Goal: Task Accomplishment & Management: Manage account settings

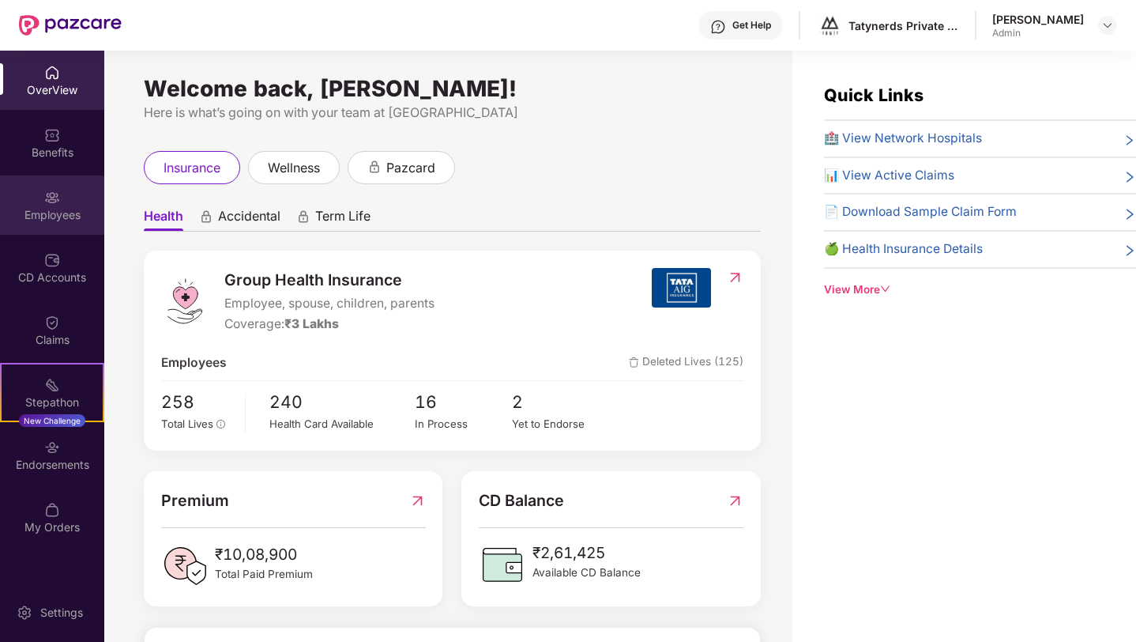
click at [58, 197] on img at bounding box center [52, 198] width 16 height 16
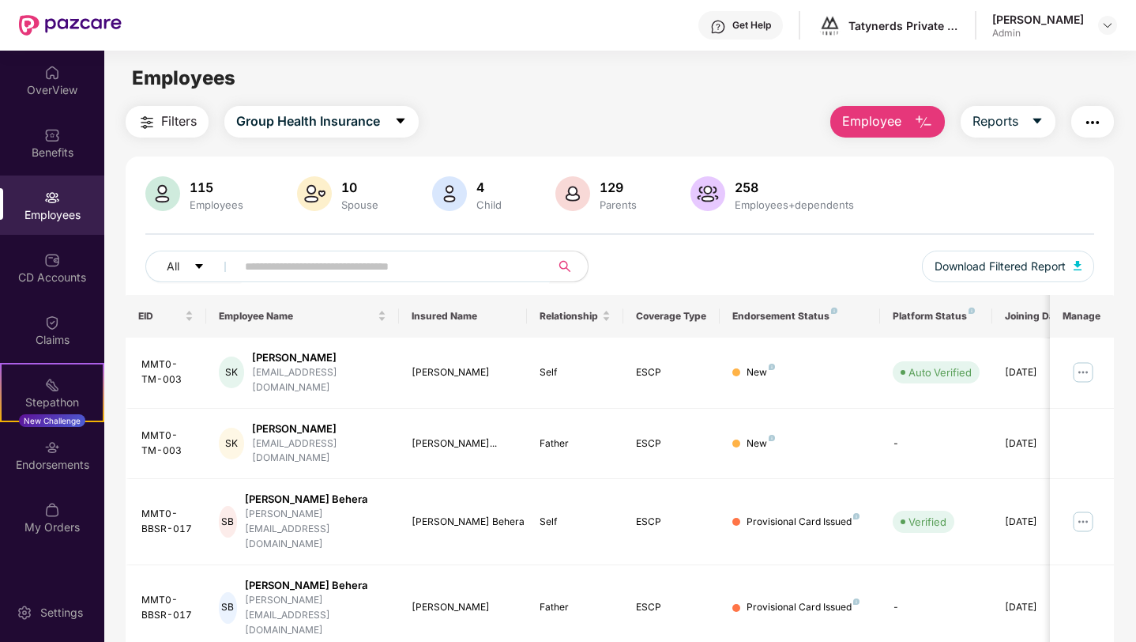
click at [313, 269] on input "text" at bounding box center [387, 266] width 284 height 24
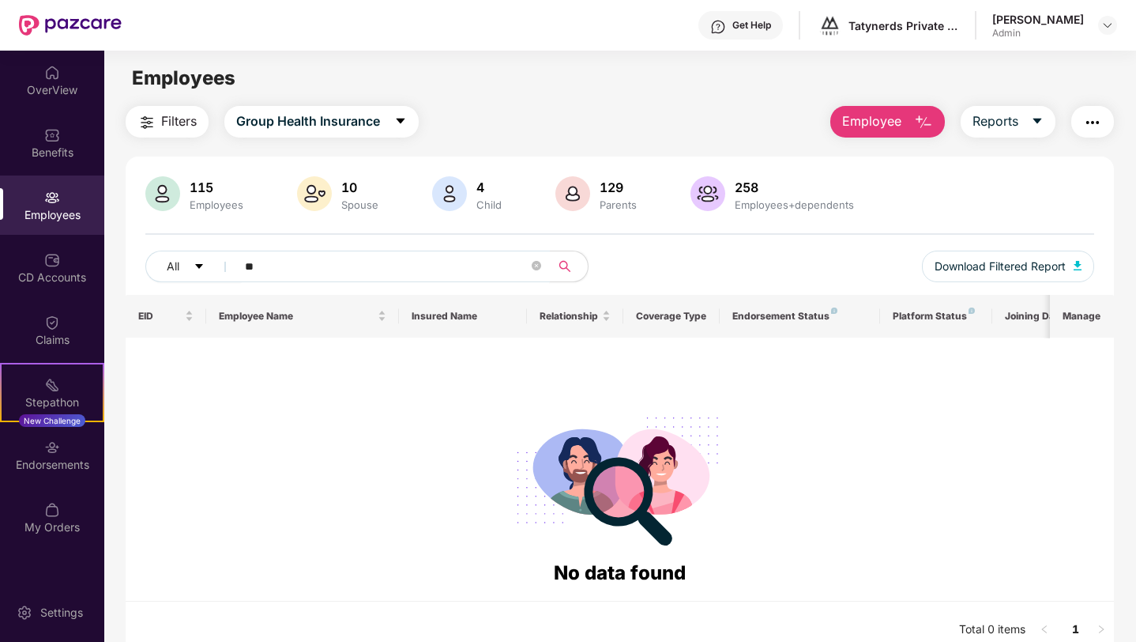
type input "*"
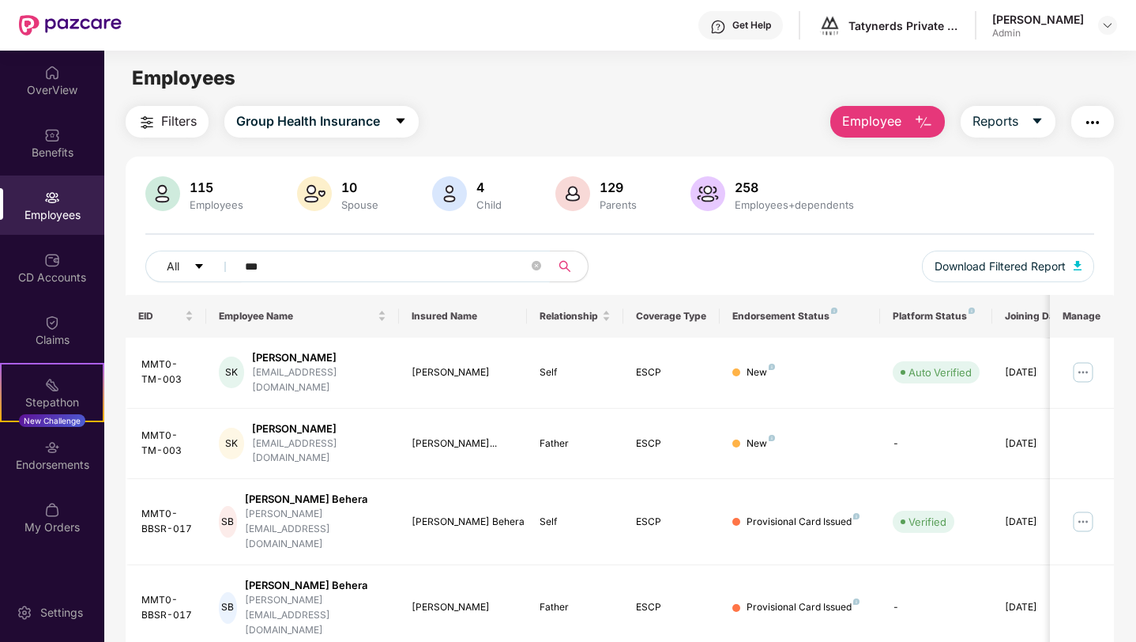
type input "****"
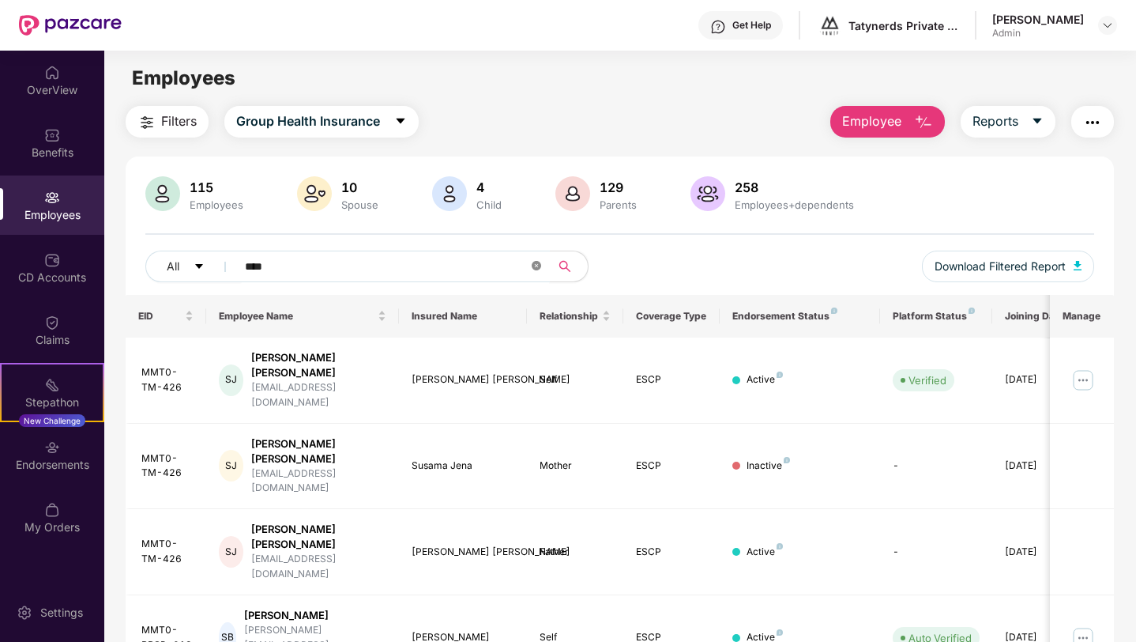
click at [534, 262] on icon "close-circle" at bounding box center [536, 265] width 9 height 9
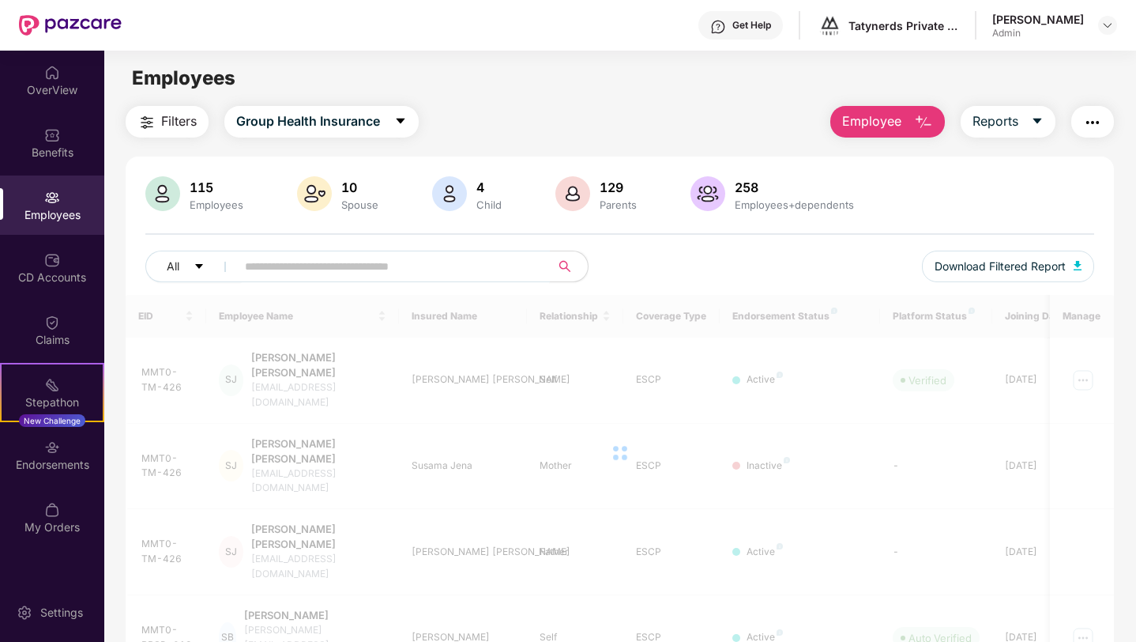
click at [438, 264] on input "text" at bounding box center [387, 266] width 284 height 24
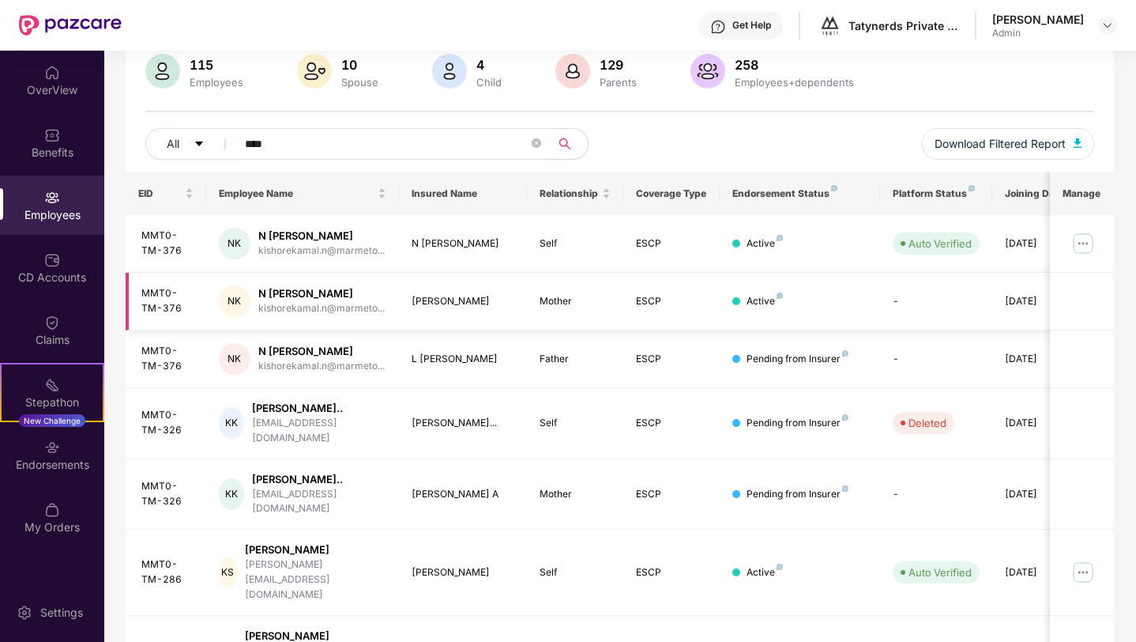
scroll to position [214, 0]
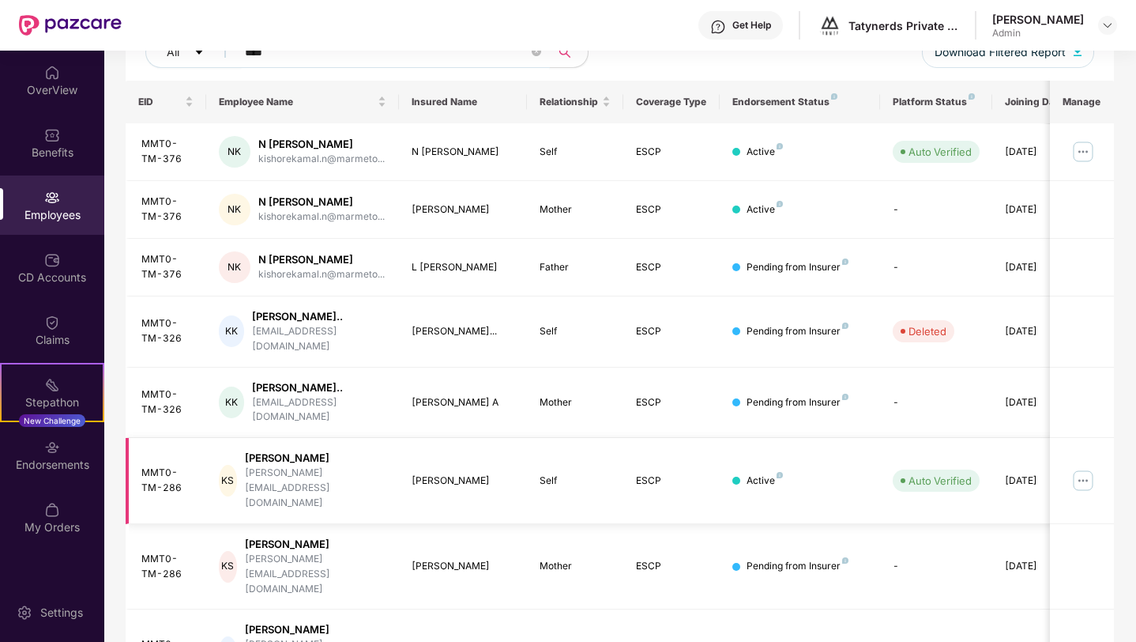
type input "****"
click at [1080, 468] on img at bounding box center [1083, 480] width 25 height 25
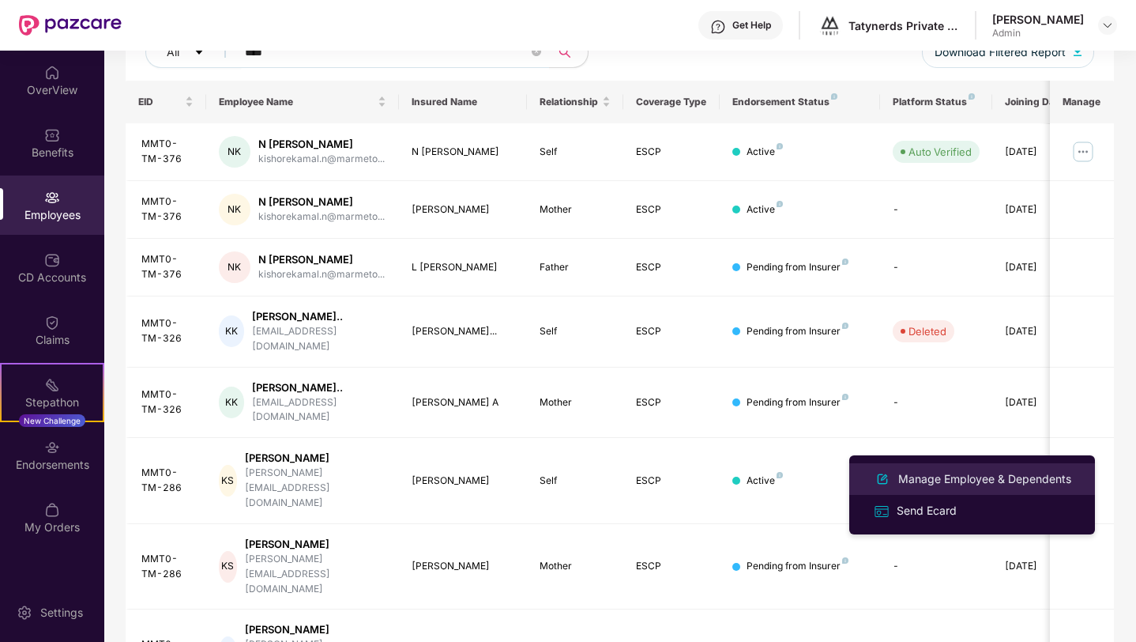
click at [1000, 472] on div "Manage Employee & Dependents" at bounding box center [984, 478] width 179 height 17
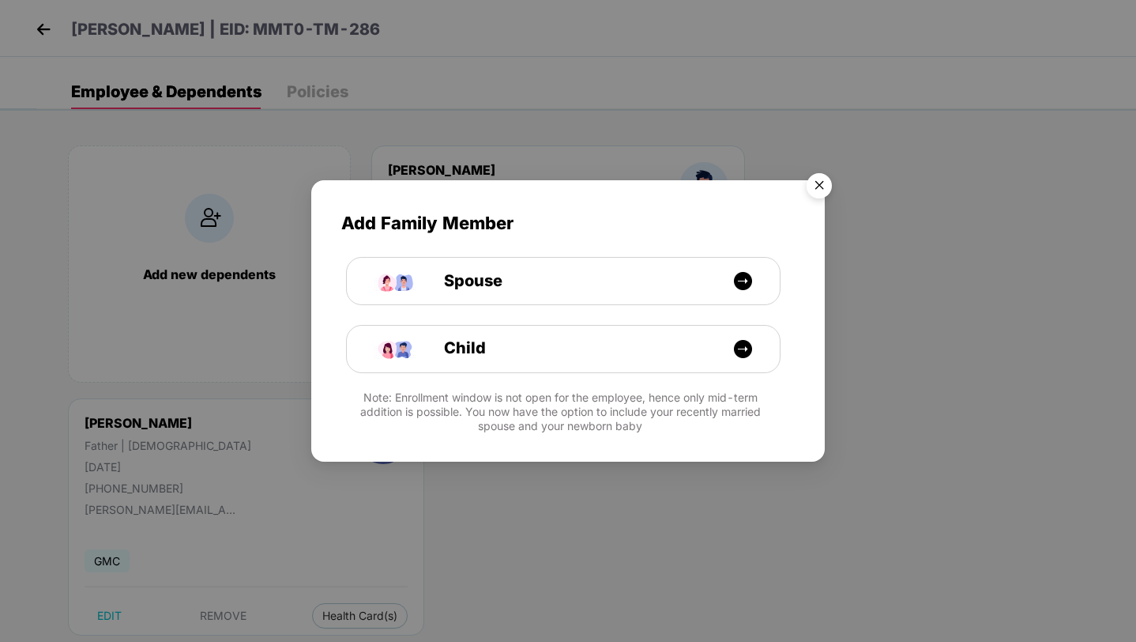
click at [808, 182] on img "Close" at bounding box center [819, 188] width 44 height 44
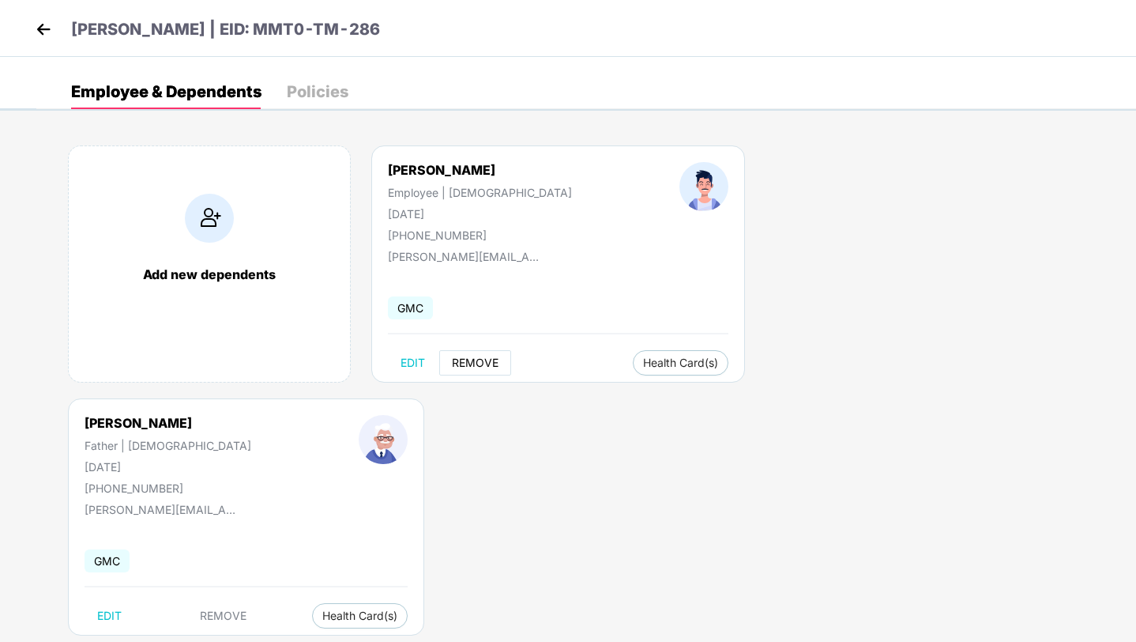
click at [471, 357] on span "REMOVE" at bounding box center [475, 362] width 47 height 13
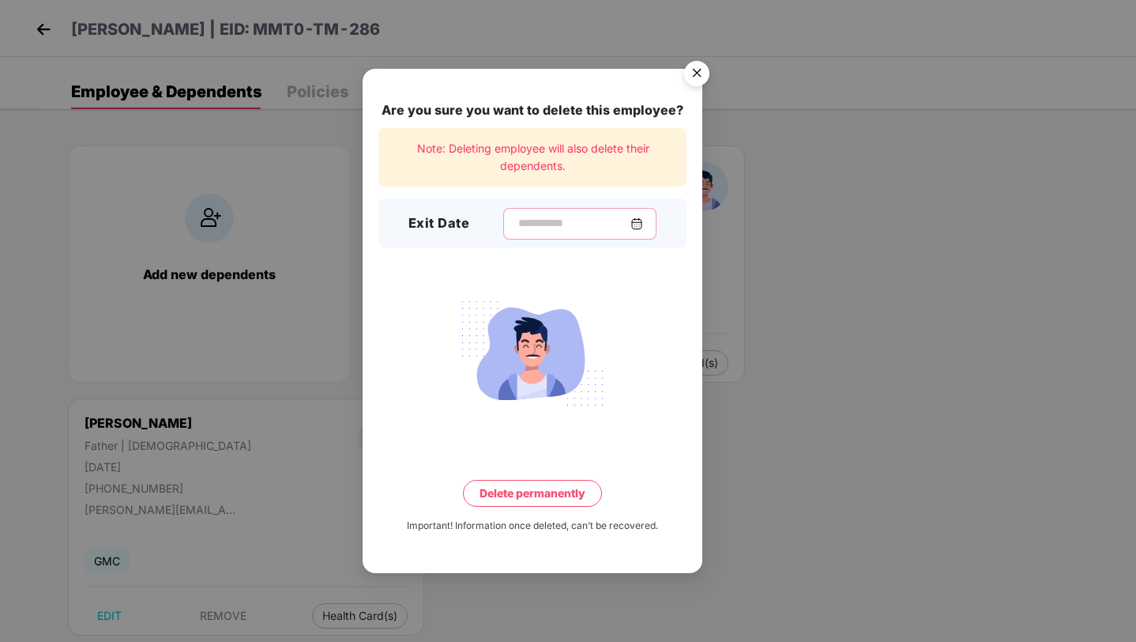
click at [565, 216] on input at bounding box center [574, 223] width 114 height 17
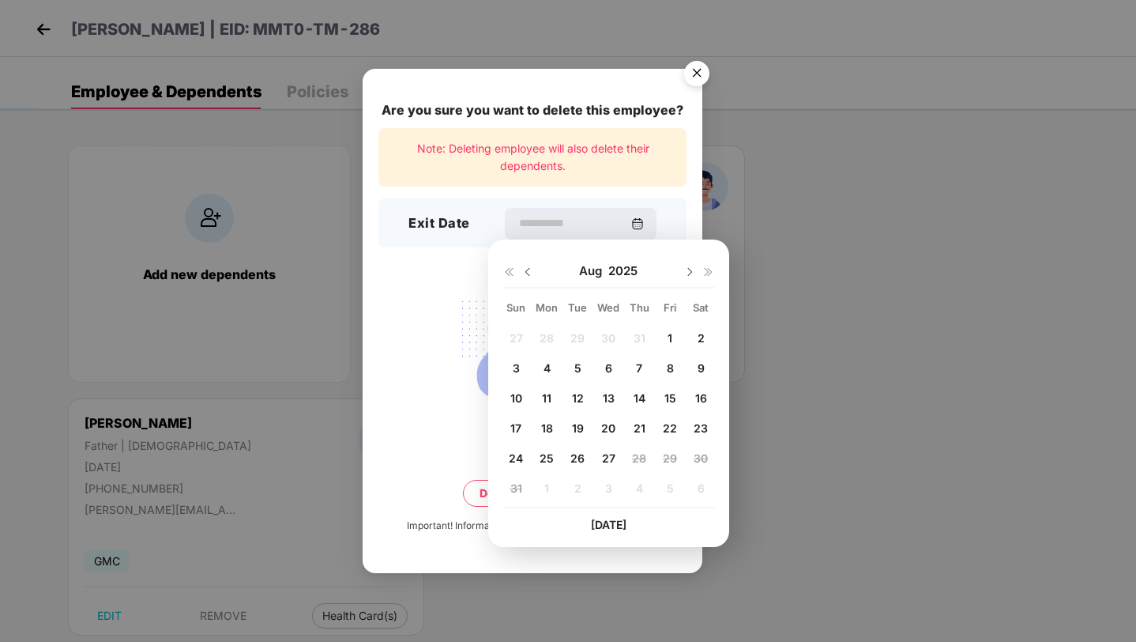
click at [577, 464] on span "26" at bounding box center [577, 457] width 14 height 13
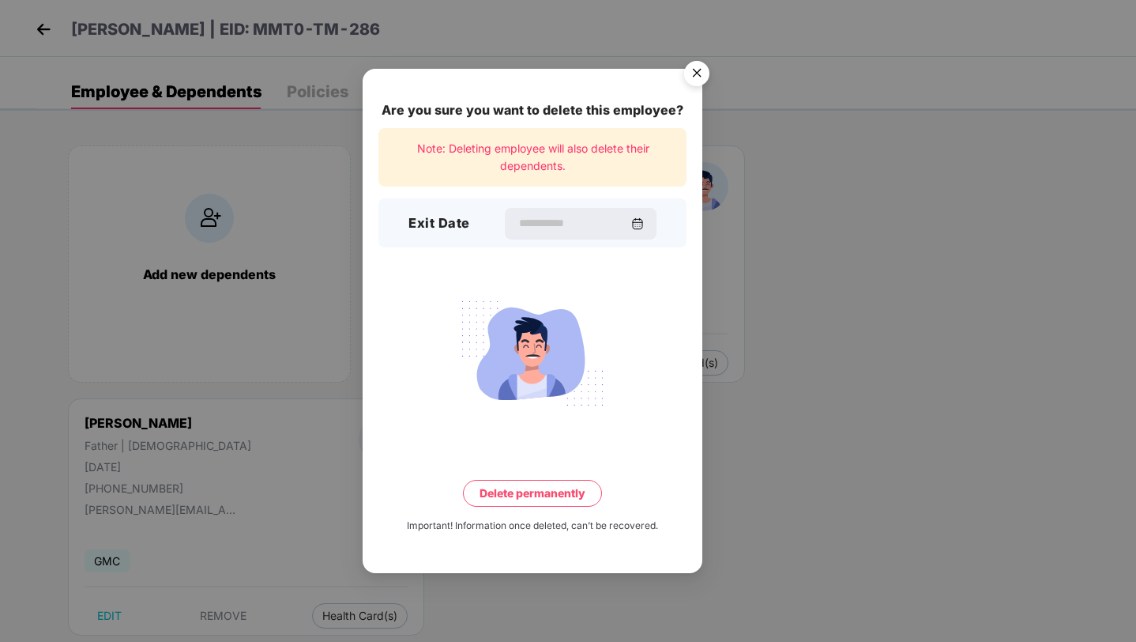
type input "**********"
click at [558, 498] on button "Delete permanently" at bounding box center [532, 493] width 139 height 27
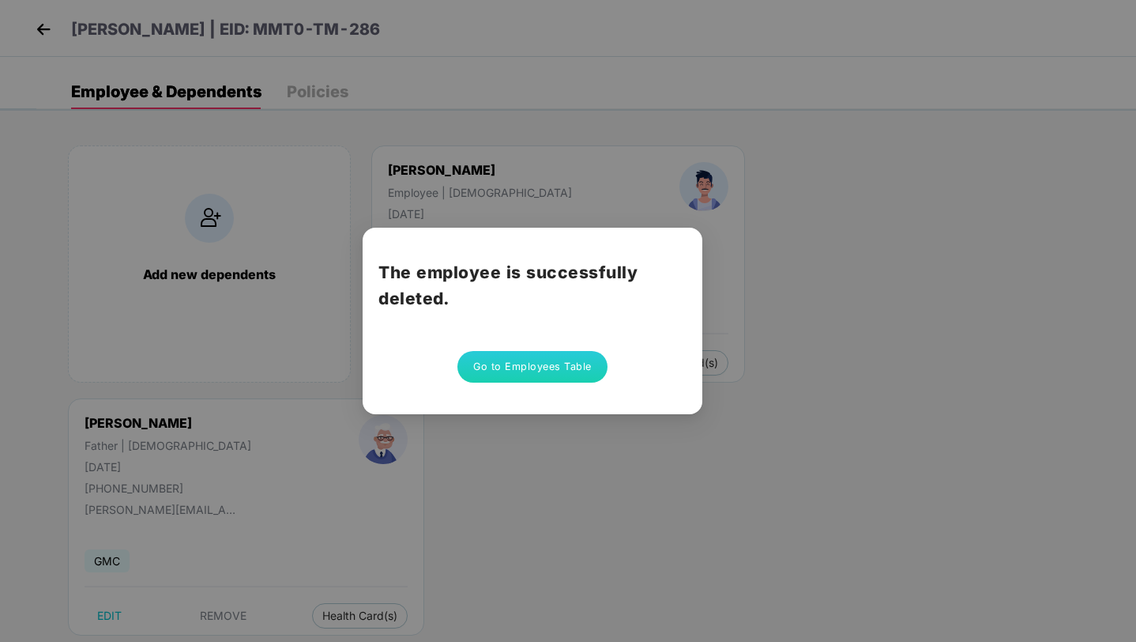
click at [591, 366] on button "Go to Employees Table" at bounding box center [532, 367] width 150 height 32
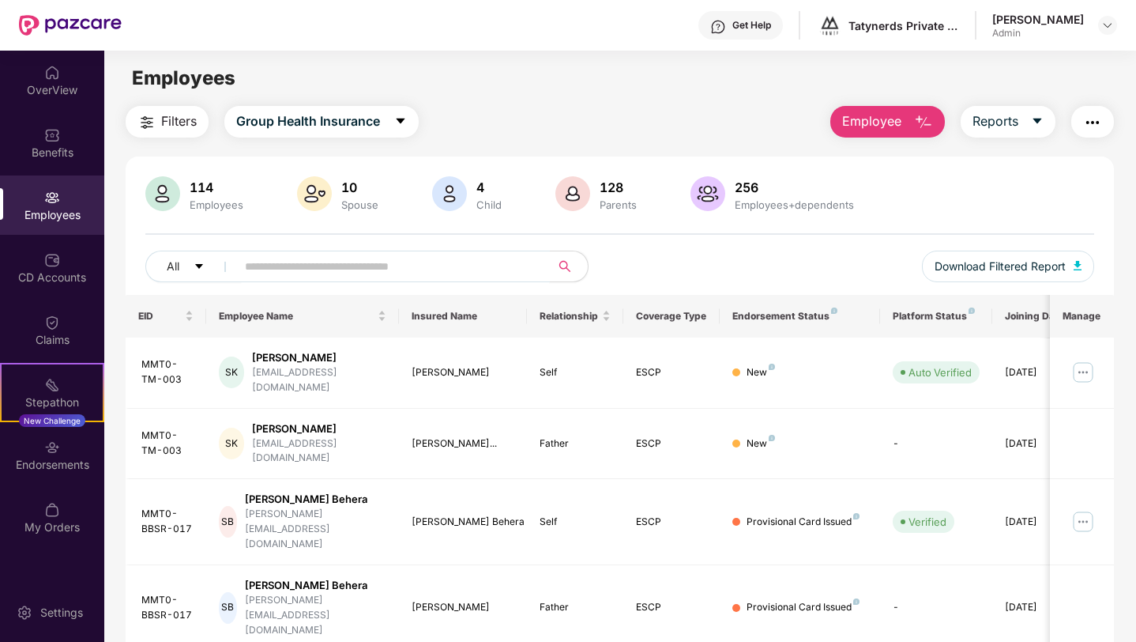
click at [488, 268] on input "text" at bounding box center [387, 266] width 284 height 24
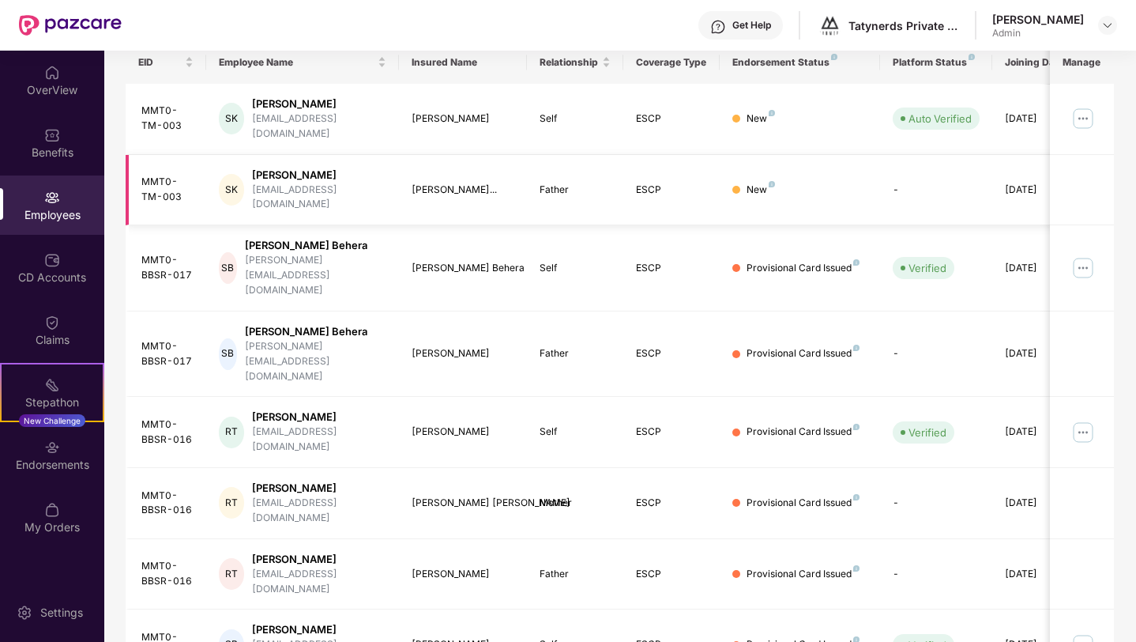
scroll to position [329, 0]
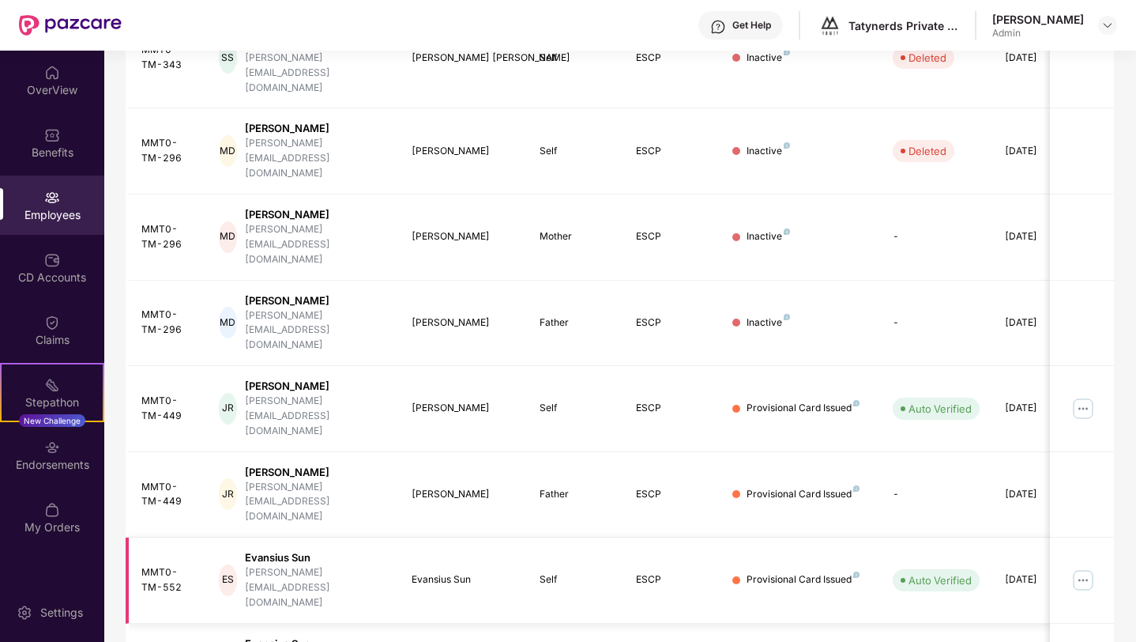
click at [1082, 567] on img at bounding box center [1083, 579] width 25 height 25
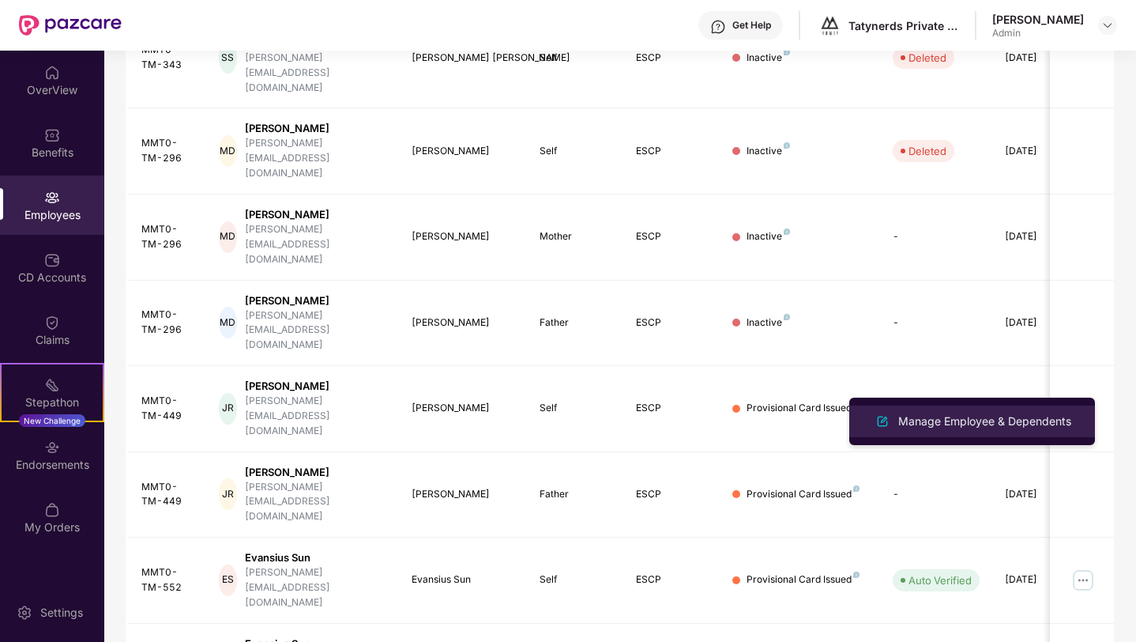
click at [977, 426] on div "Manage Employee & Dependents" at bounding box center [984, 420] width 179 height 17
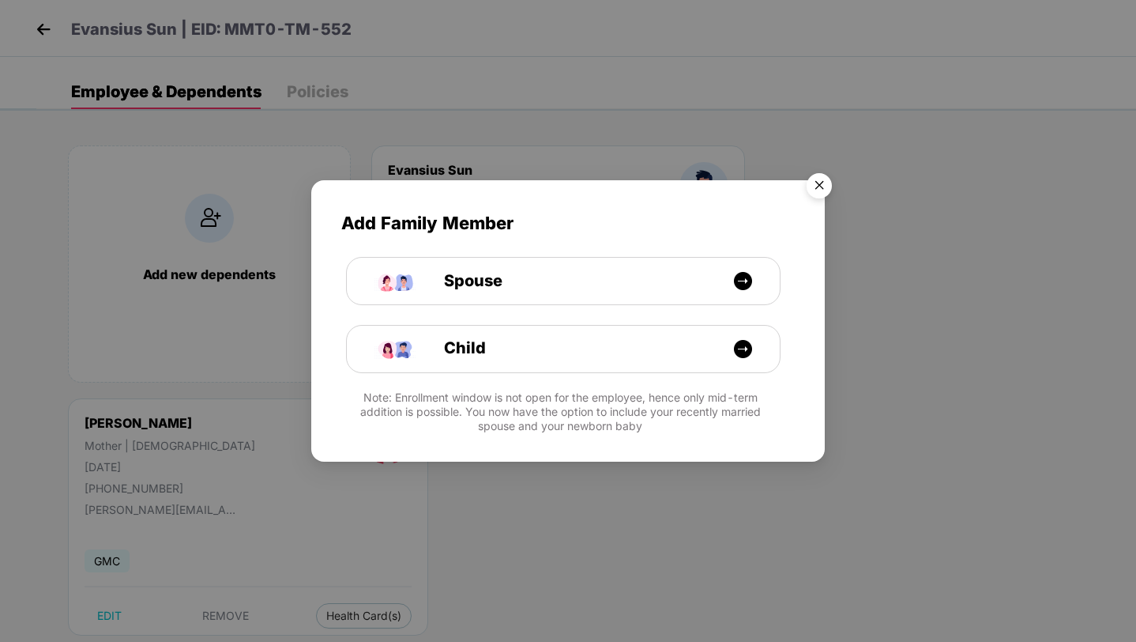
click at [818, 178] on img "Close" at bounding box center [819, 188] width 44 height 44
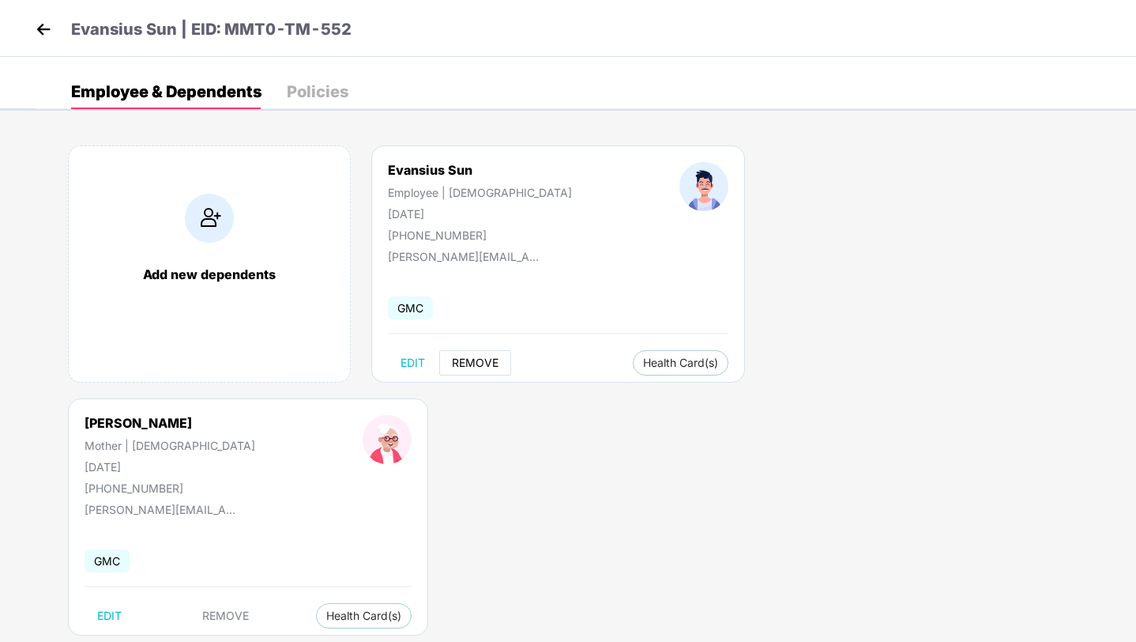
click at [468, 367] on span "REMOVE" at bounding box center [475, 362] width 47 height 13
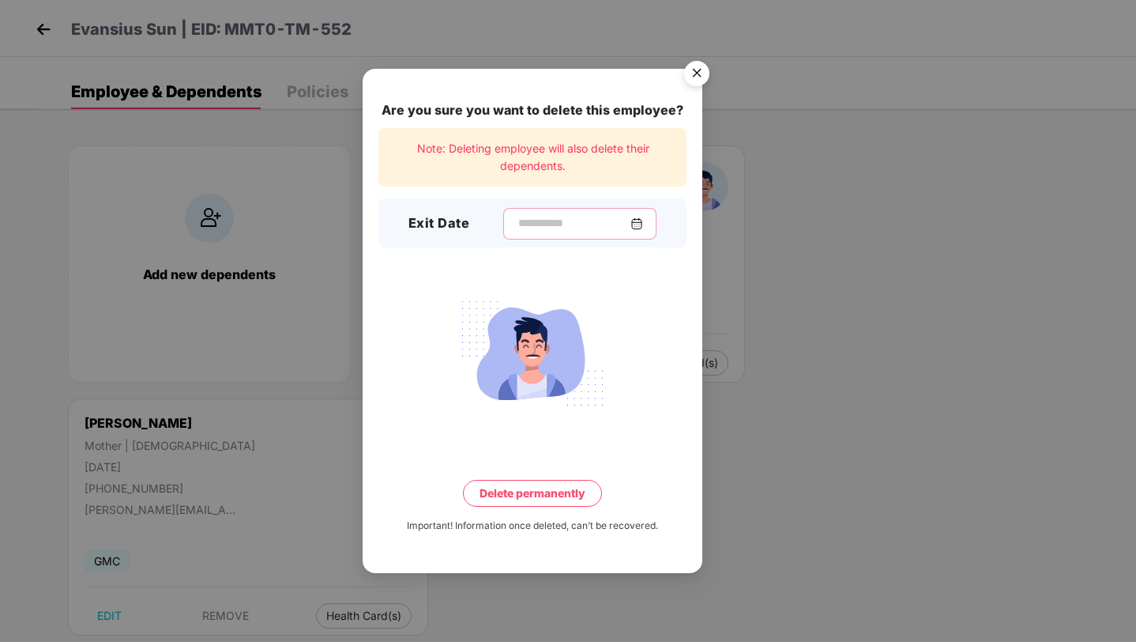
click at [532, 224] on input at bounding box center [574, 223] width 114 height 17
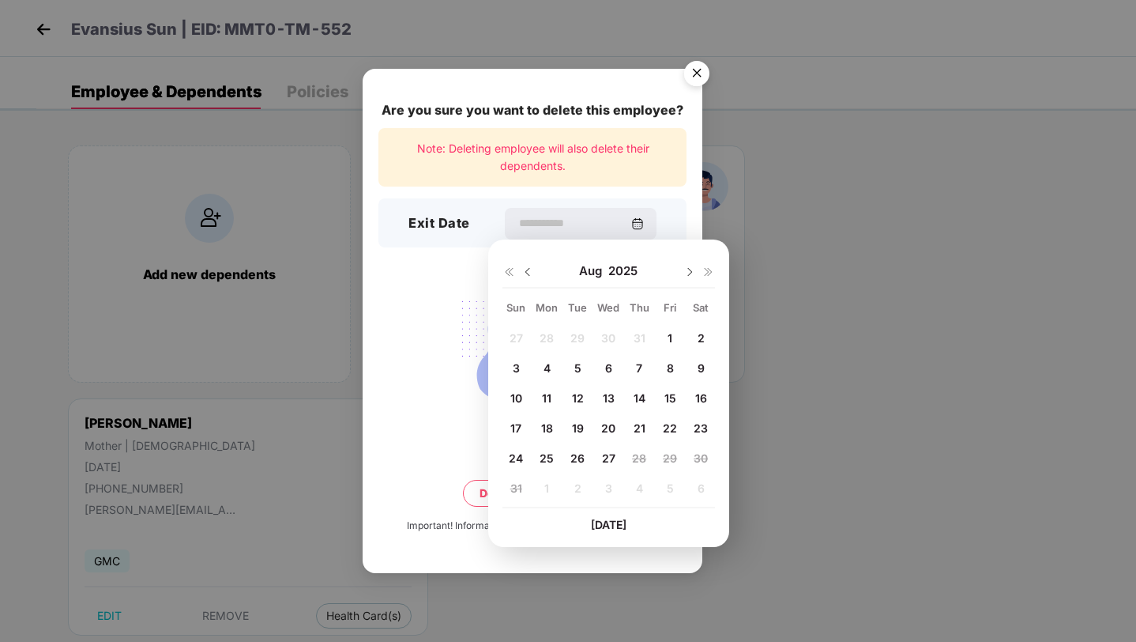
click at [532, 271] on img at bounding box center [527, 271] width 13 height 13
click at [580, 457] on span "29" at bounding box center [577, 457] width 14 height 13
type input "**********"
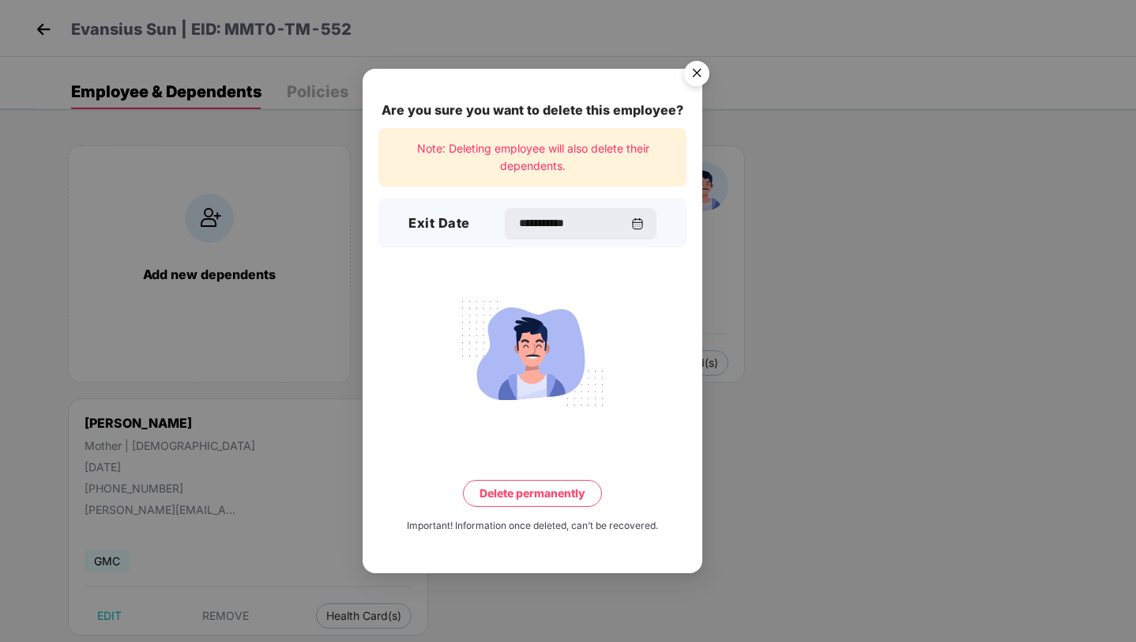
click at [556, 494] on button "Delete permanently" at bounding box center [532, 493] width 139 height 27
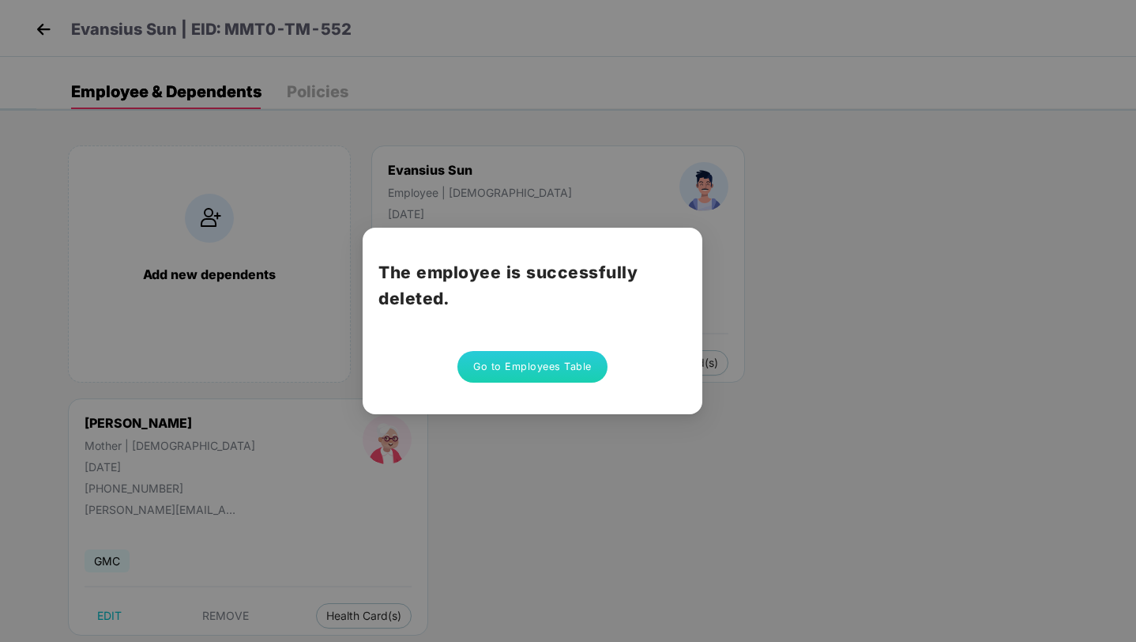
click at [548, 359] on button "Go to Employees Table" at bounding box center [532, 367] width 150 height 32
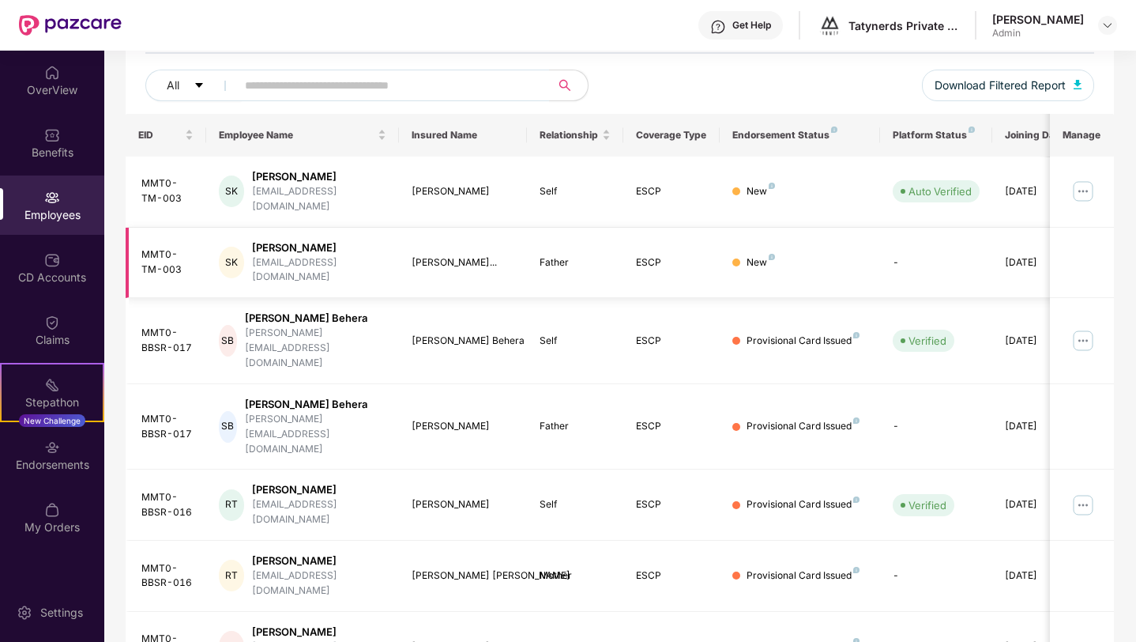
scroll to position [329, 0]
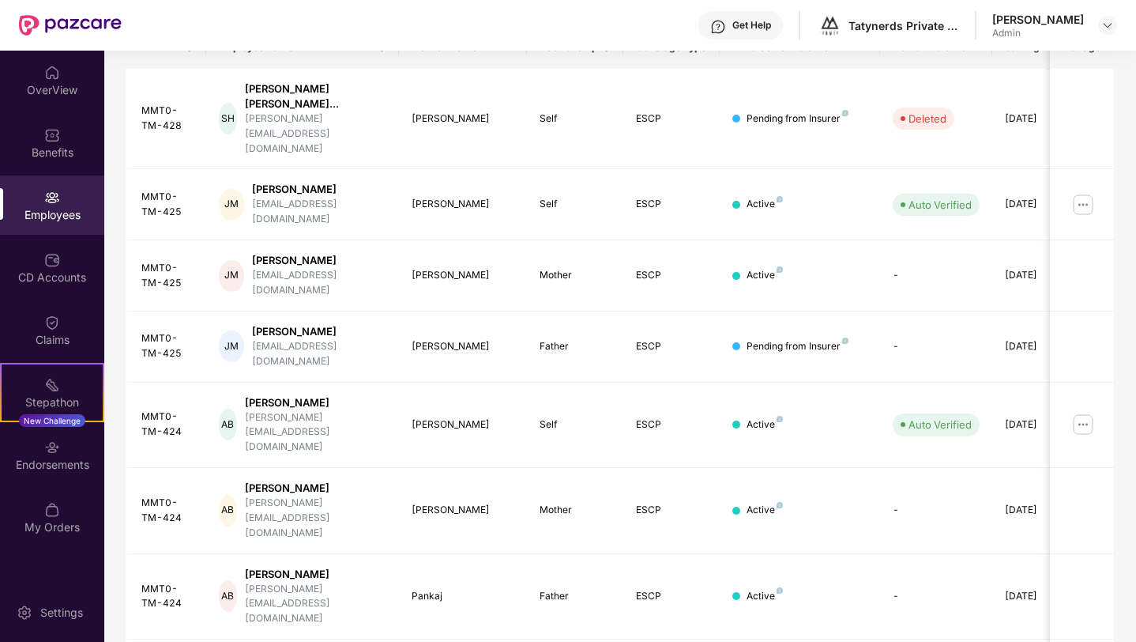
scroll to position [343, 0]
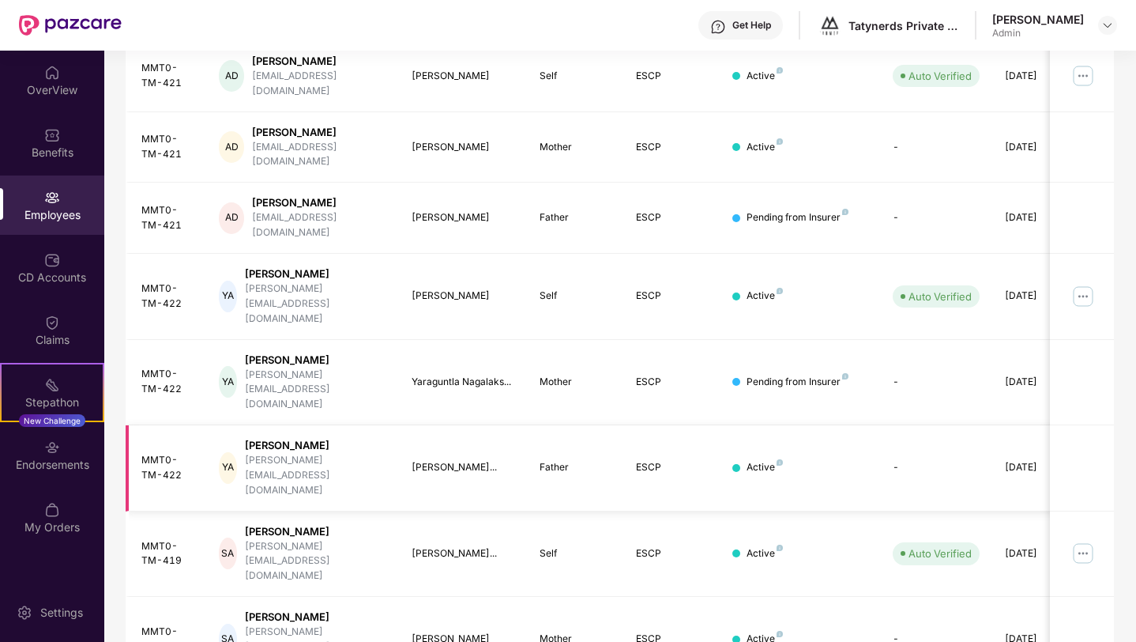
scroll to position [329, 0]
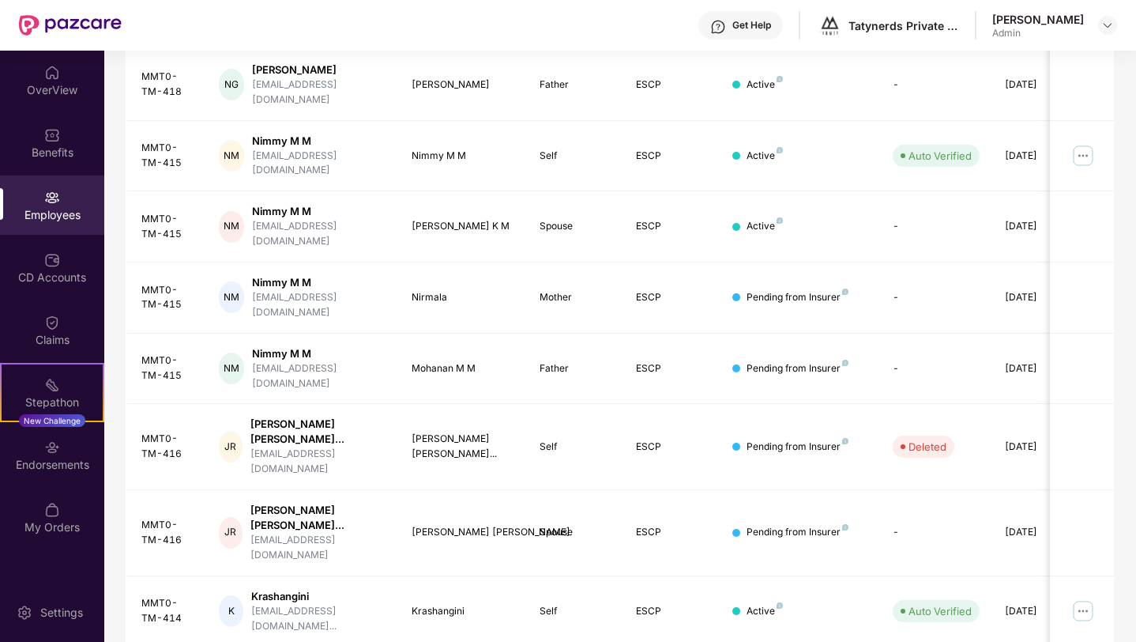
scroll to position [356, 0]
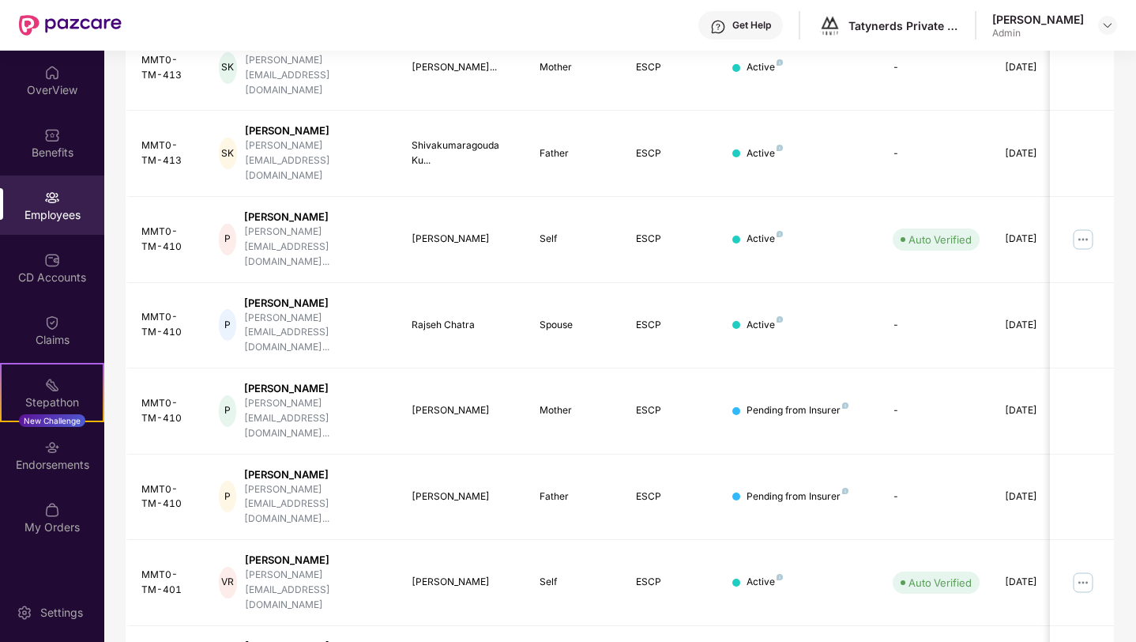
scroll to position [329, 0]
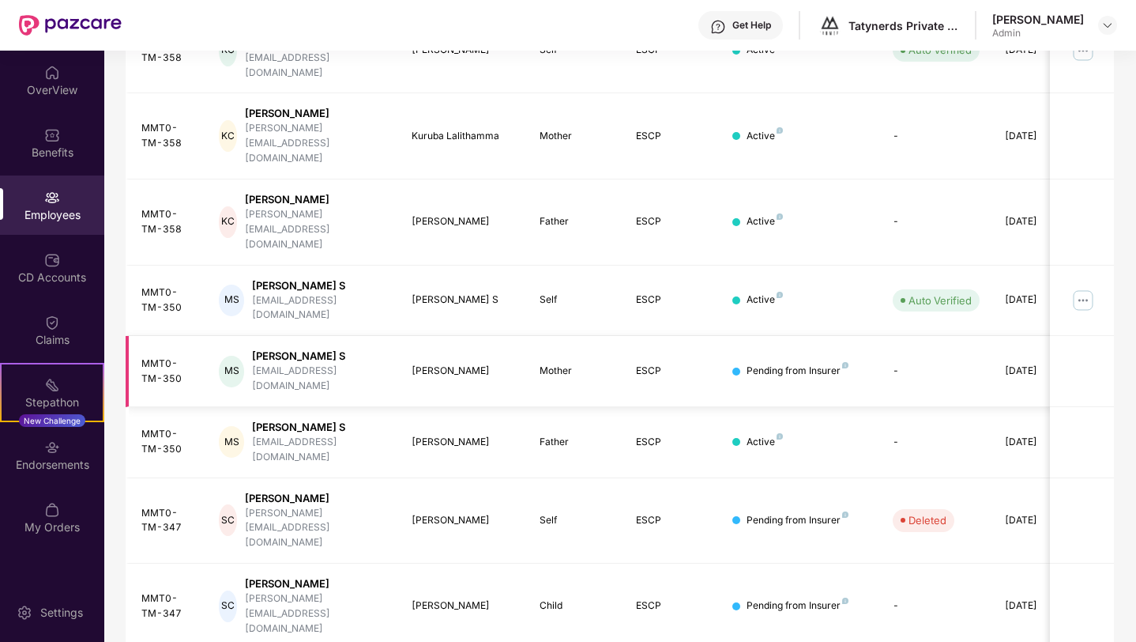
scroll to position [343, 0]
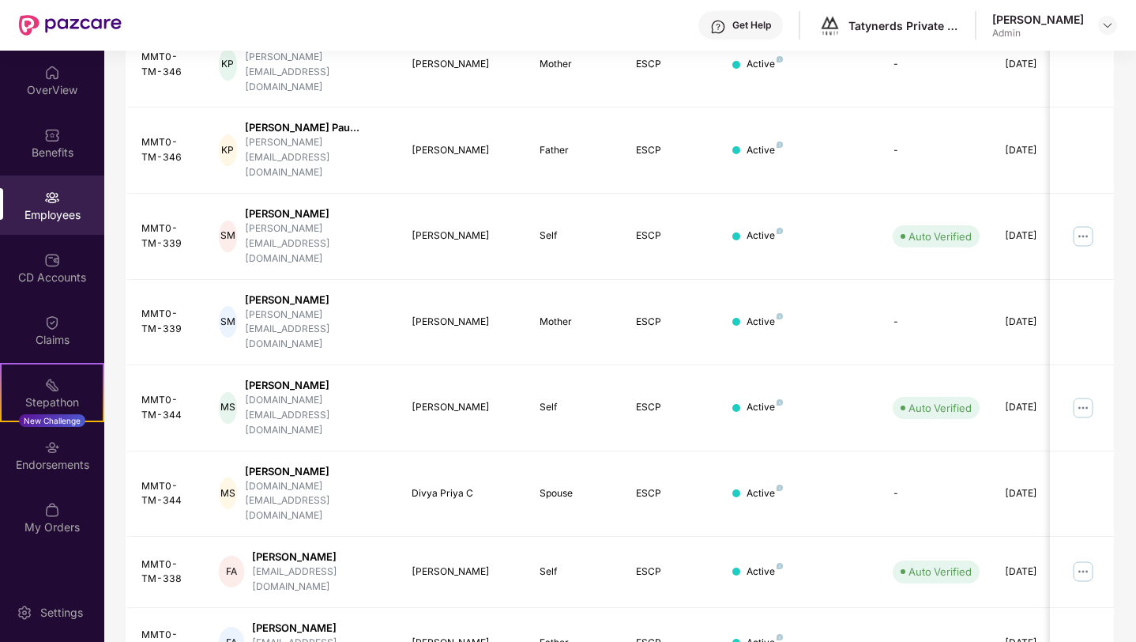
scroll to position [356, 0]
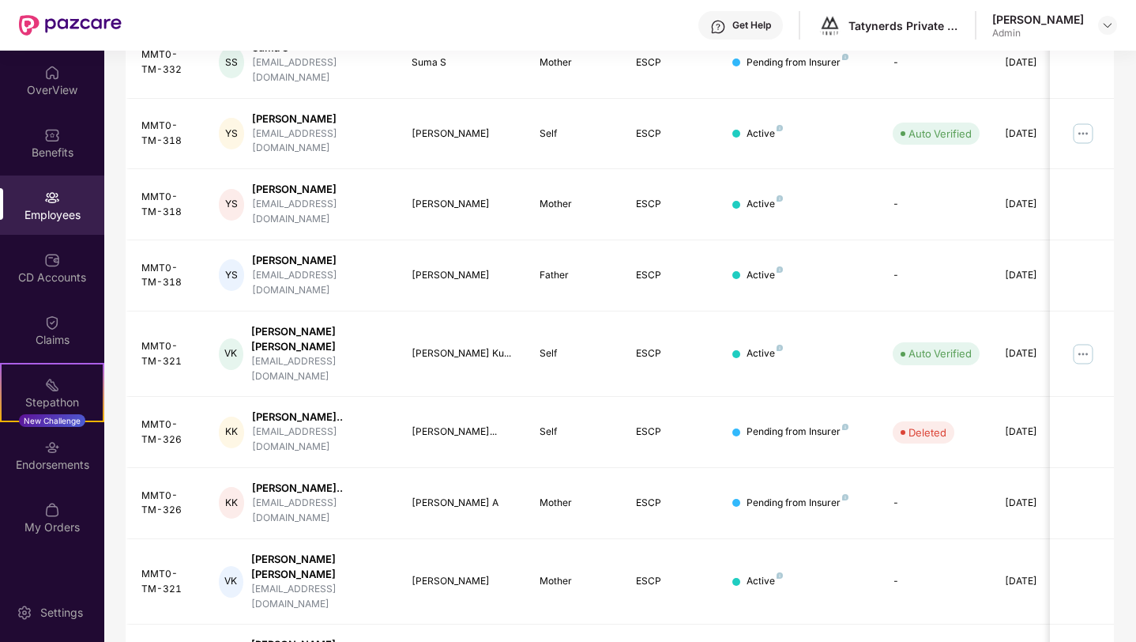
scroll to position [329, 0]
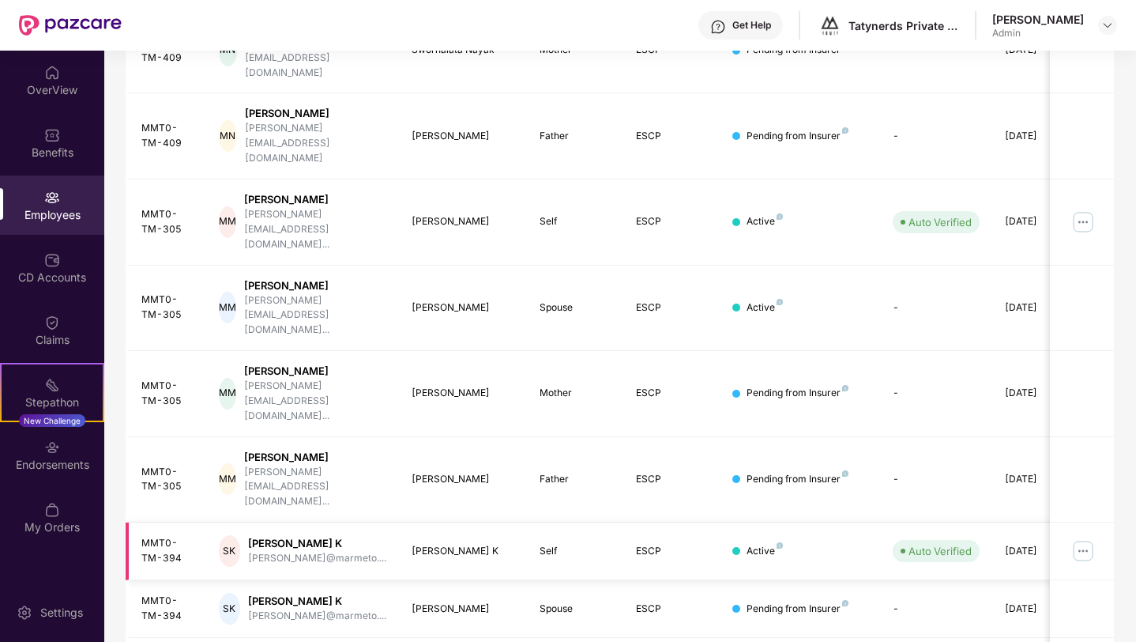
click at [1078, 538] on img at bounding box center [1083, 550] width 25 height 25
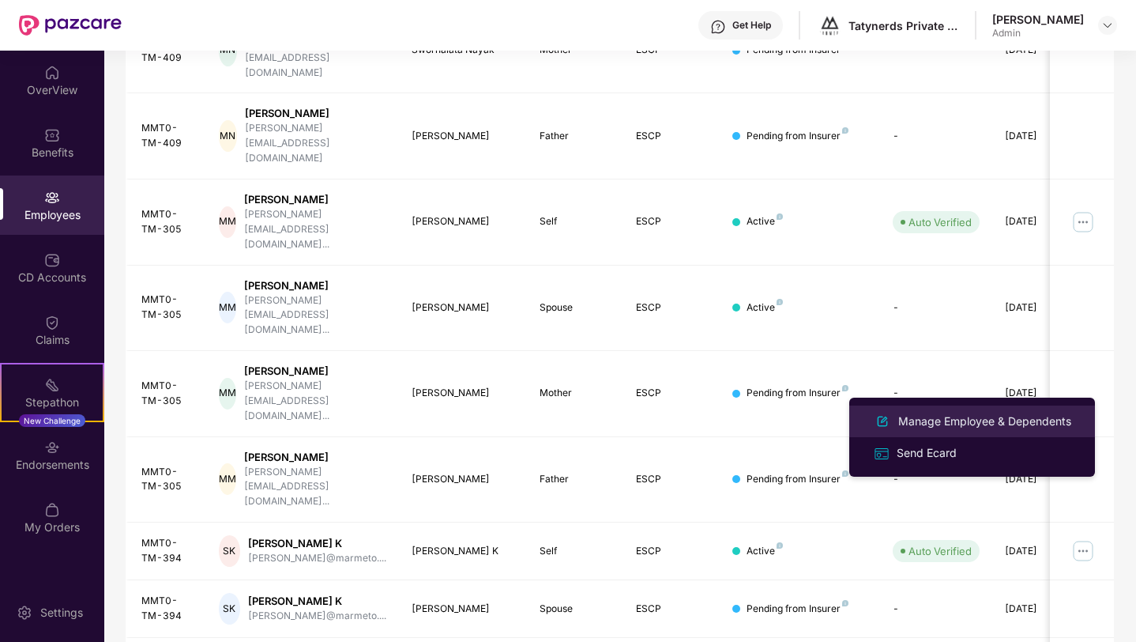
click at [1005, 427] on div "Manage Employee & Dependents" at bounding box center [984, 420] width 179 height 17
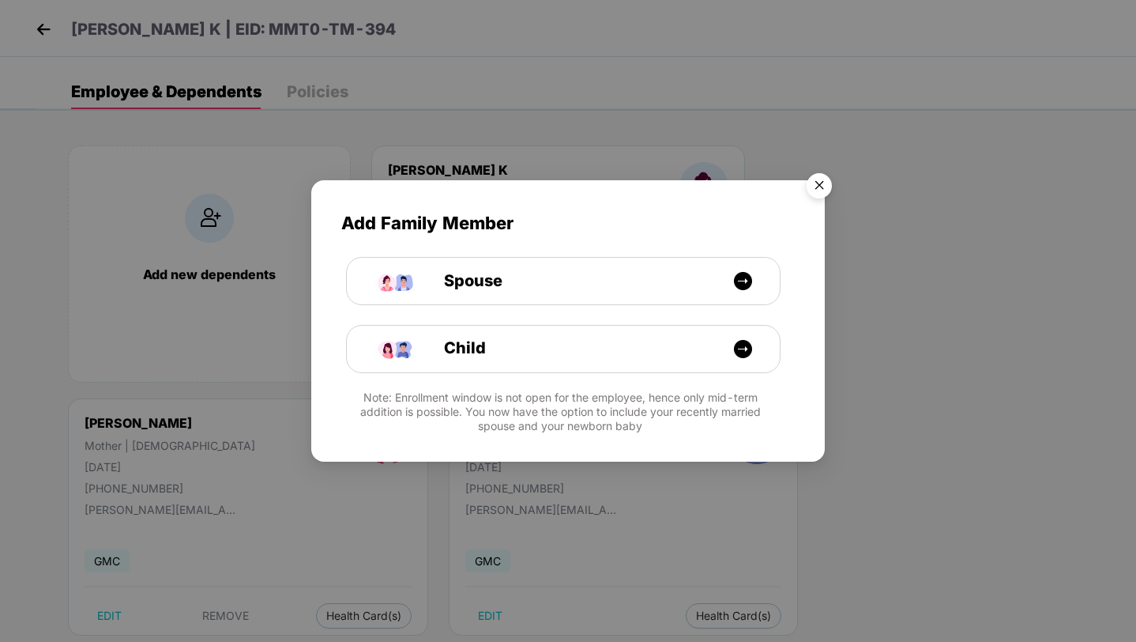
click at [819, 180] on img "Close" at bounding box center [819, 188] width 44 height 44
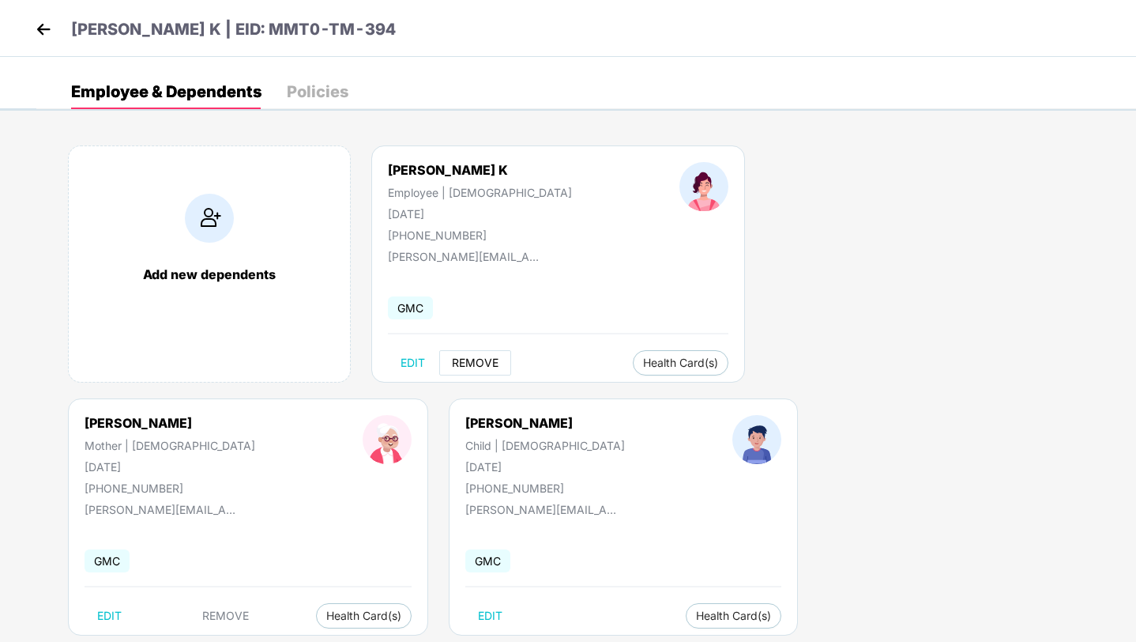
click at [468, 360] on span "REMOVE" at bounding box center [475, 362] width 47 height 13
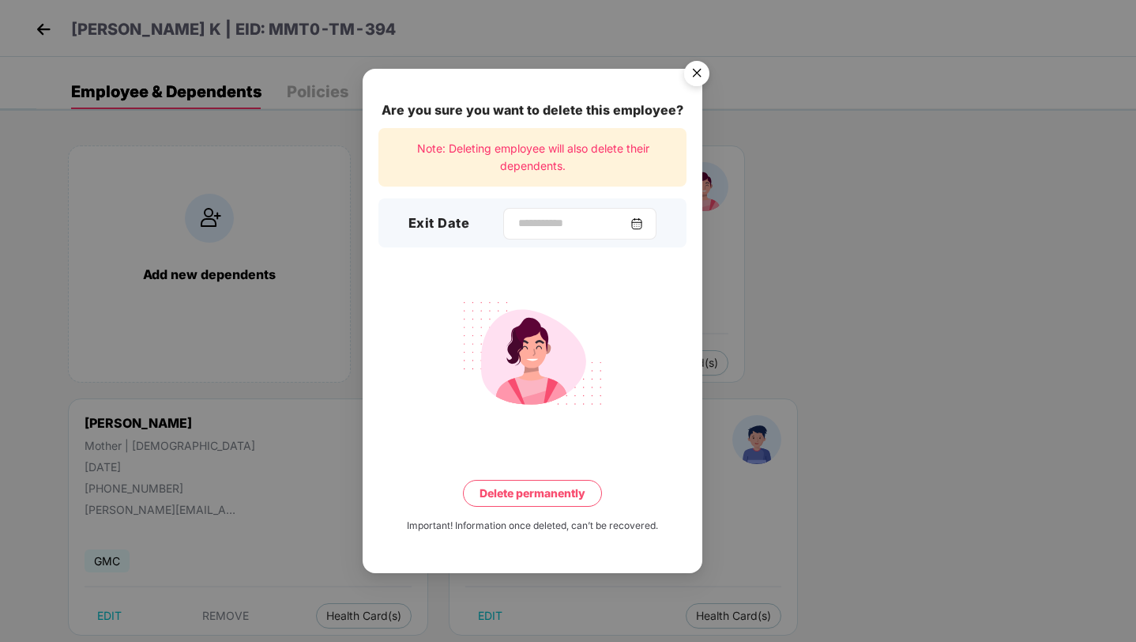
click at [559, 214] on div at bounding box center [579, 224] width 153 height 32
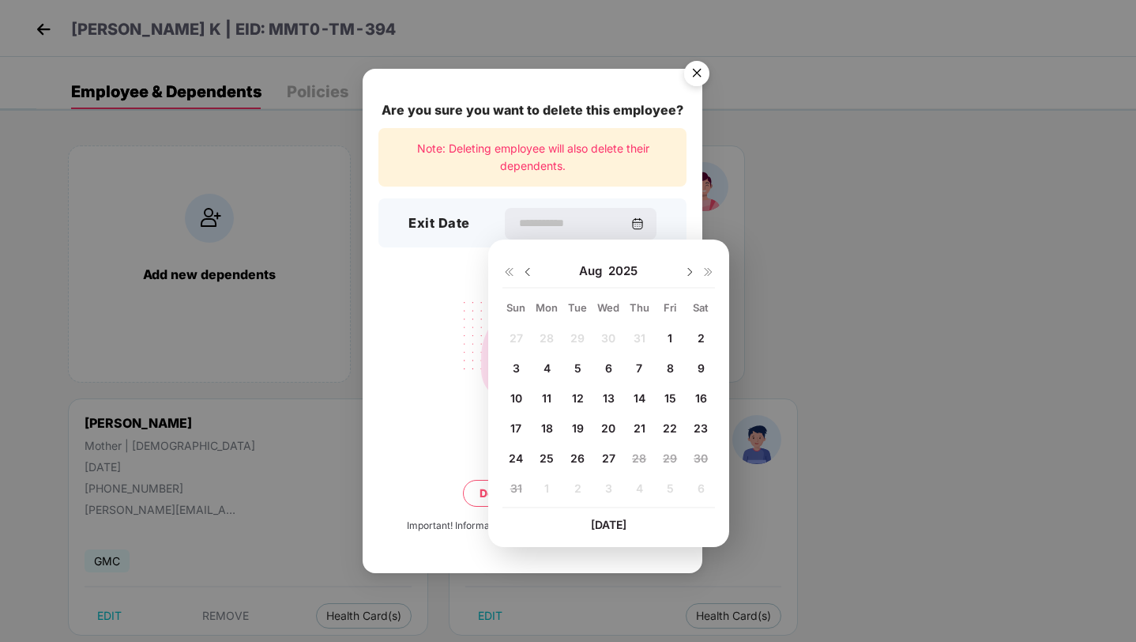
click at [638, 431] on span "21" at bounding box center [640, 427] width 12 height 13
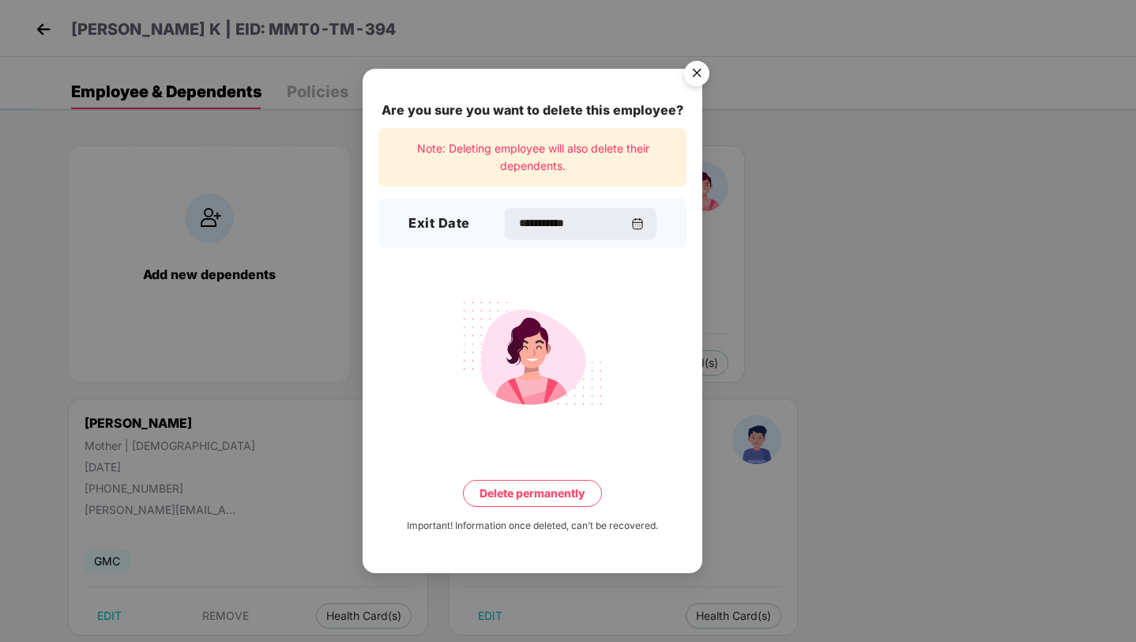
type input "**********"
click at [550, 485] on button "Delete permanently" at bounding box center [532, 493] width 139 height 27
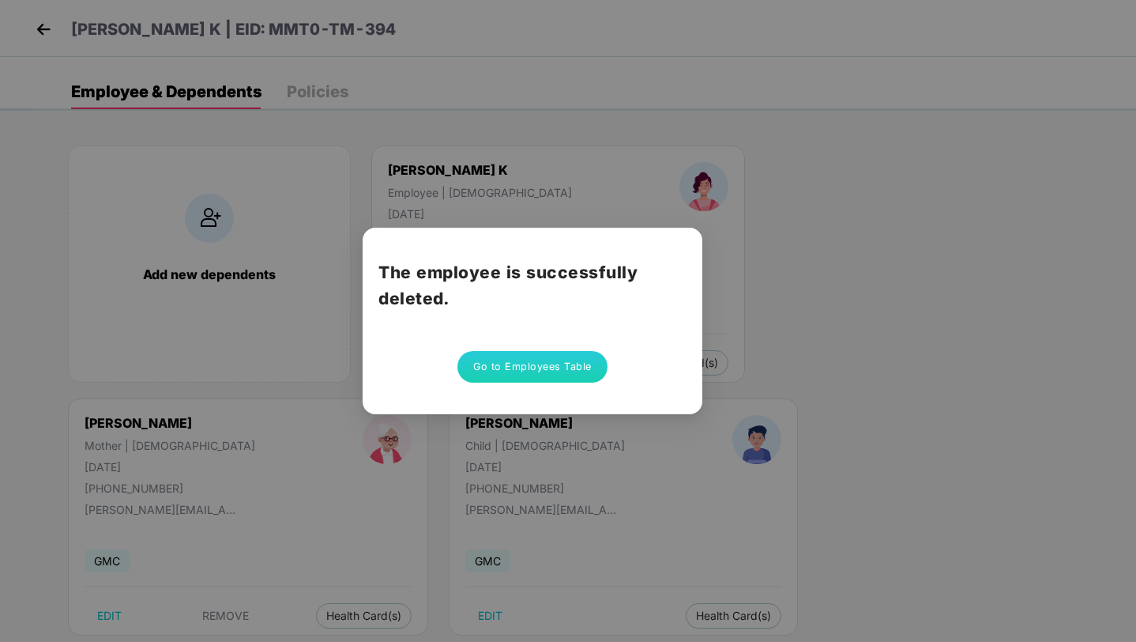
click at [574, 371] on button "Go to Employees Table" at bounding box center [532, 367] width 150 height 32
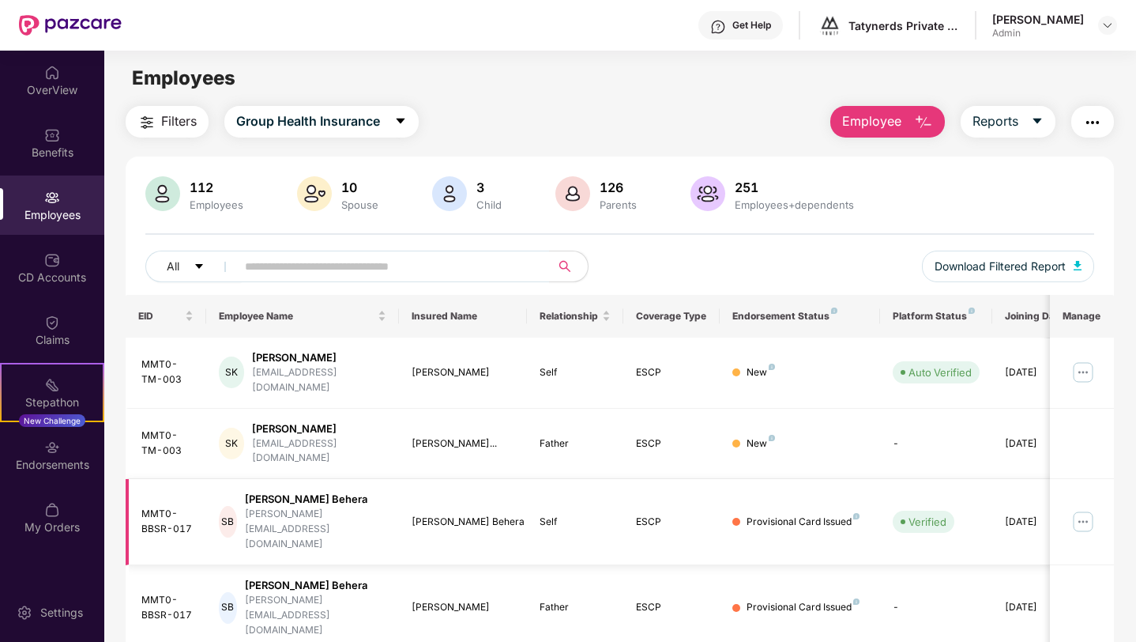
scroll to position [329, 0]
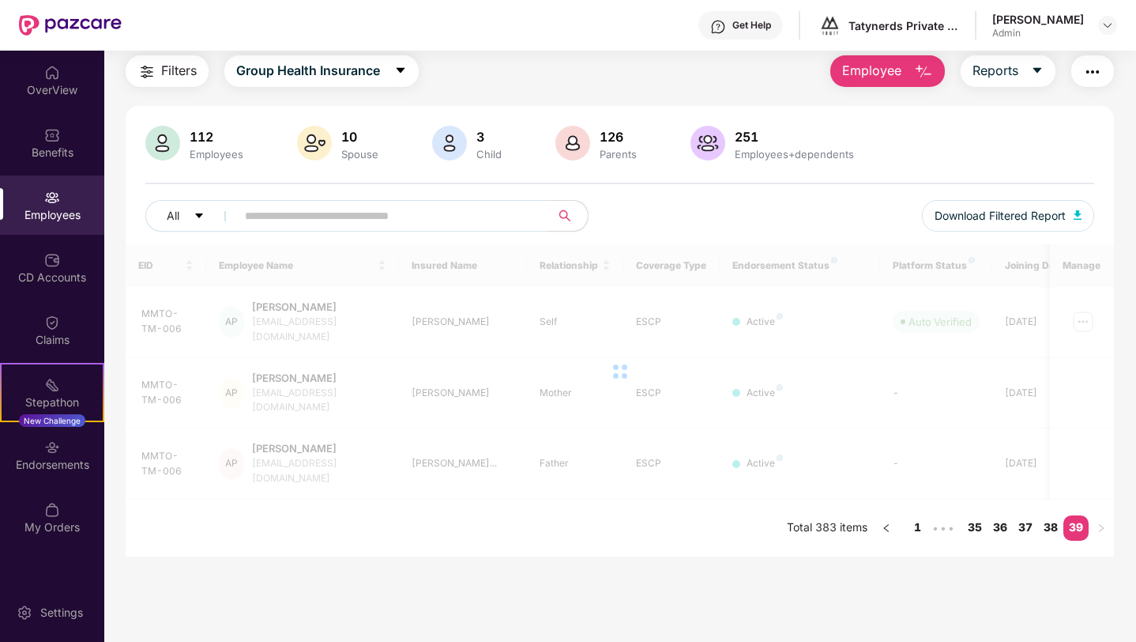
scroll to position [51, 0]
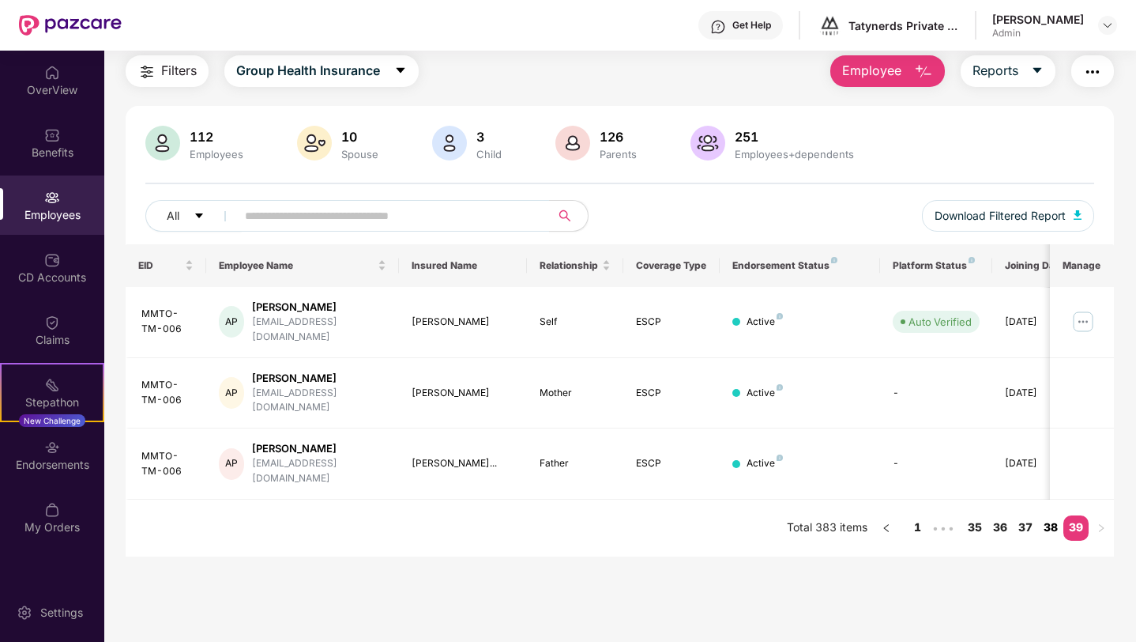
click at [1054, 515] on link "38" at bounding box center [1050, 527] width 25 height 24
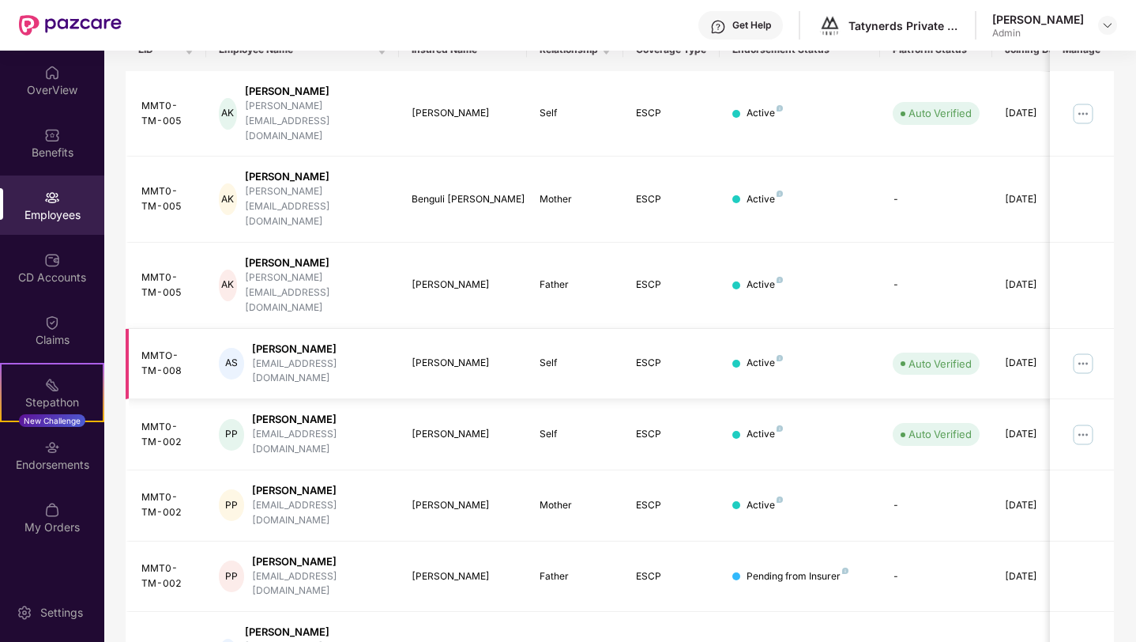
scroll to position [329, 0]
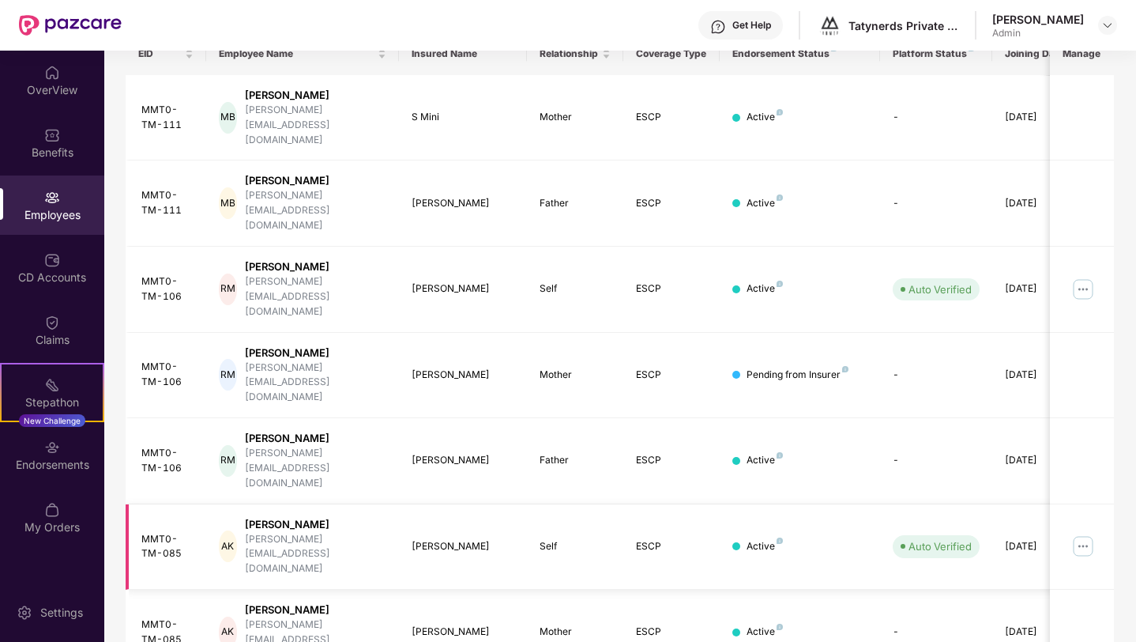
scroll to position [369, 0]
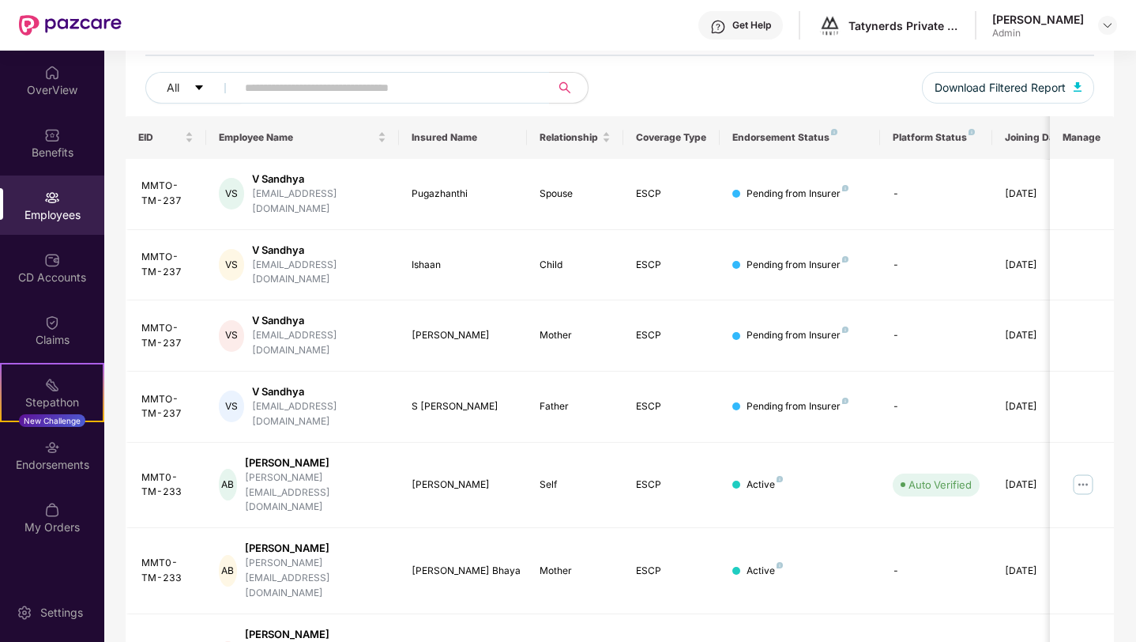
scroll to position [329, 0]
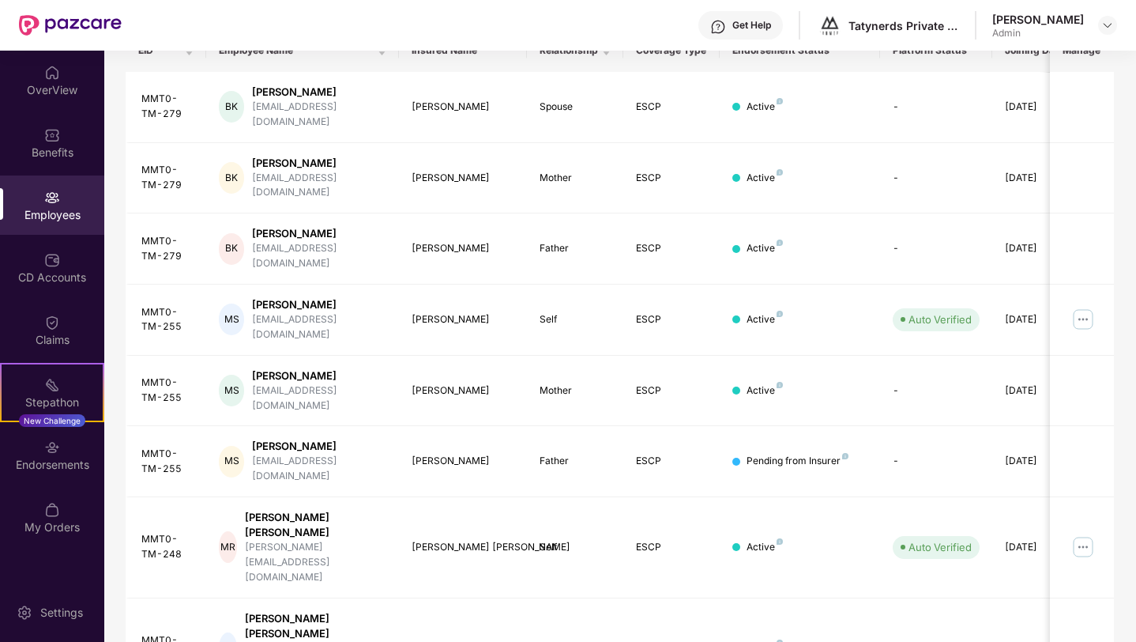
scroll to position [259, 0]
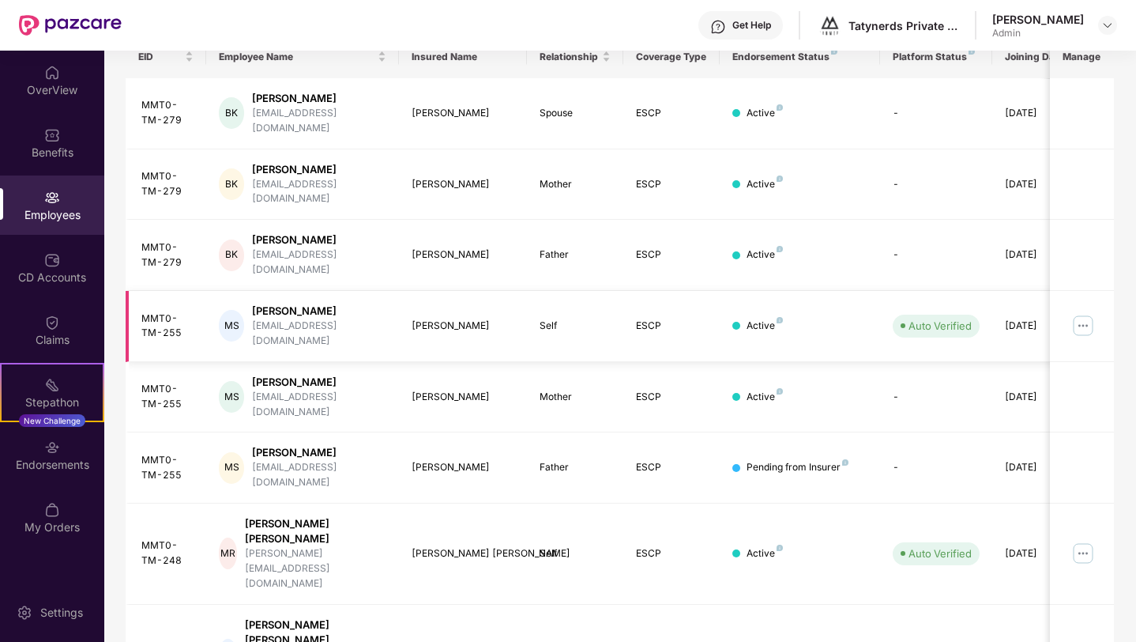
click at [1073, 313] on img at bounding box center [1083, 325] width 25 height 25
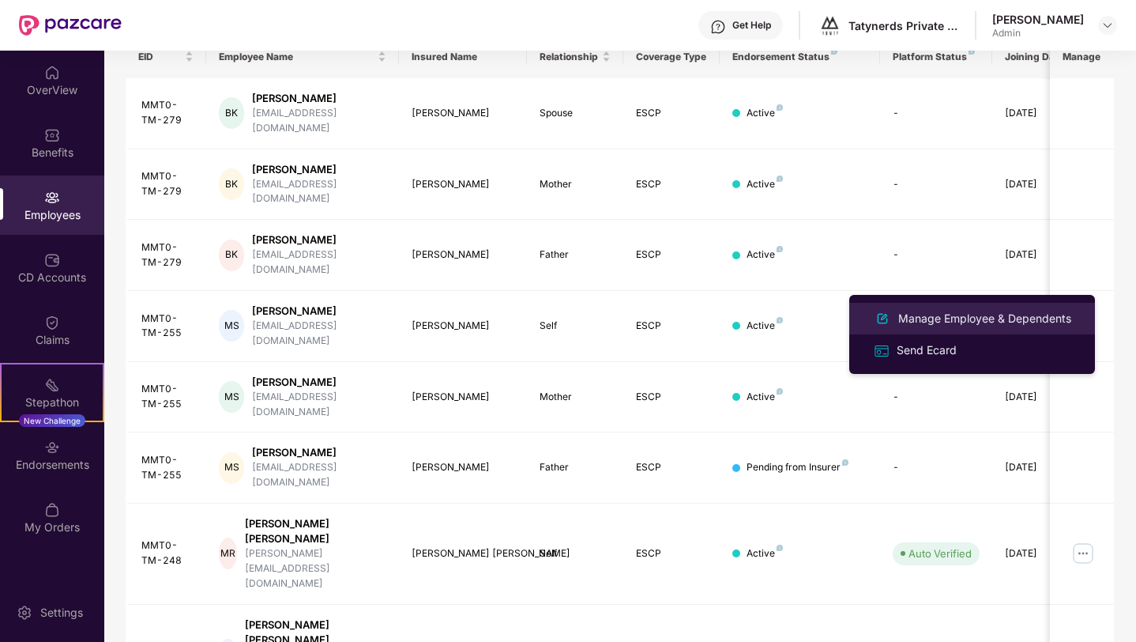
click at [1010, 312] on div "Manage Employee & Dependents" at bounding box center [984, 318] width 179 height 17
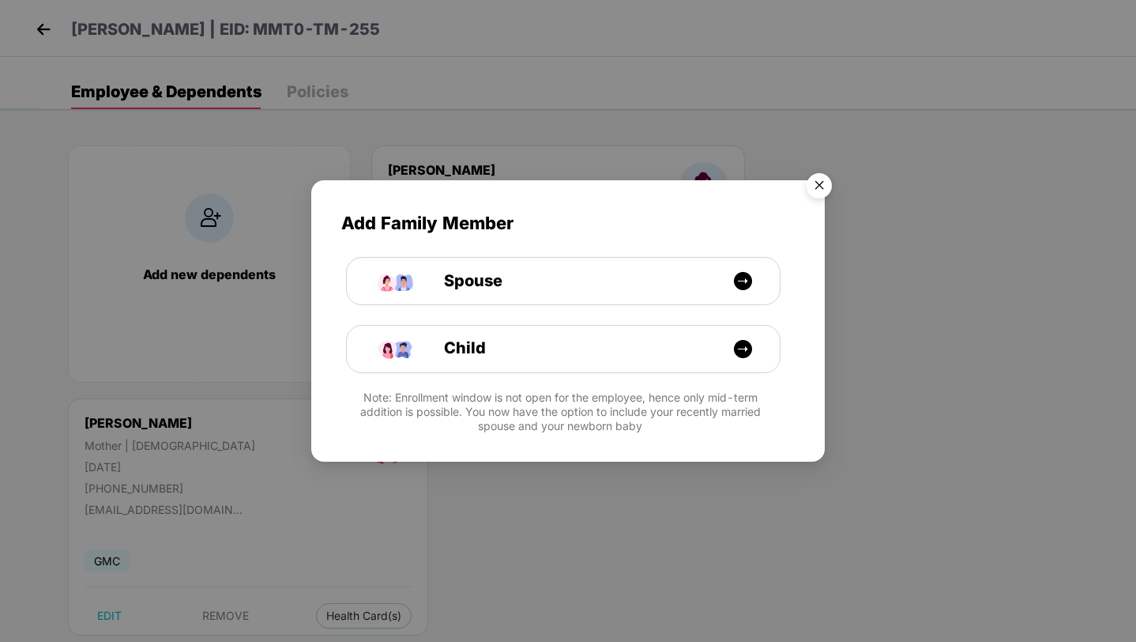
click at [824, 191] on img "Close" at bounding box center [819, 188] width 44 height 44
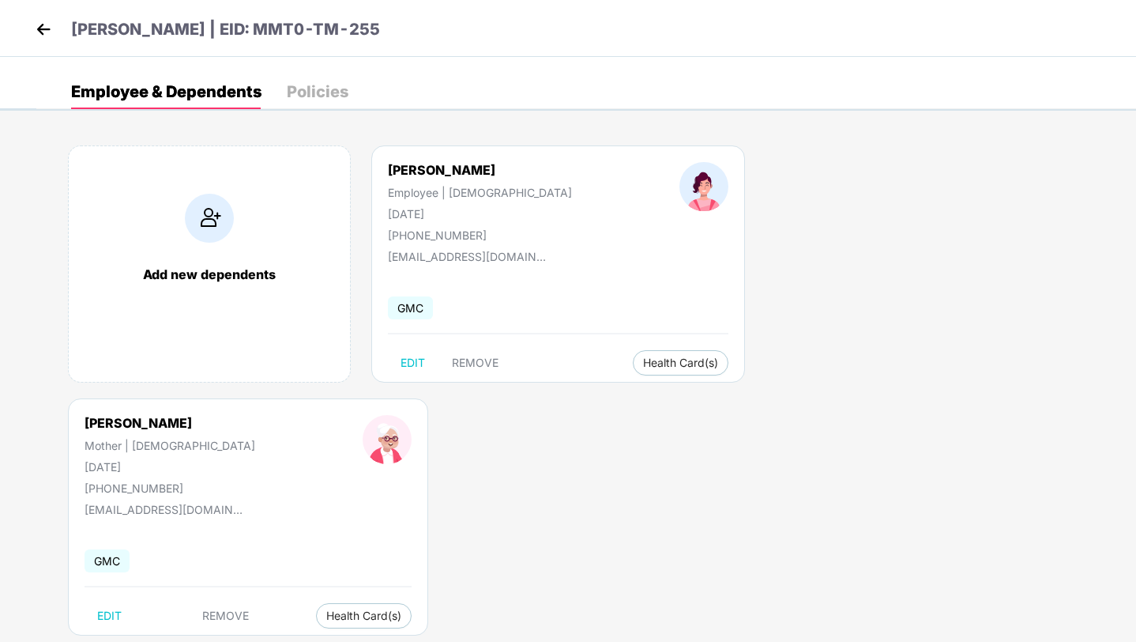
click at [46, 30] on img at bounding box center [44, 29] width 24 height 24
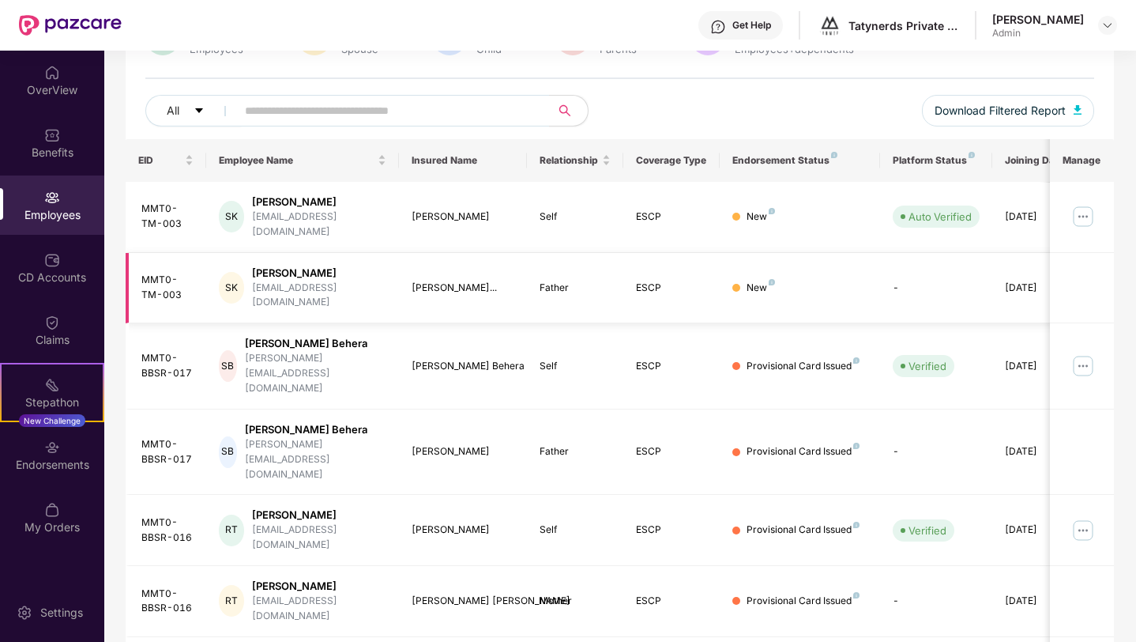
scroll to position [329, 0]
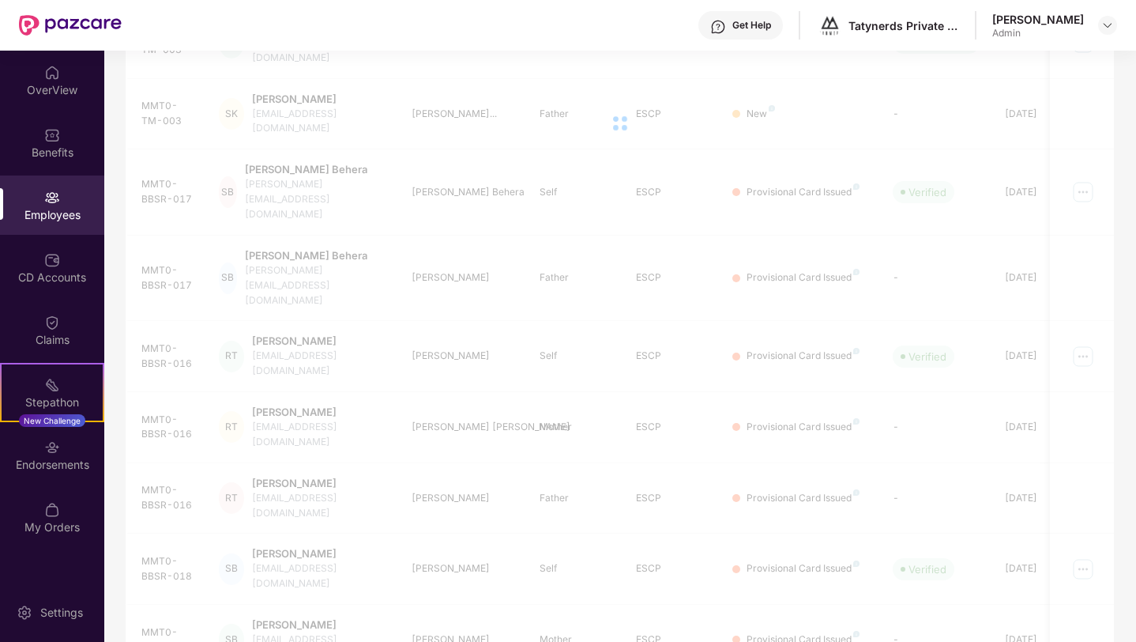
scroll to position [51, 0]
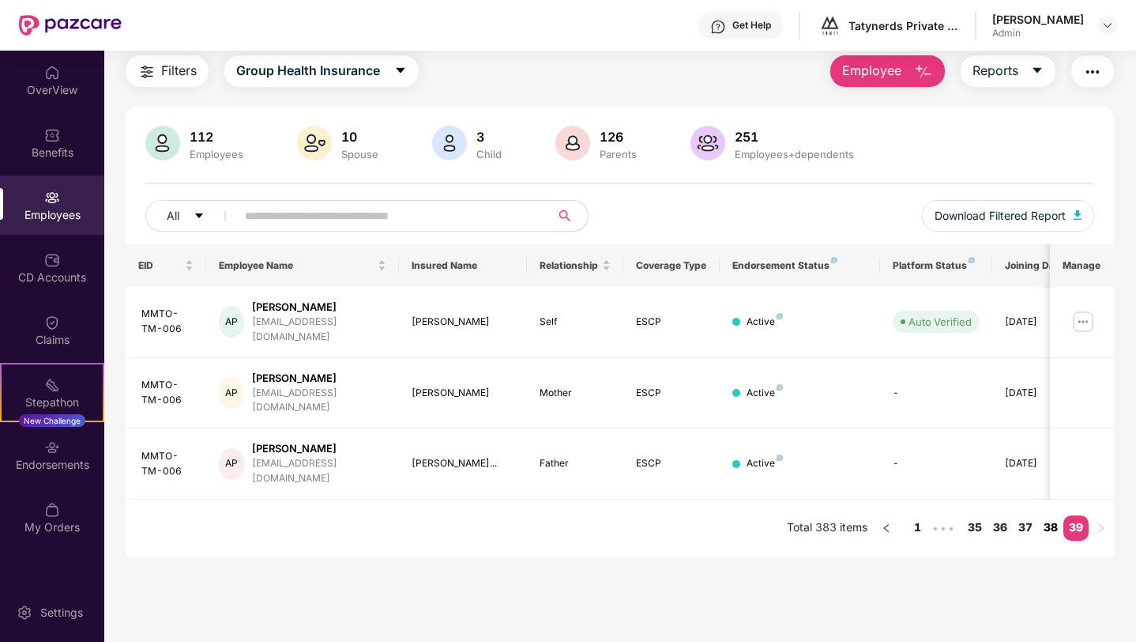
click at [1052, 515] on link "38" at bounding box center [1050, 527] width 25 height 24
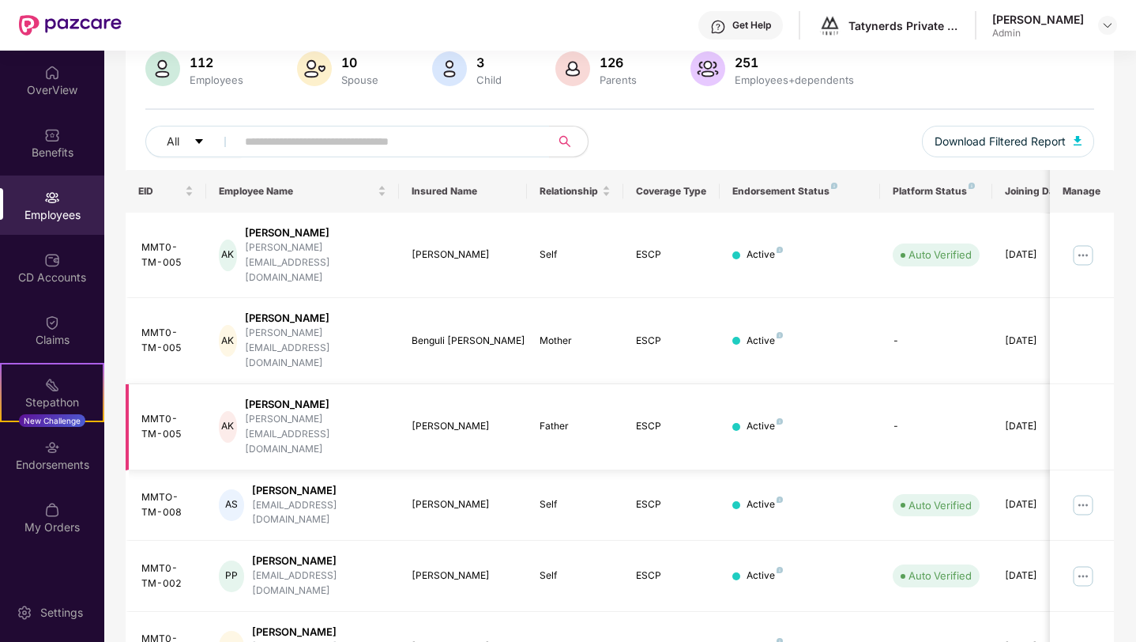
scroll to position [329, 0]
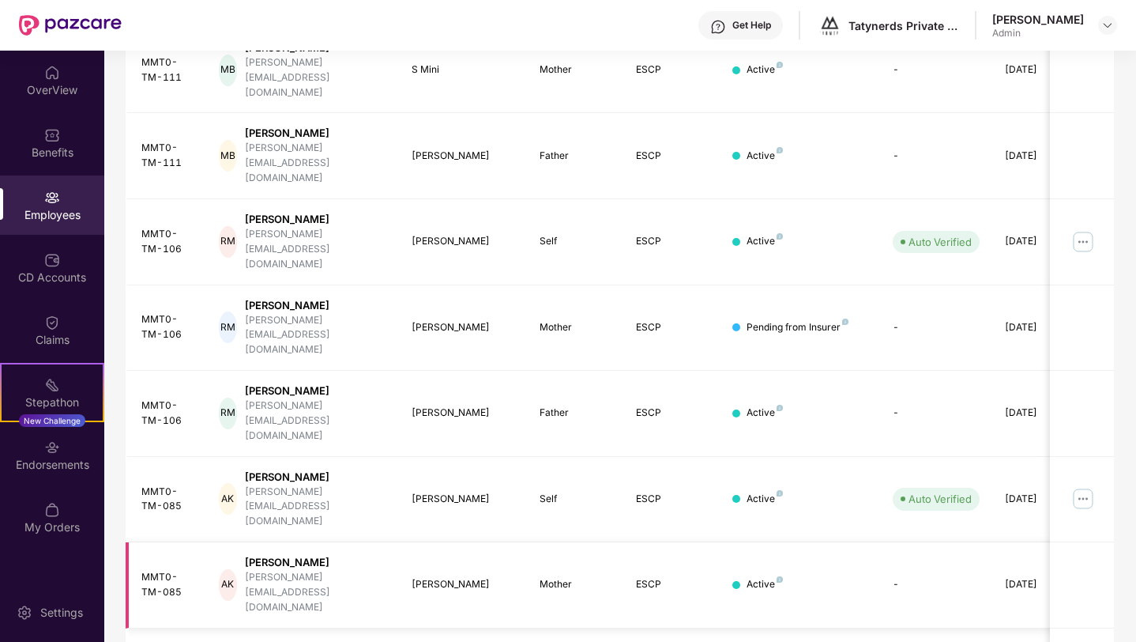
scroll to position [369, 0]
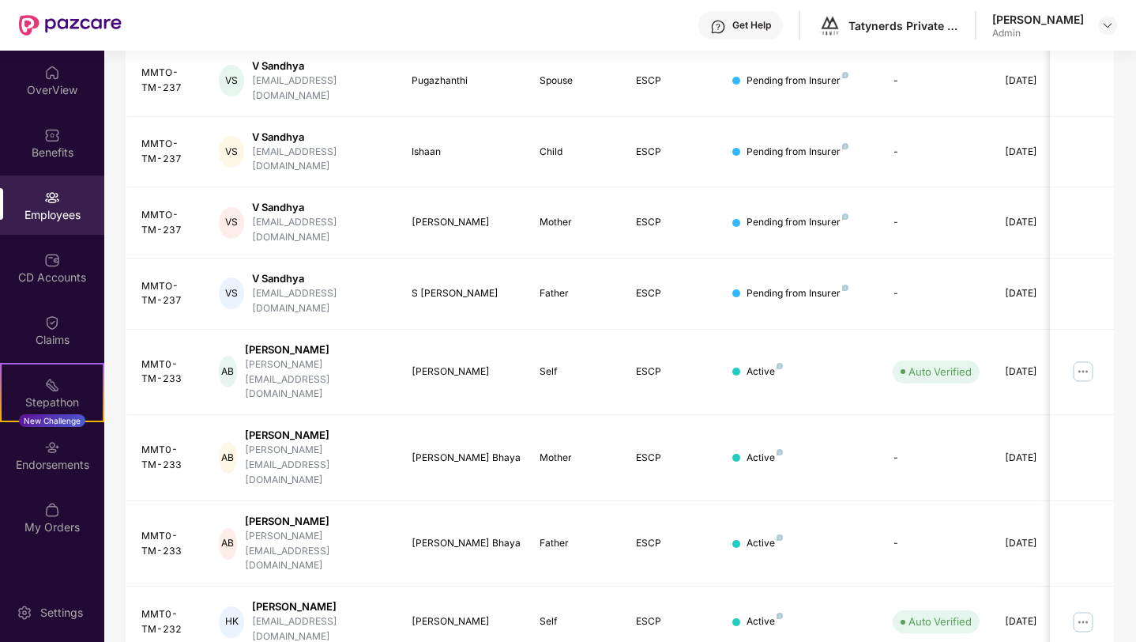
scroll to position [329, 0]
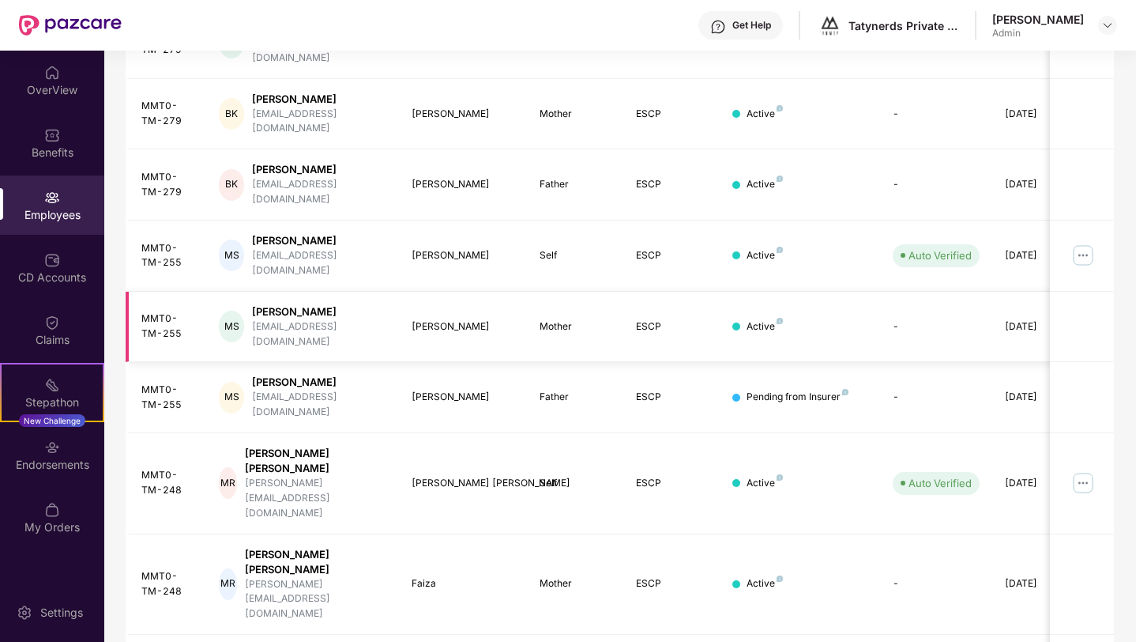
scroll to position [0, 40]
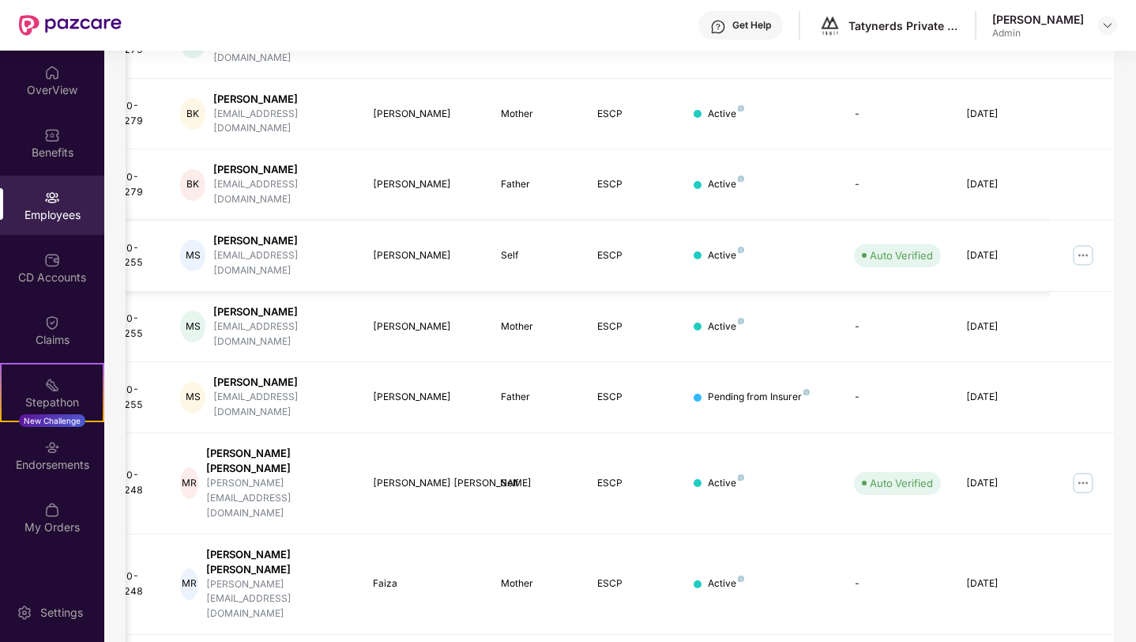
click at [1082, 243] on img at bounding box center [1083, 255] width 25 height 25
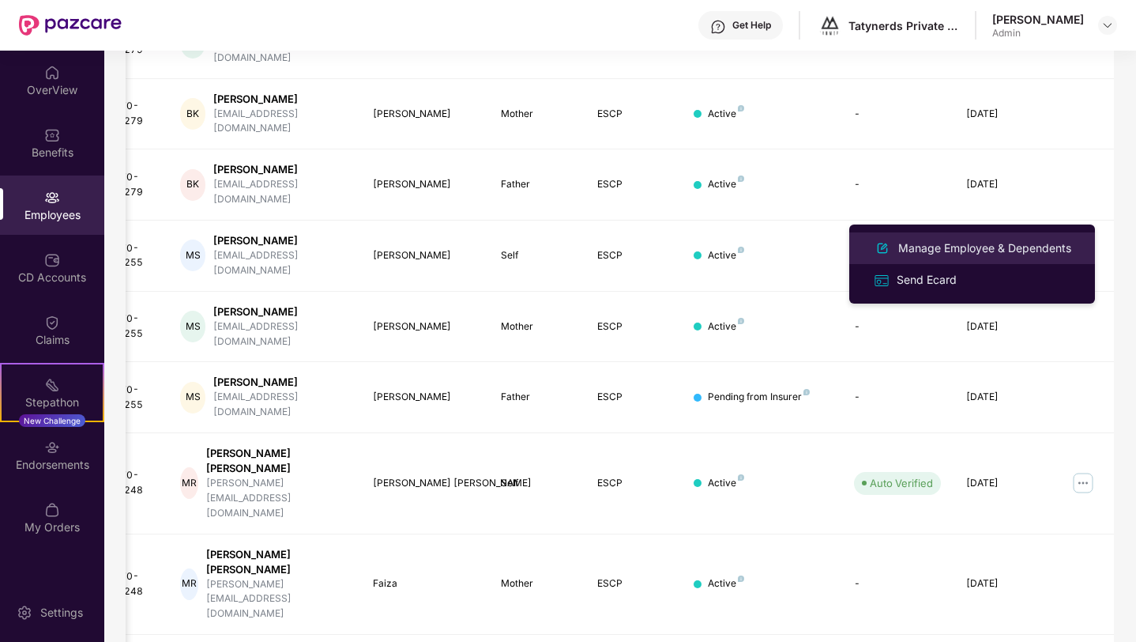
click at [1022, 248] on div "Manage Employee & Dependents" at bounding box center [984, 247] width 179 height 17
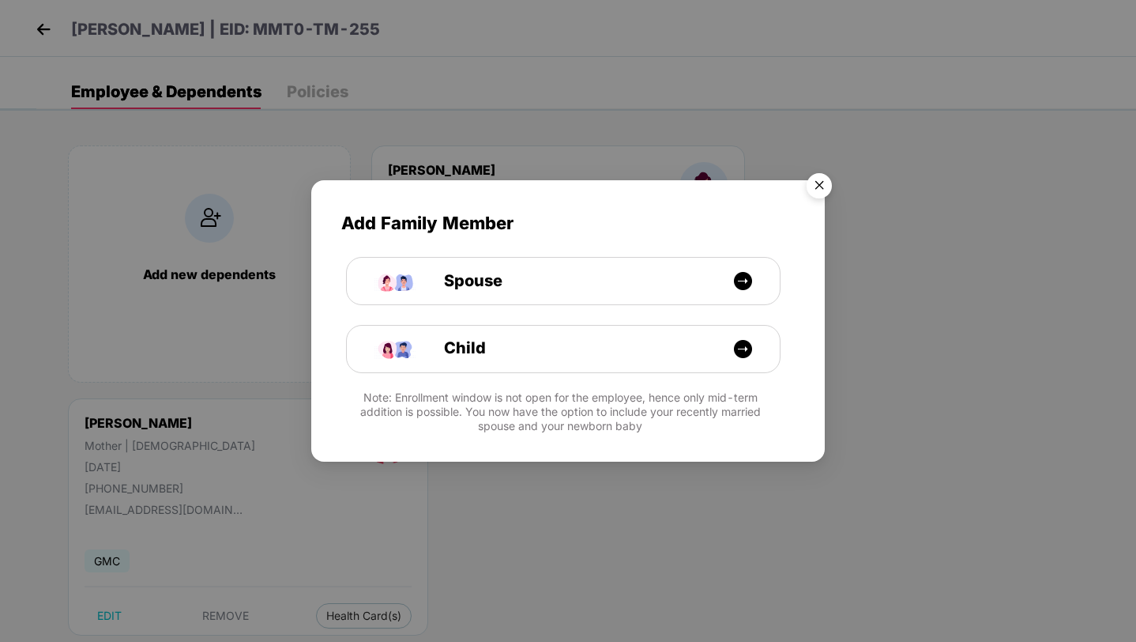
click at [822, 181] on img "Close" at bounding box center [819, 188] width 44 height 44
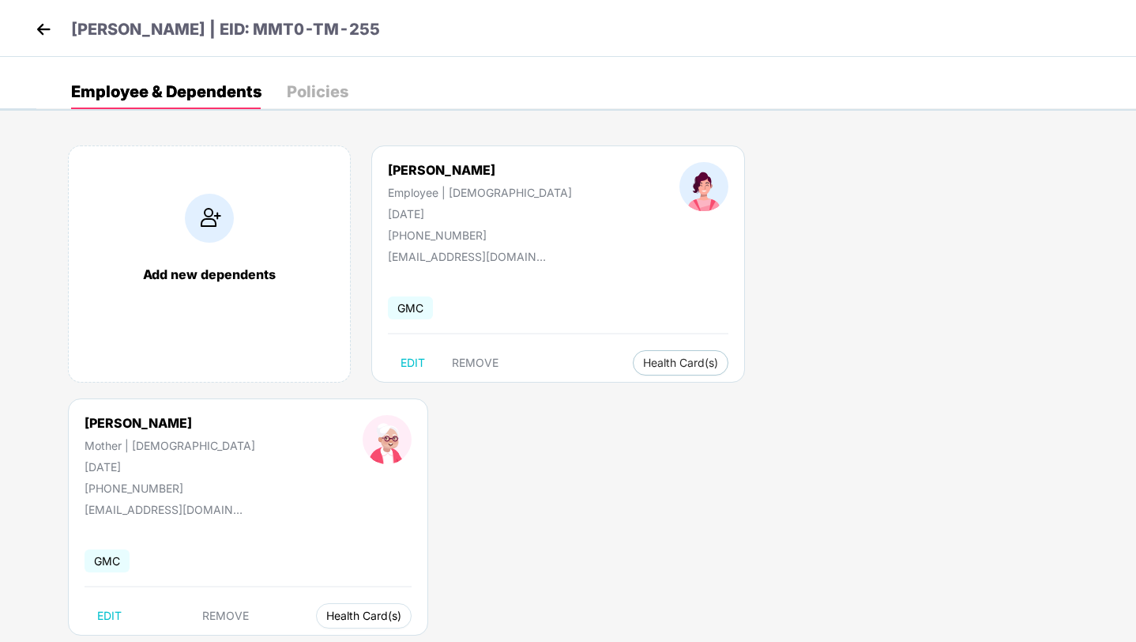
click at [401, 611] on span "Health Card(s)" at bounding box center [363, 615] width 75 height 8
click at [926, 390] on span "Health Insurance(ESCP)" at bounding box center [931, 394] width 145 height 17
click at [44, 38] on img at bounding box center [44, 29] width 24 height 24
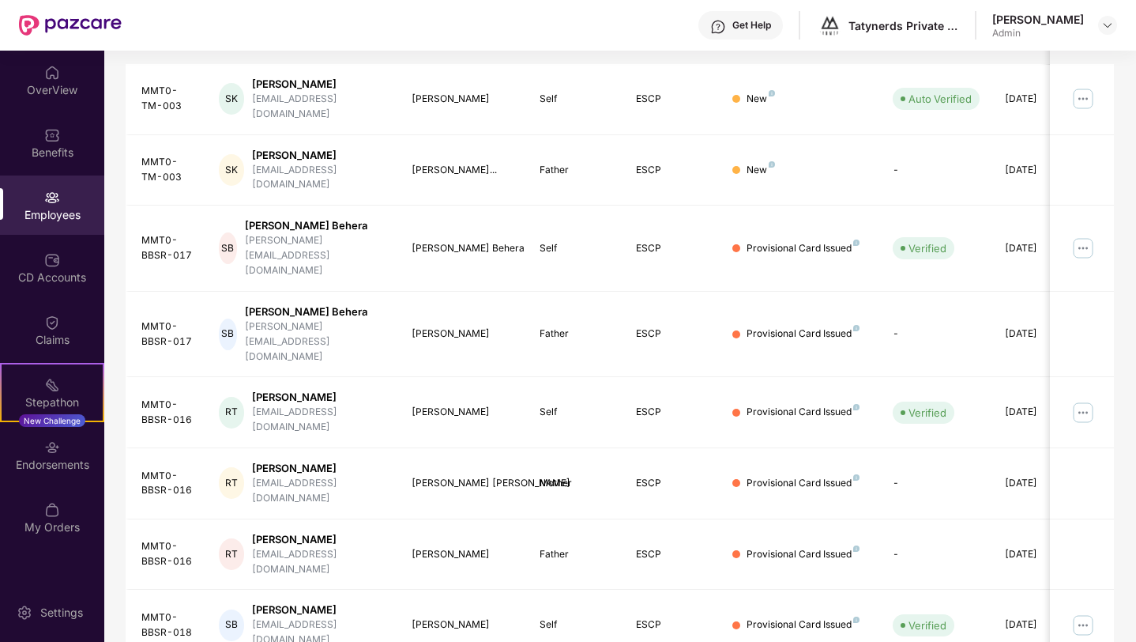
scroll to position [329, 0]
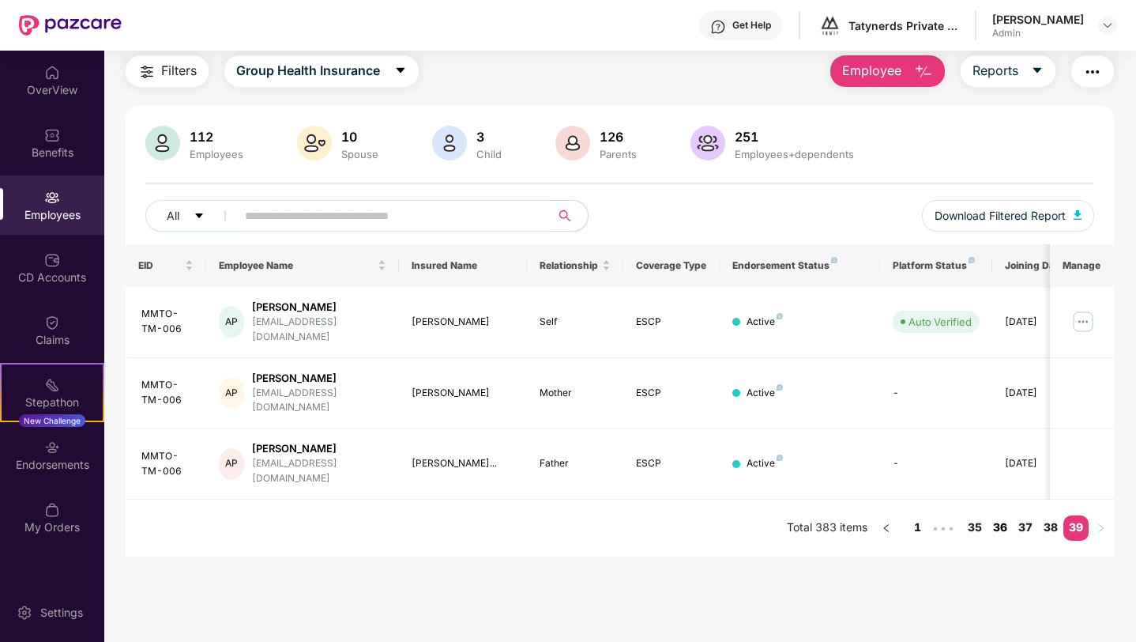
scroll to position [51, 0]
click at [1006, 610] on main "Employees Filters Group Health Insurance Employee Reports 112 Employees 10 Spou…" at bounding box center [619, 321] width 1031 height 642
click at [997, 515] on link "36" at bounding box center [1000, 527] width 25 height 24
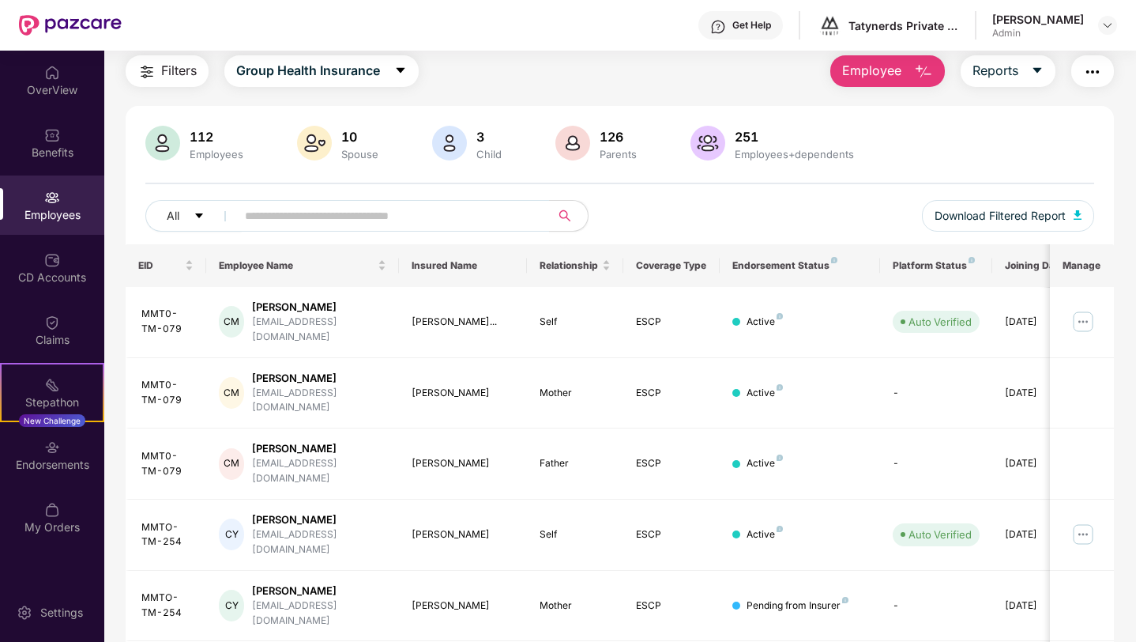
scroll to position [369, 0]
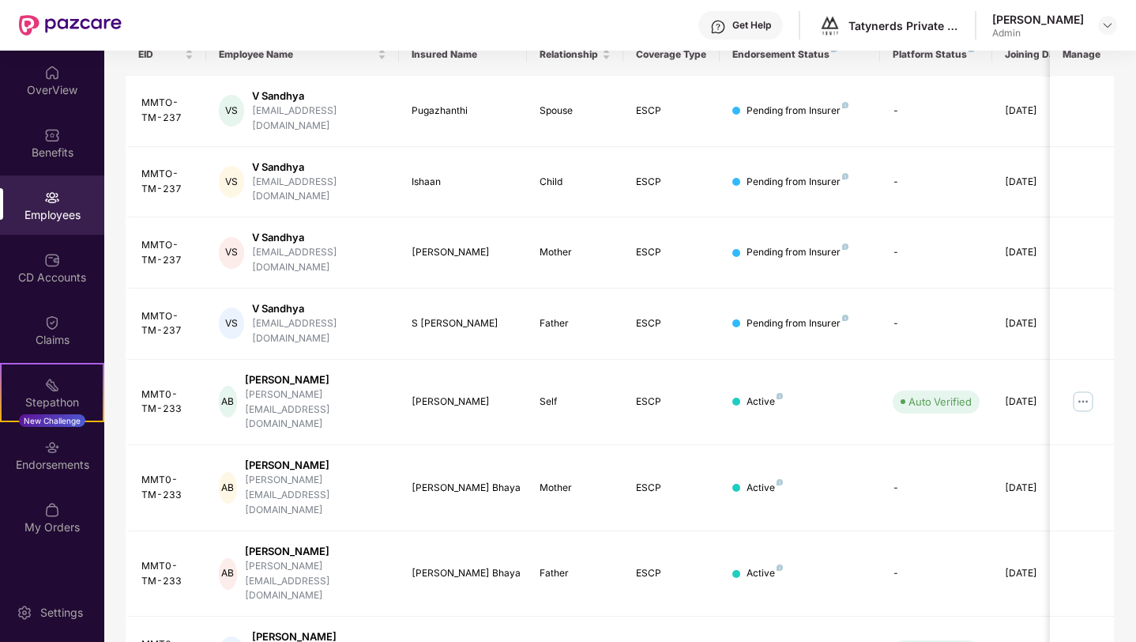
scroll to position [329, 0]
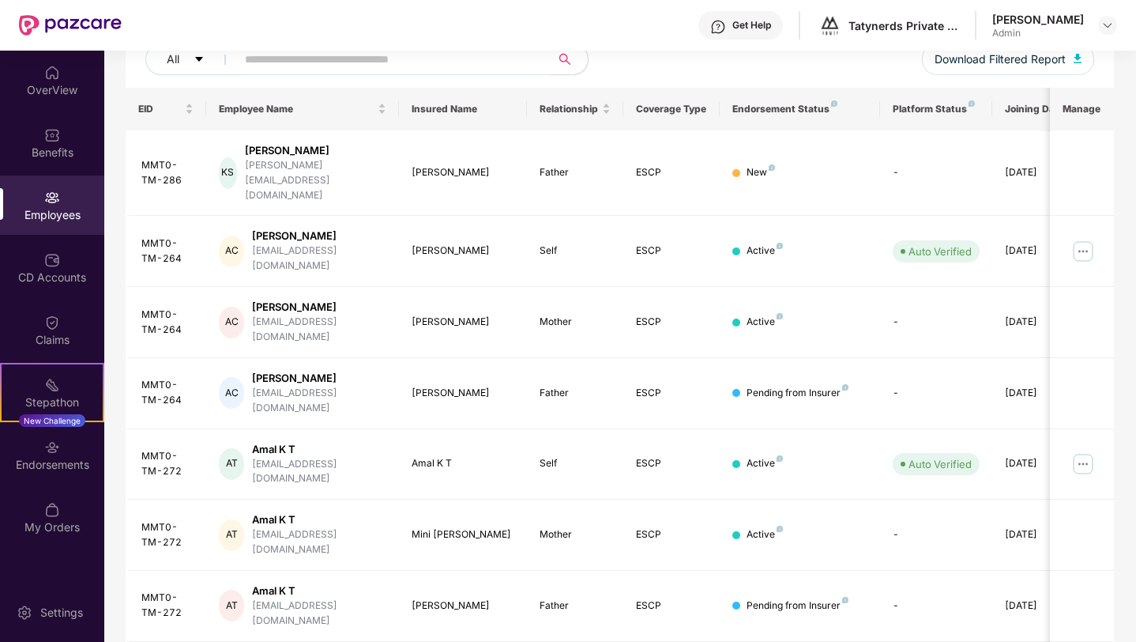
scroll to position [356, 0]
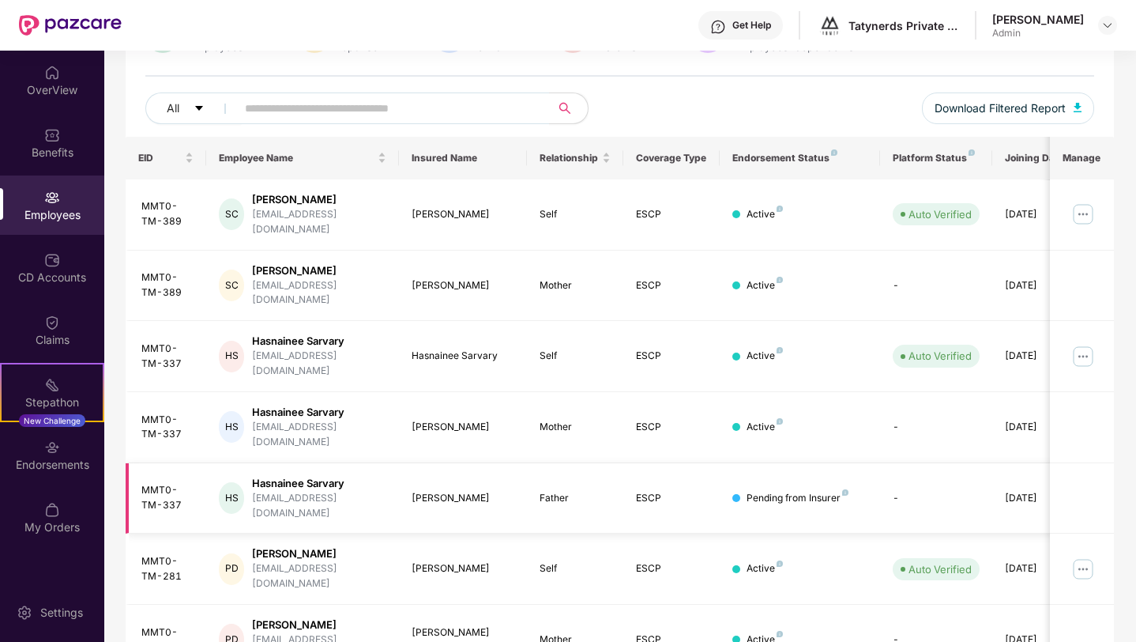
scroll to position [329, 0]
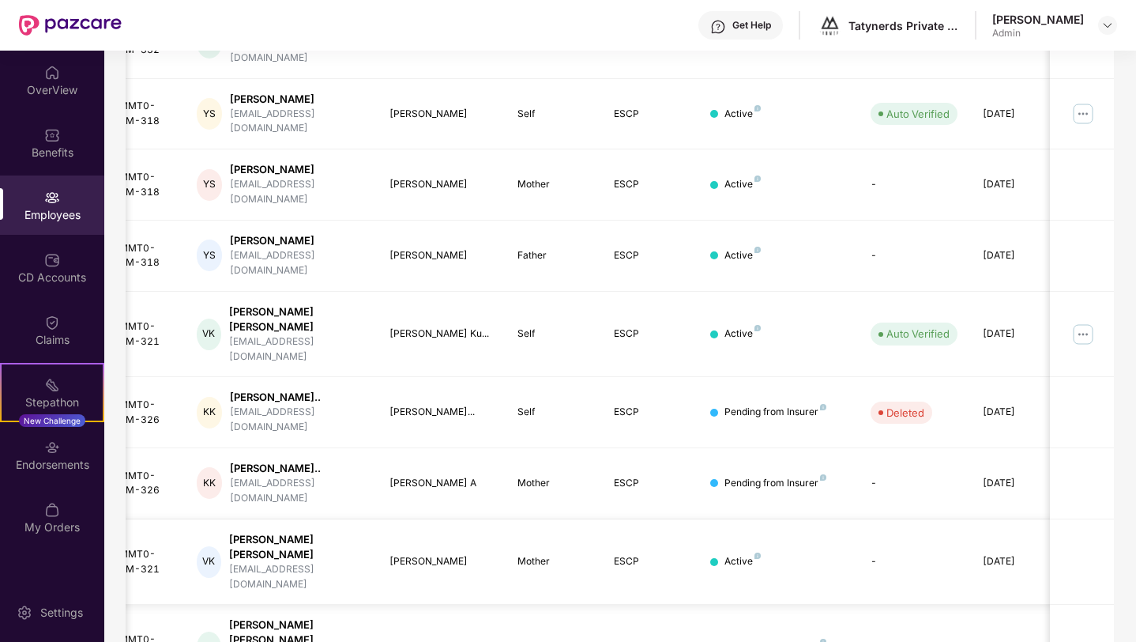
scroll to position [0, 0]
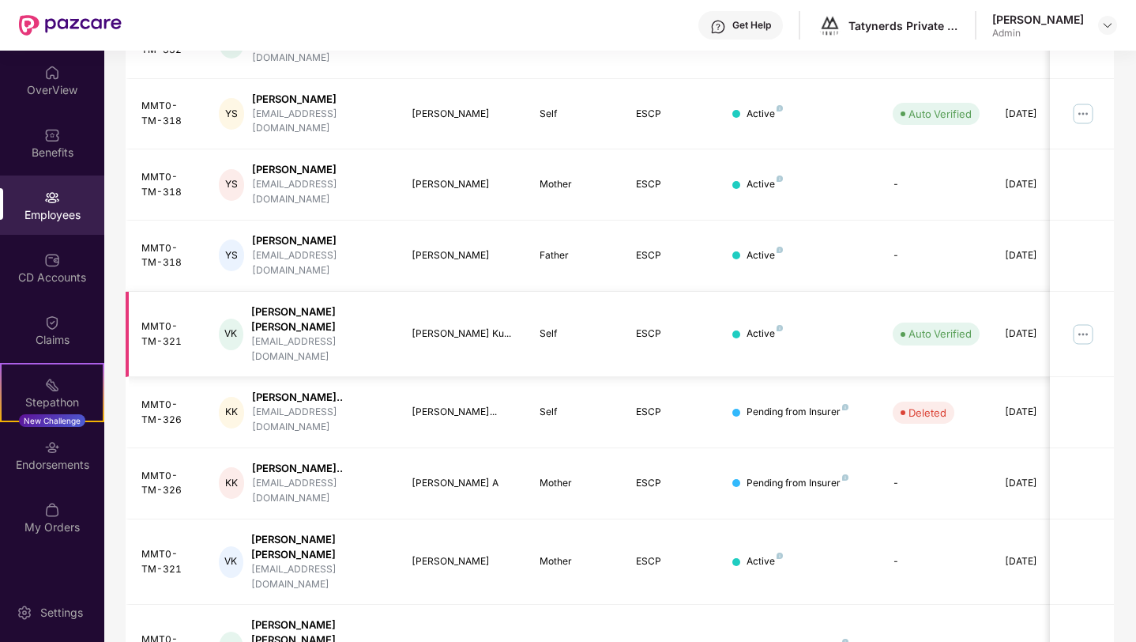
click at [1081, 322] on img at bounding box center [1083, 334] width 25 height 25
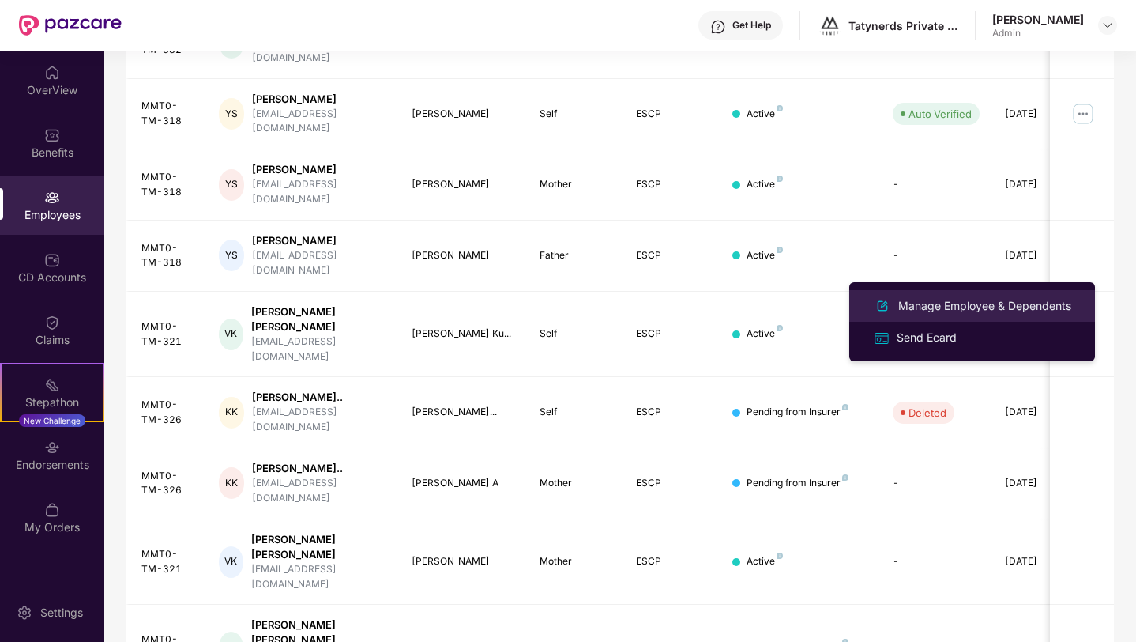
click at [1018, 310] on div "Manage Employee & Dependents" at bounding box center [984, 305] width 179 height 17
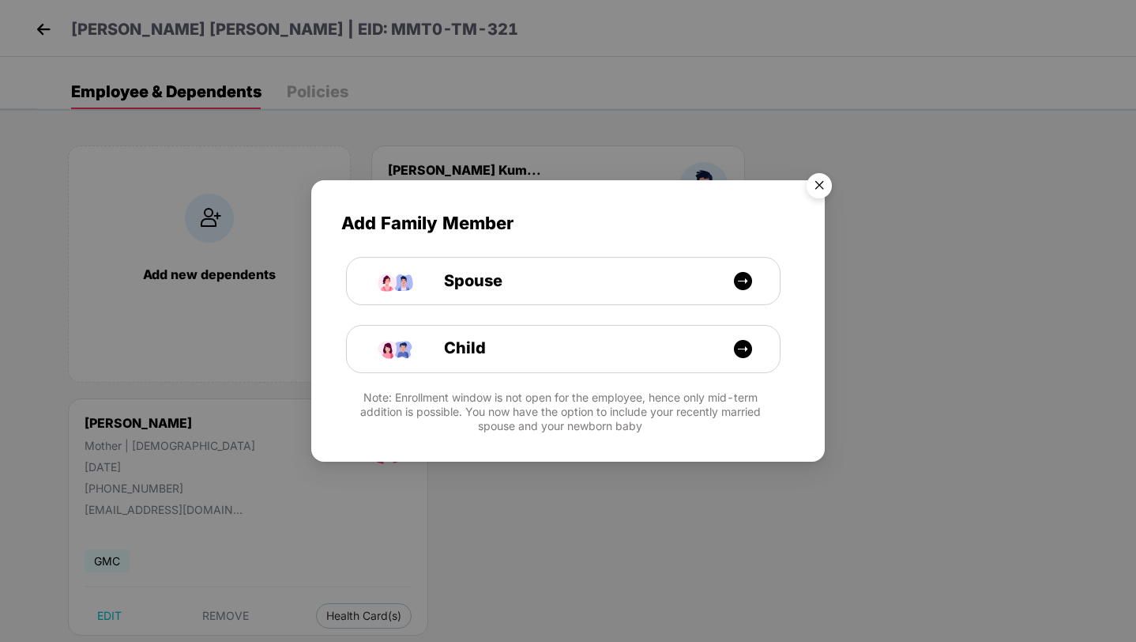
click at [819, 188] on img "Close" at bounding box center [819, 188] width 44 height 44
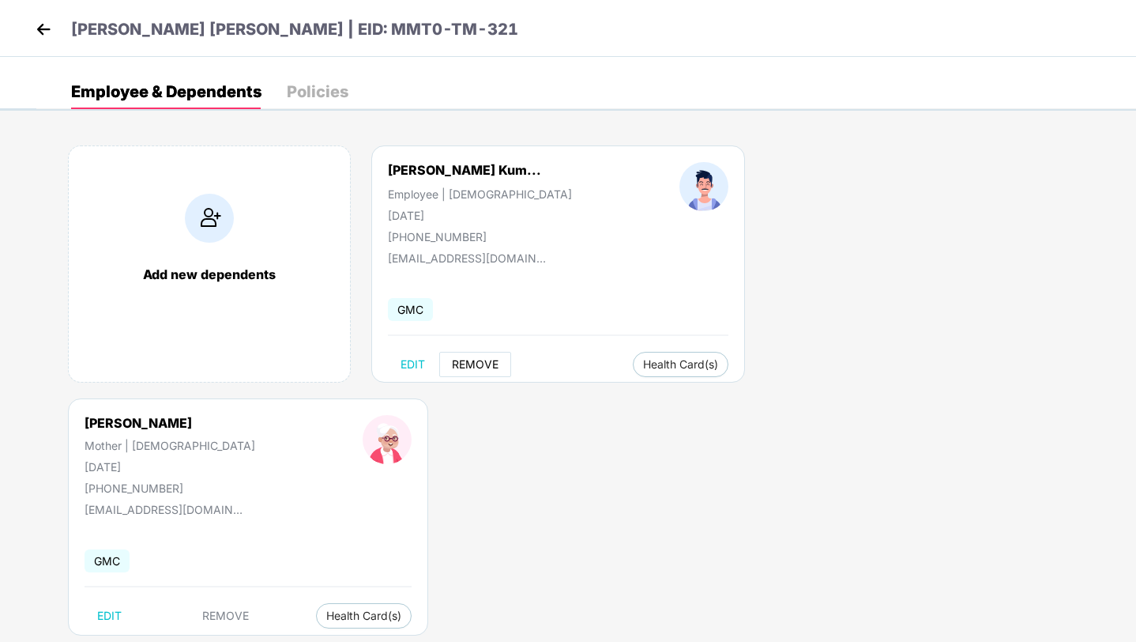
click at [484, 363] on span "REMOVE" at bounding box center [475, 364] width 47 height 13
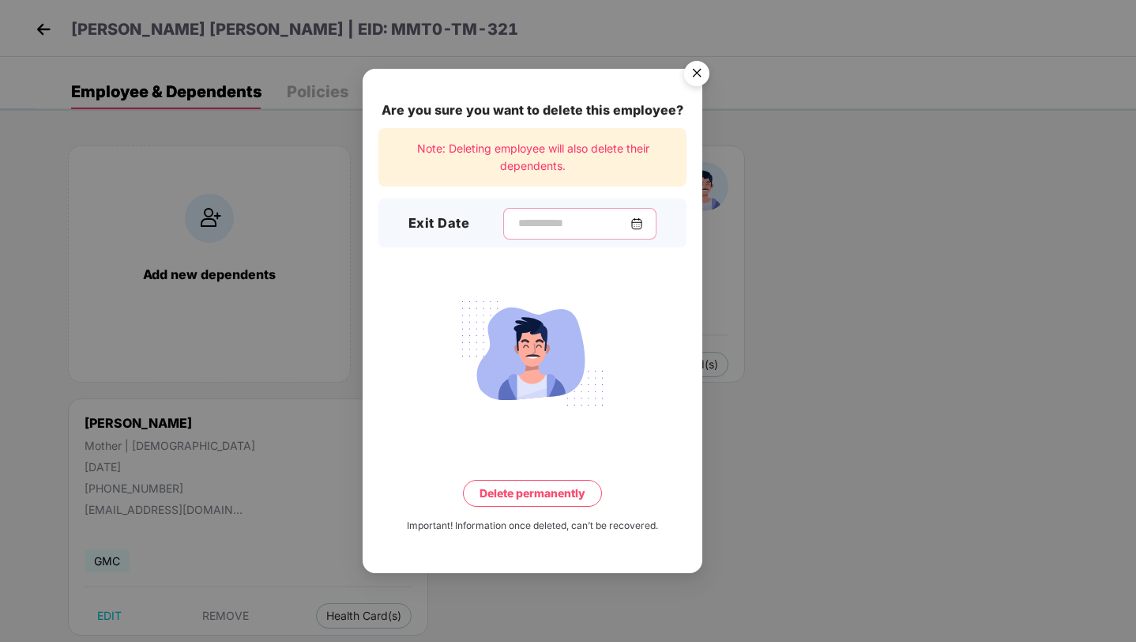
click at [569, 224] on input at bounding box center [574, 223] width 114 height 17
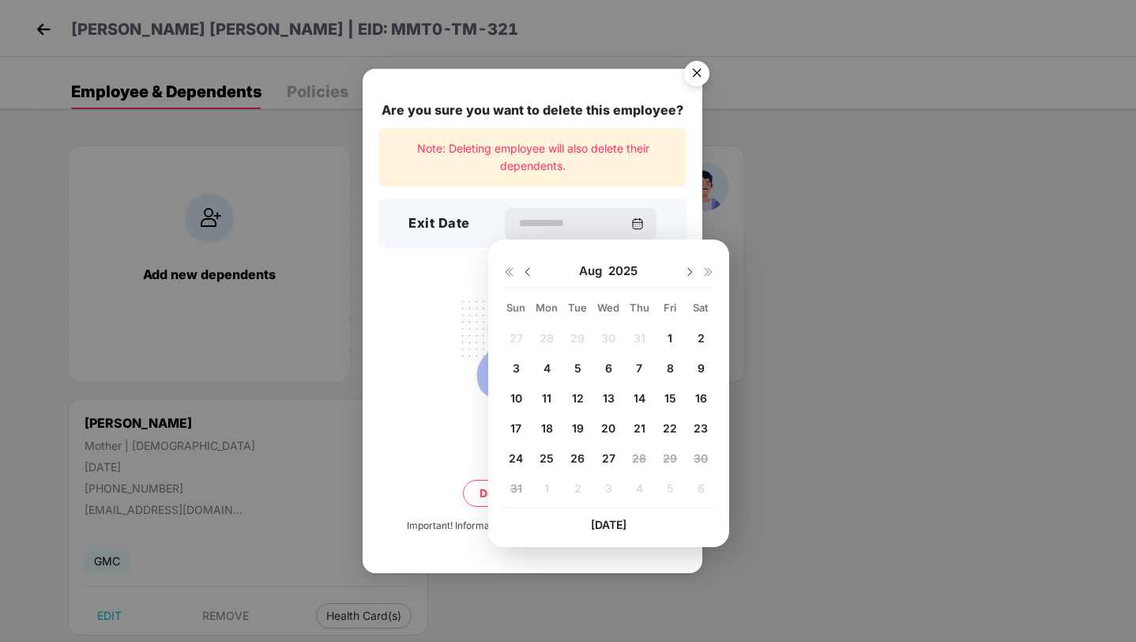
click at [531, 269] on img at bounding box center [527, 271] width 13 height 13
click at [575, 462] on span "29" at bounding box center [577, 457] width 14 height 13
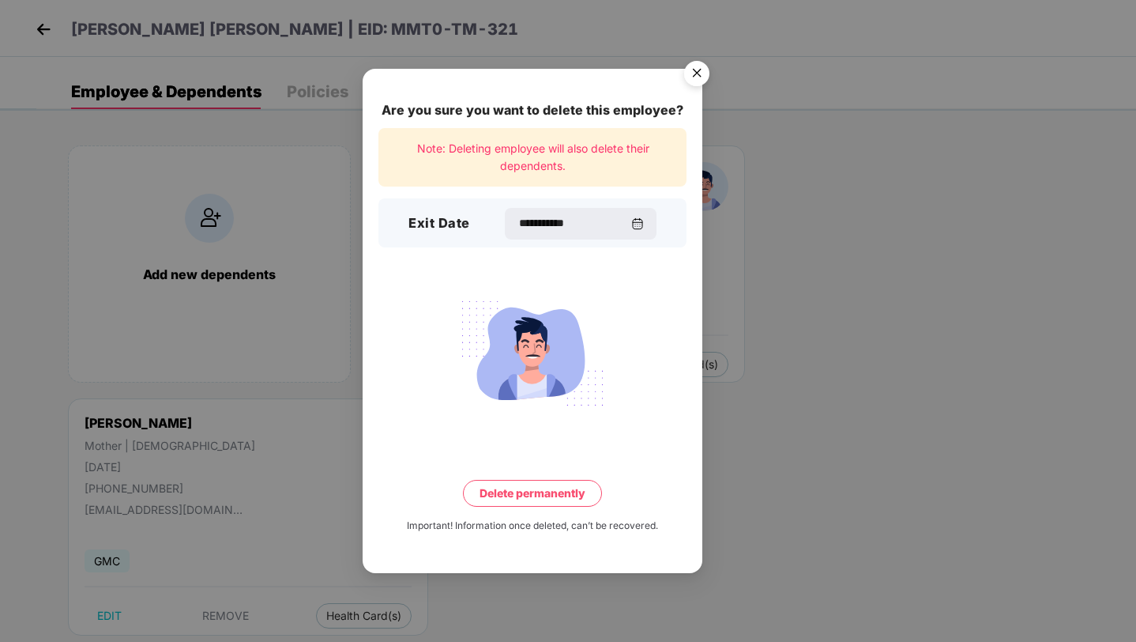
type input "**********"
click at [571, 493] on button "Delete permanently" at bounding box center [532, 493] width 139 height 27
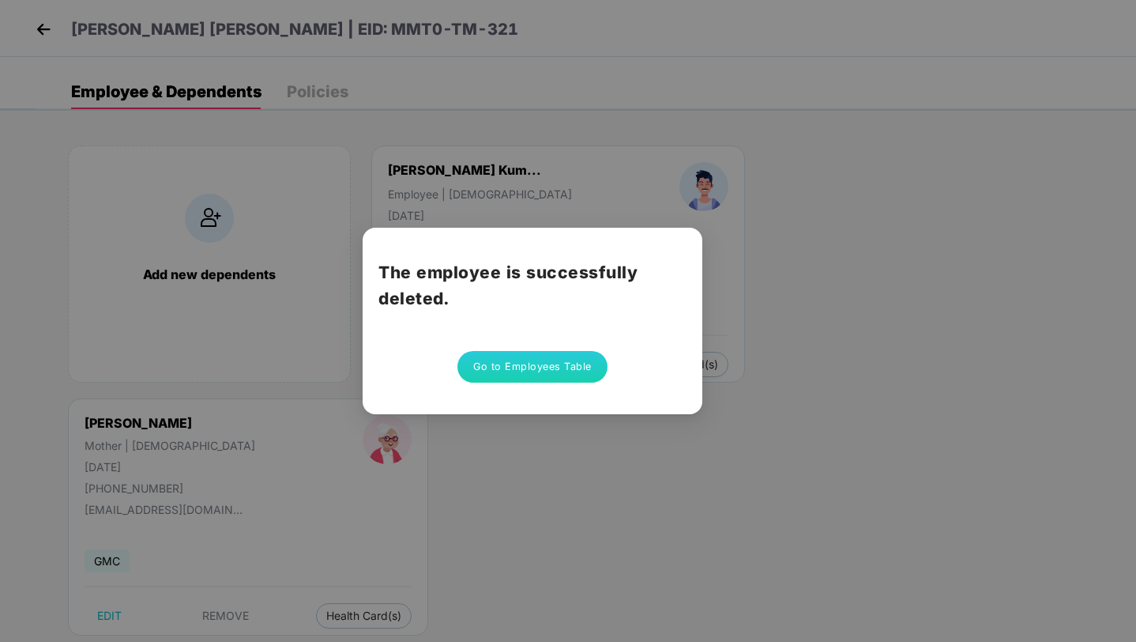
click at [527, 370] on button "Go to Employees Table" at bounding box center [532, 367] width 150 height 32
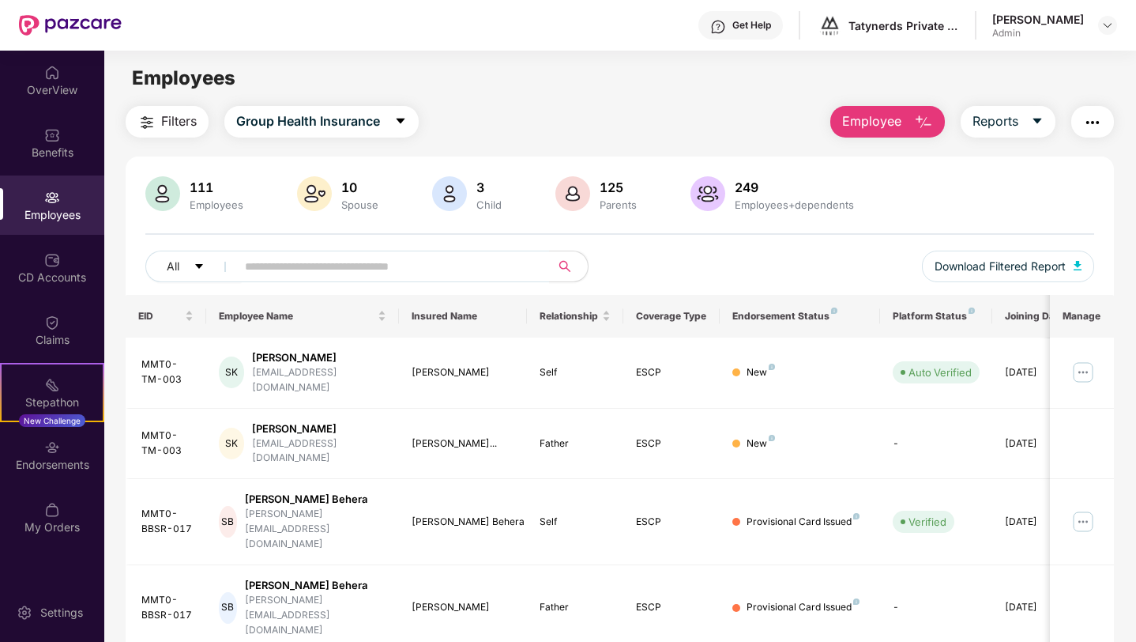
scroll to position [329, 0]
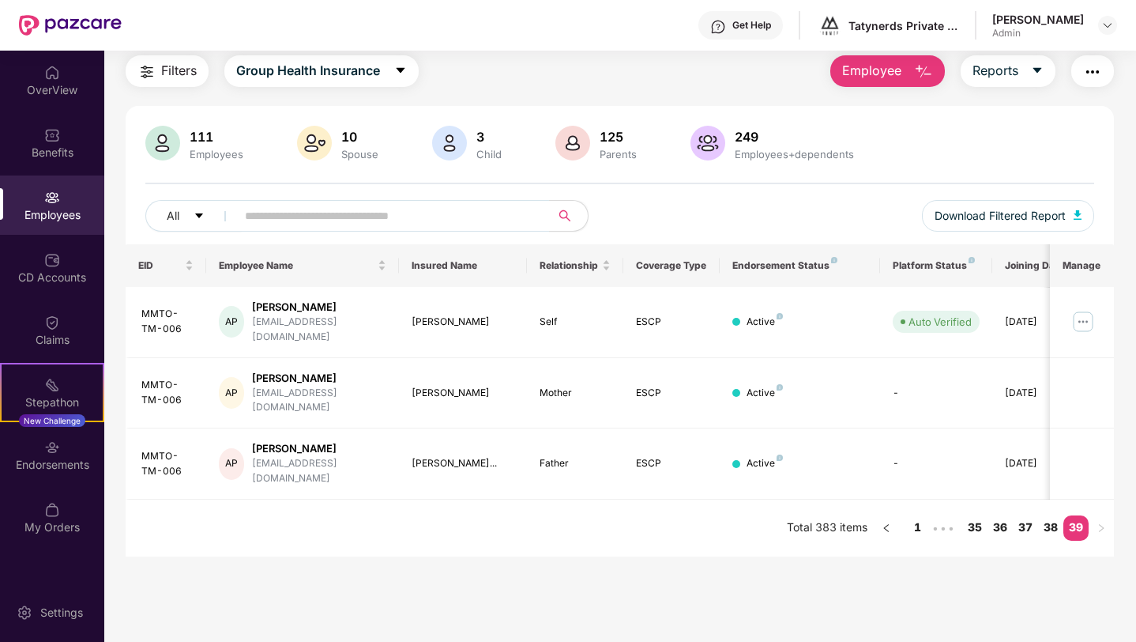
scroll to position [51, 0]
click at [969, 515] on link "35" at bounding box center [974, 527] width 25 height 24
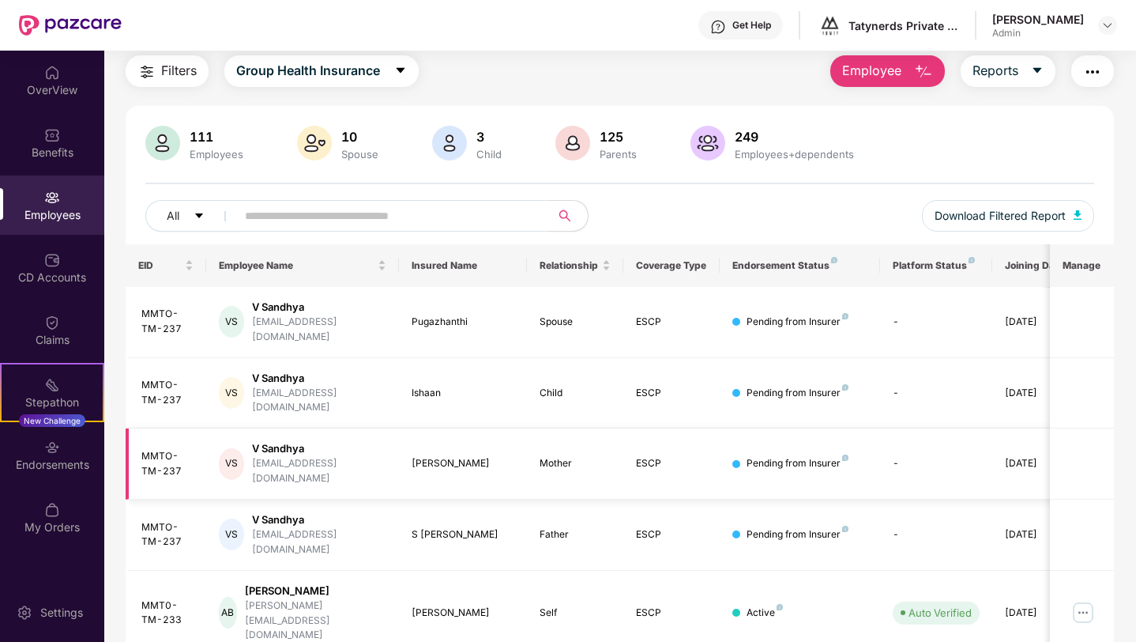
scroll to position [329, 0]
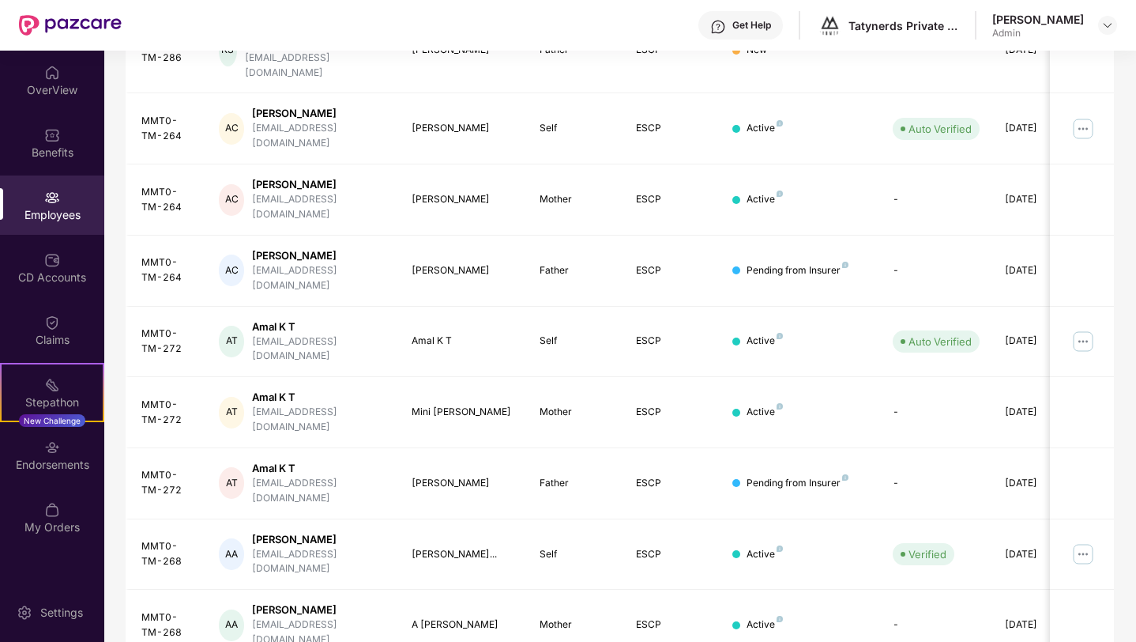
scroll to position [356, 0]
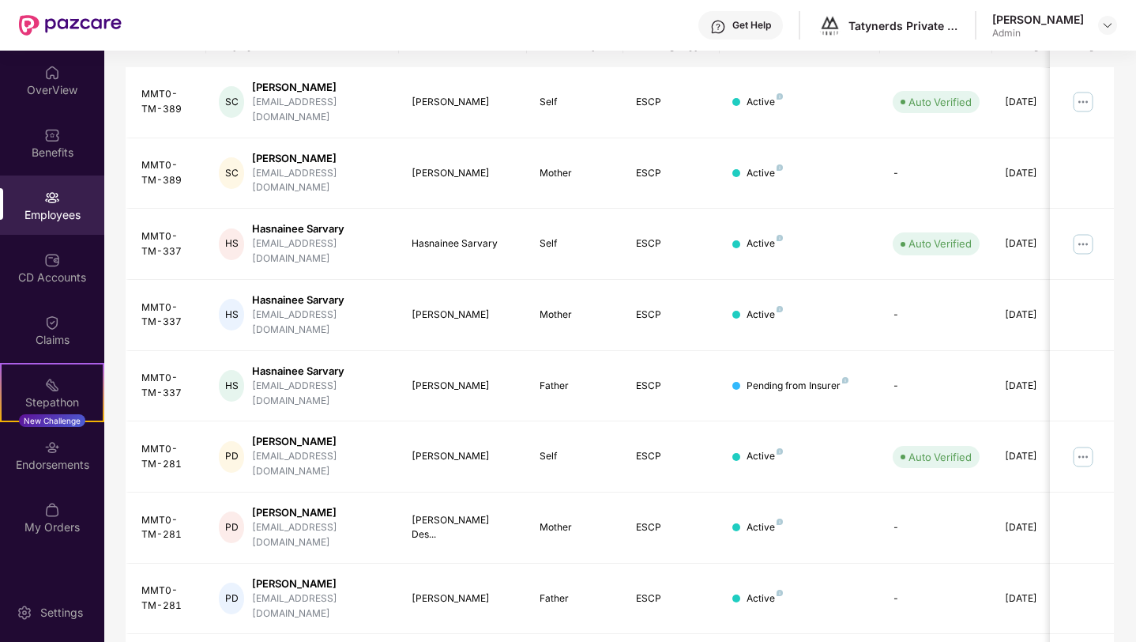
scroll to position [329, 0]
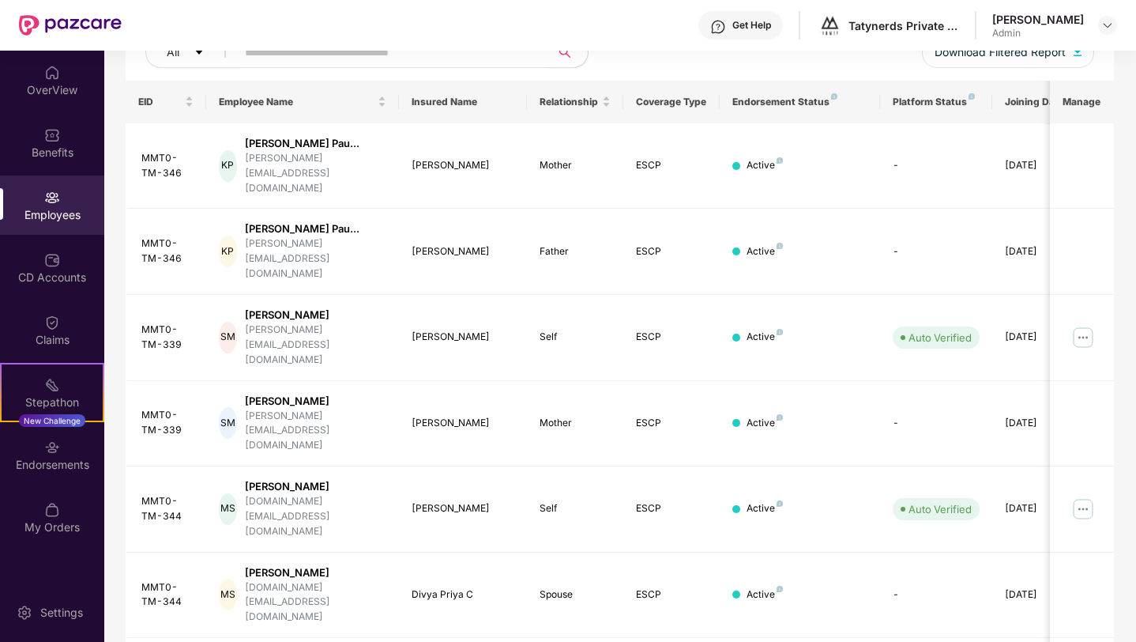
scroll to position [356, 0]
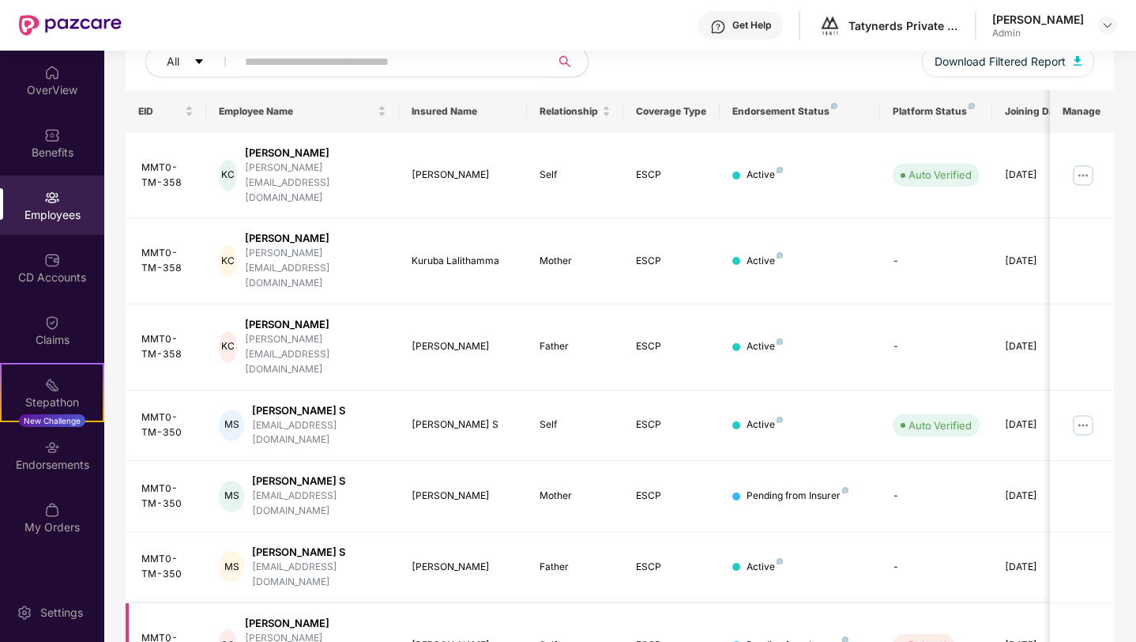
scroll to position [343, 0]
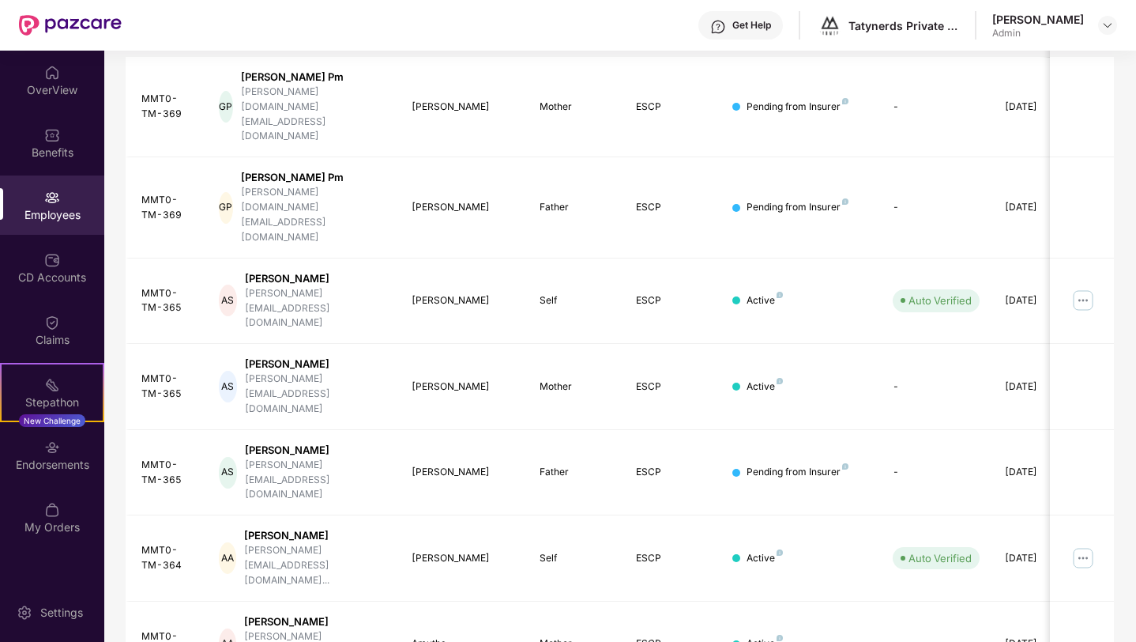
scroll to position [329, 0]
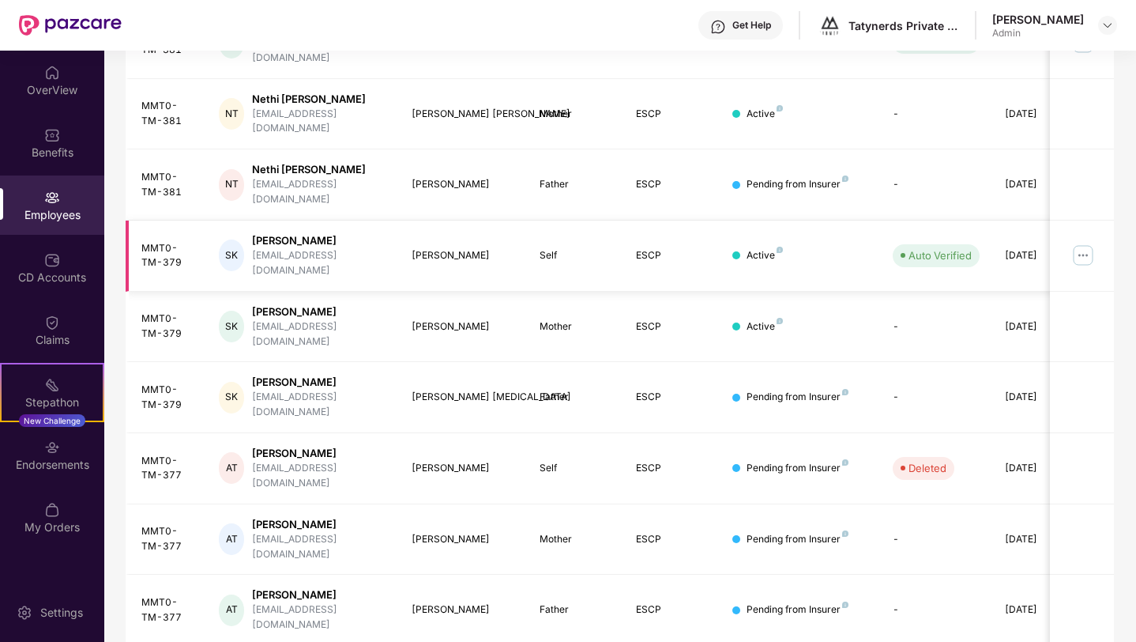
click at [1087, 243] on img at bounding box center [1083, 255] width 25 height 25
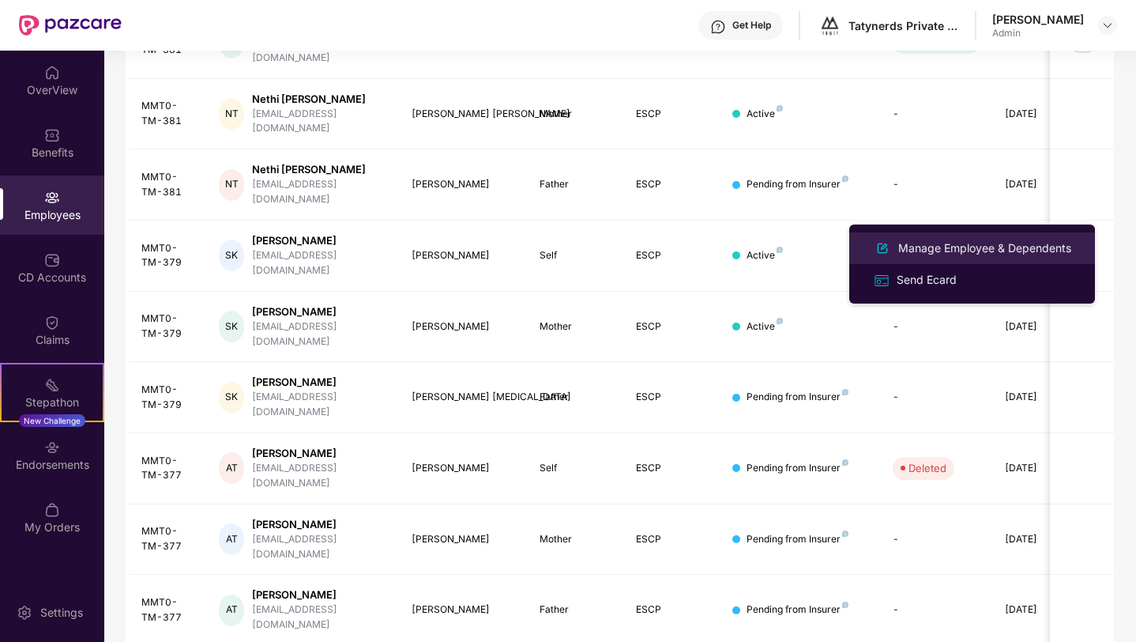
click at [984, 254] on div "Manage Employee & Dependents" at bounding box center [984, 247] width 179 height 17
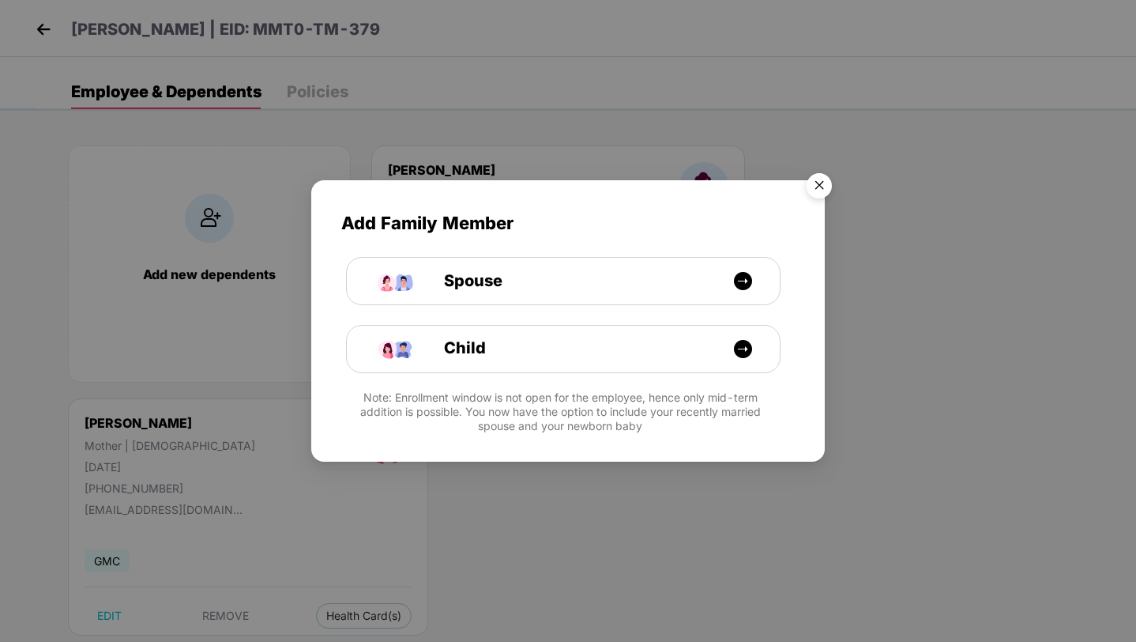
click at [811, 180] on img "Close" at bounding box center [819, 188] width 44 height 44
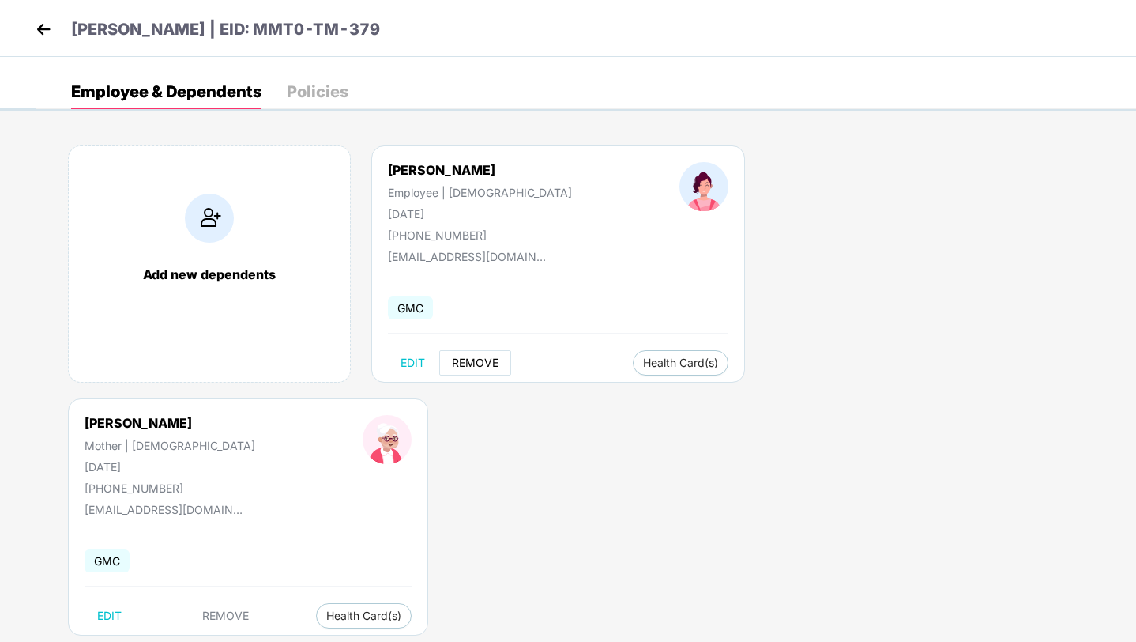
click at [468, 365] on span "REMOVE" at bounding box center [475, 362] width 47 height 13
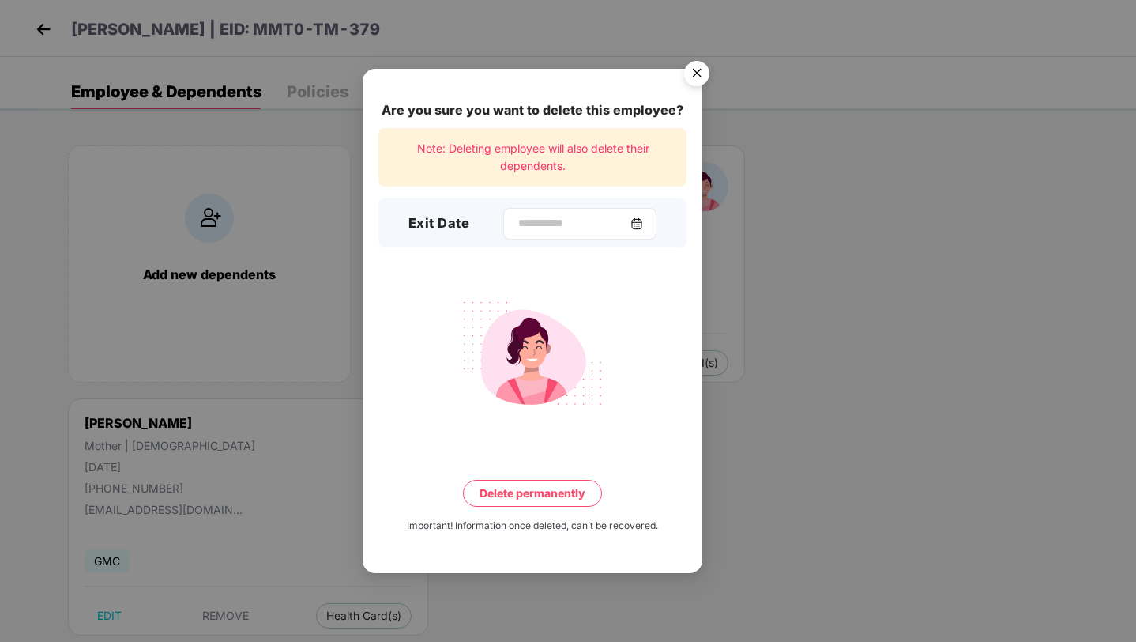
click at [561, 213] on div at bounding box center [579, 224] width 153 height 32
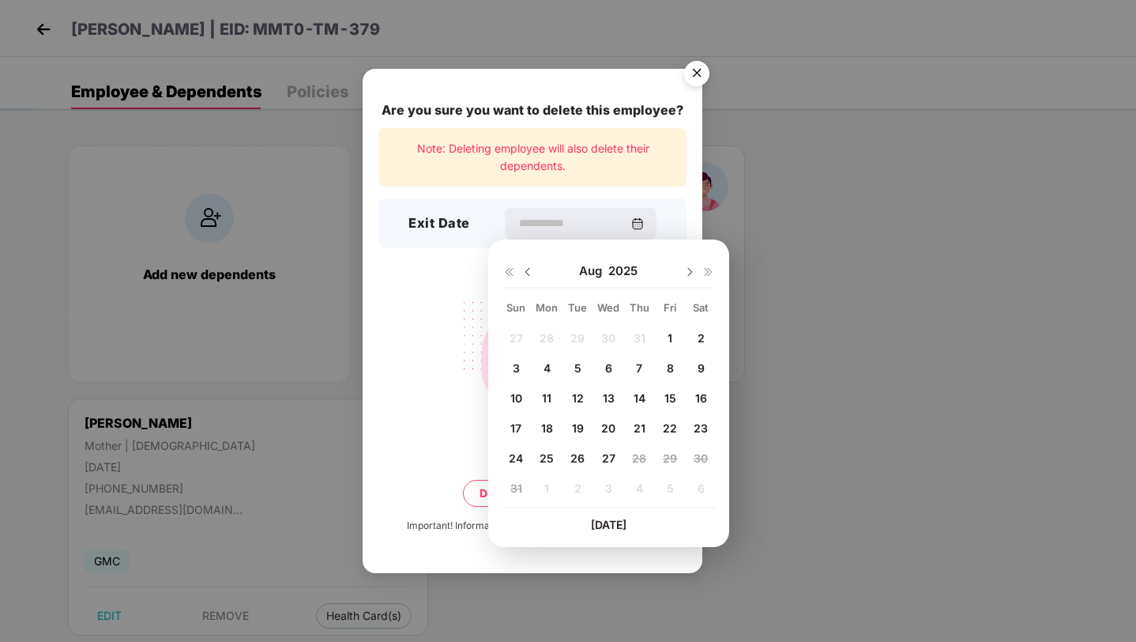
click at [531, 268] on img at bounding box center [527, 271] width 13 height 13
click at [581, 455] on span "29" at bounding box center [577, 457] width 14 height 13
type input "**********"
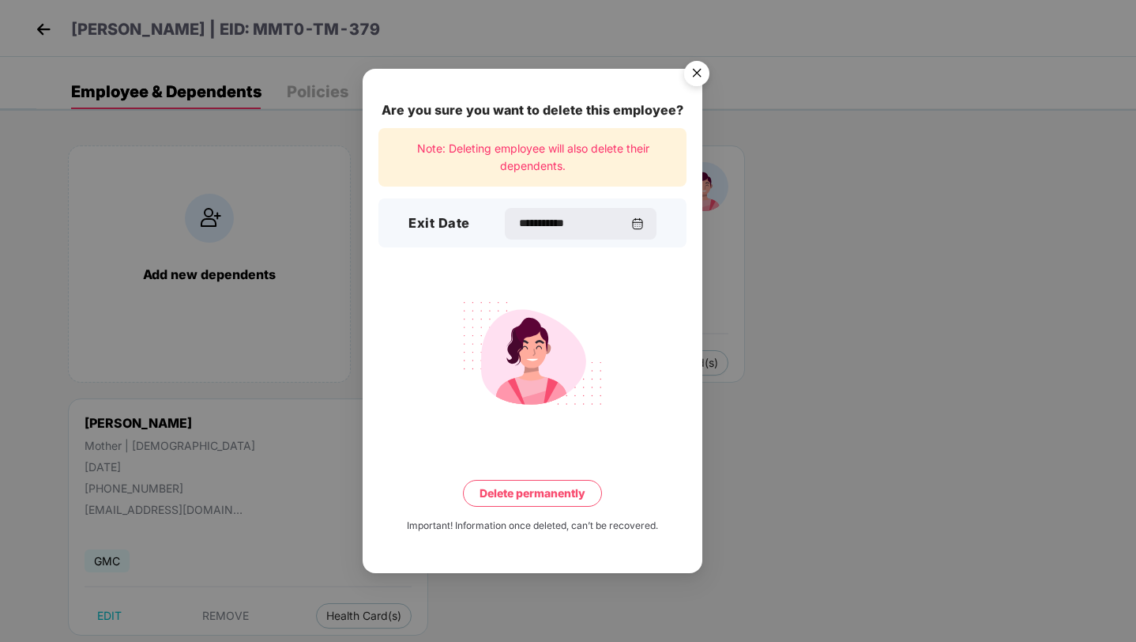
click at [561, 497] on button "Delete permanently" at bounding box center [532, 493] width 139 height 27
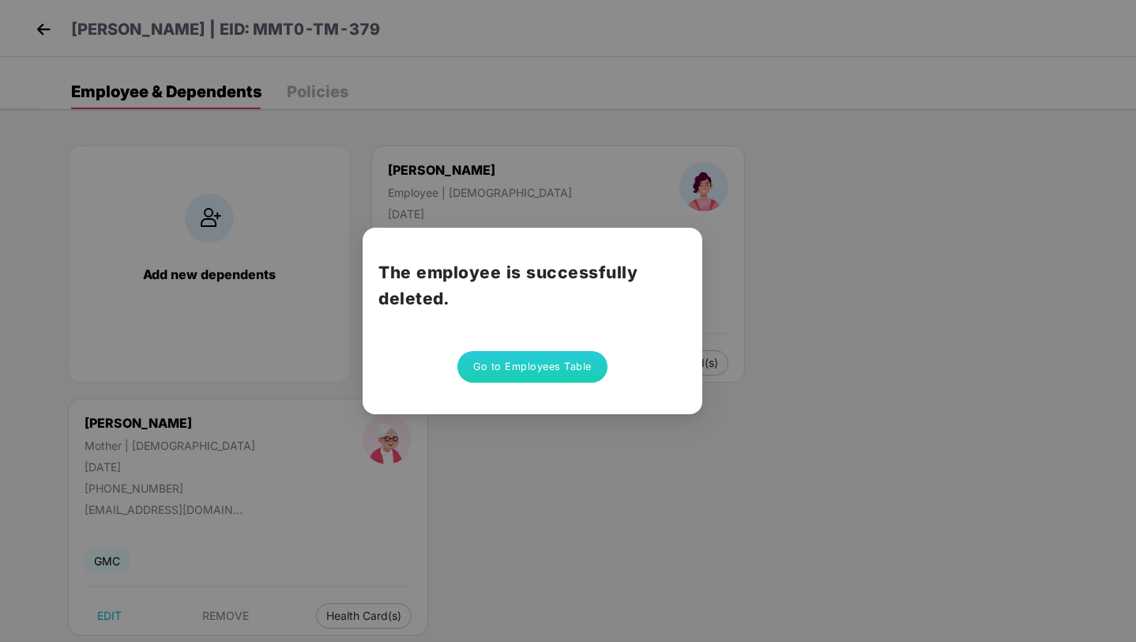
click at [551, 364] on button "Go to Employees Table" at bounding box center [532, 367] width 150 height 32
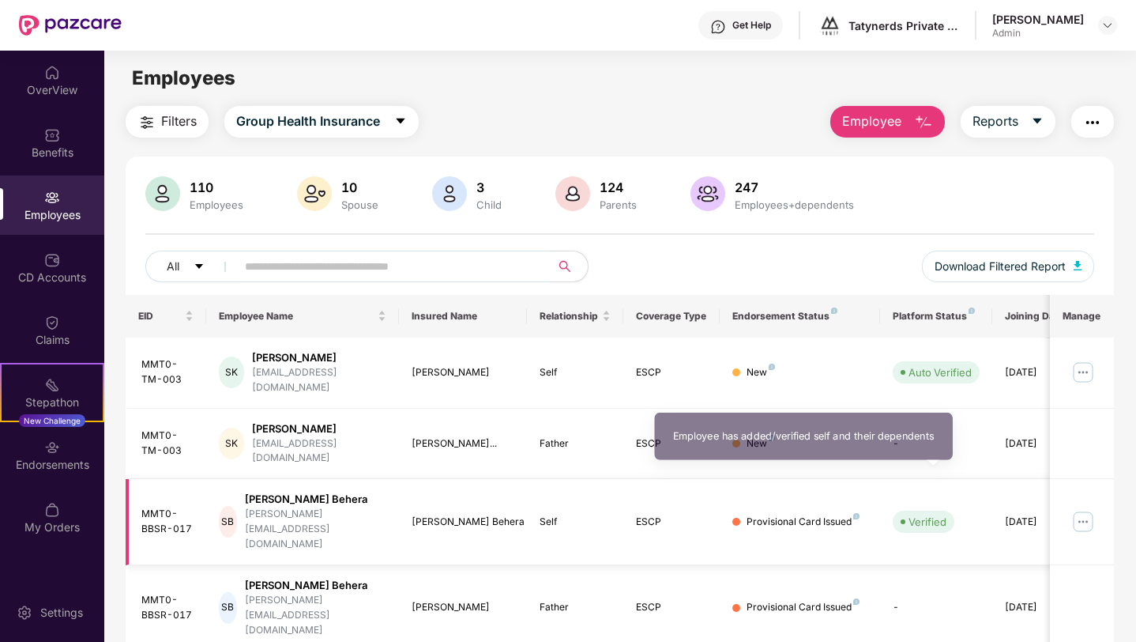
scroll to position [329, 0]
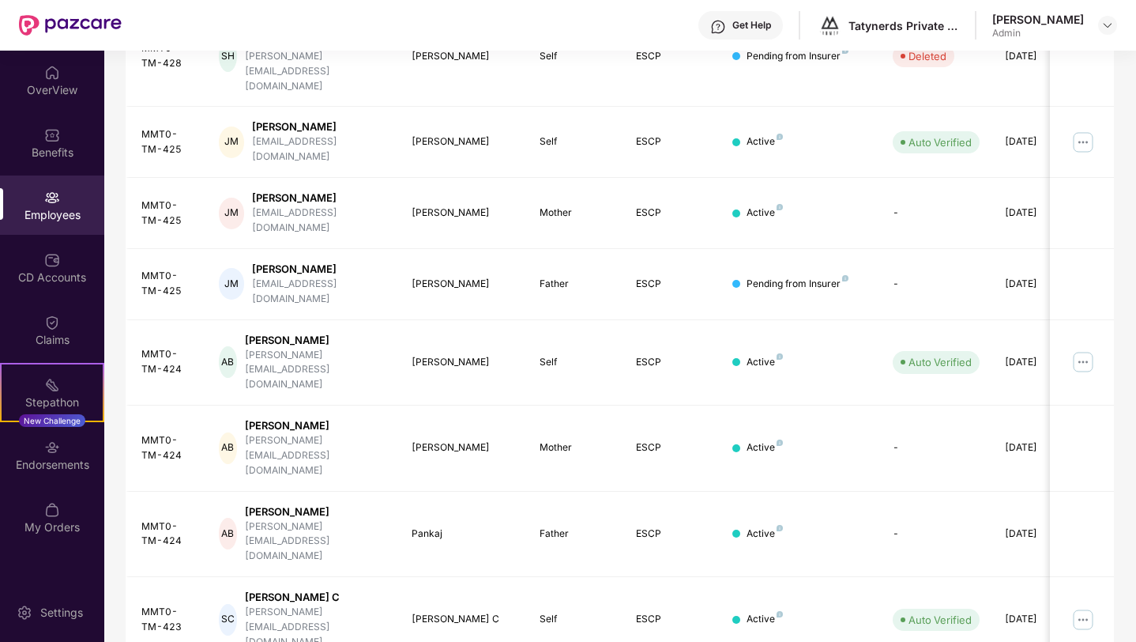
scroll to position [343, 0]
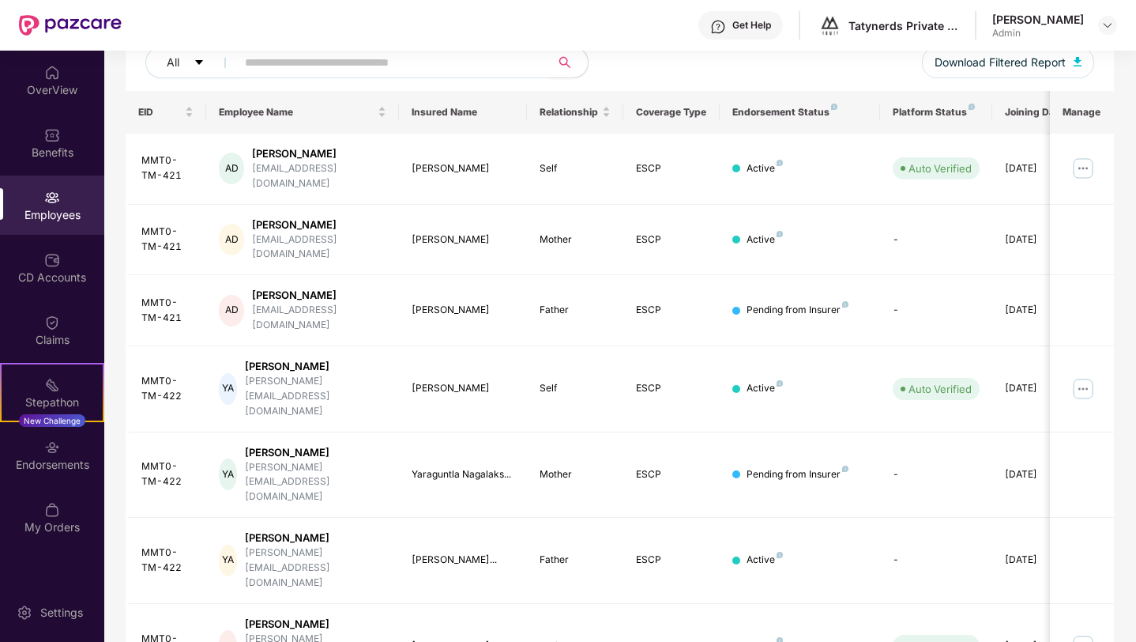
scroll to position [329, 0]
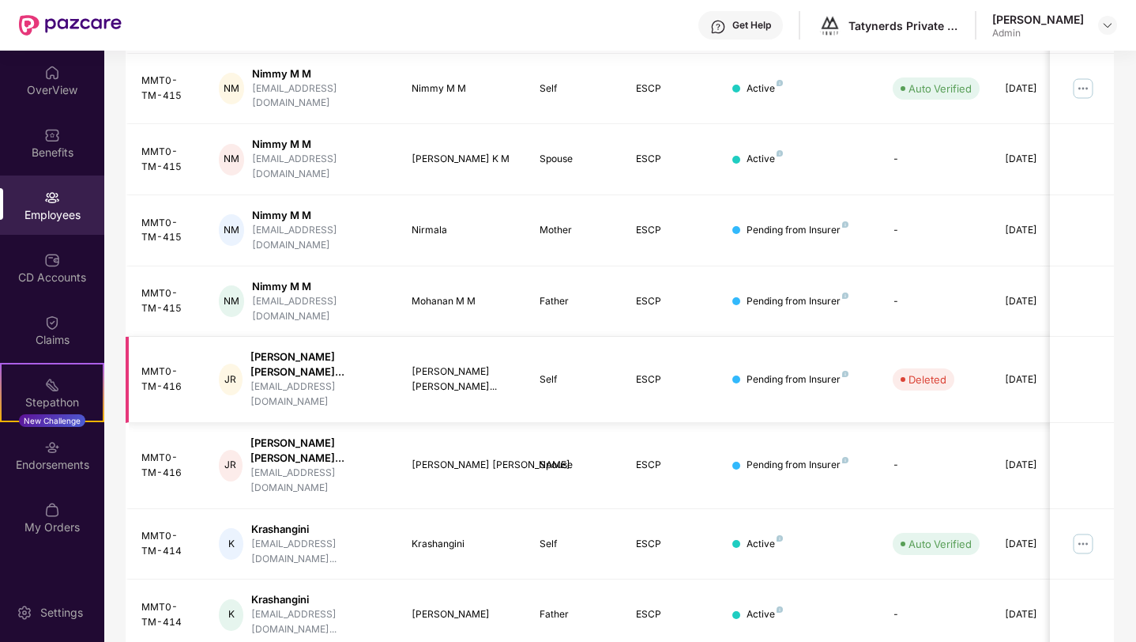
scroll to position [356, 0]
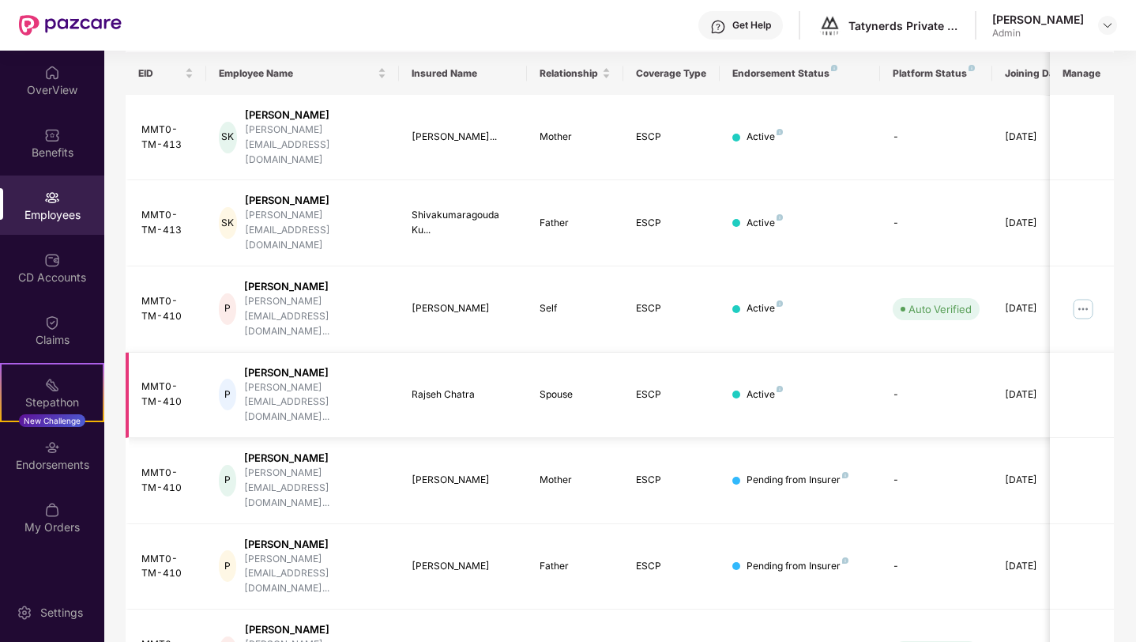
scroll to position [329, 0]
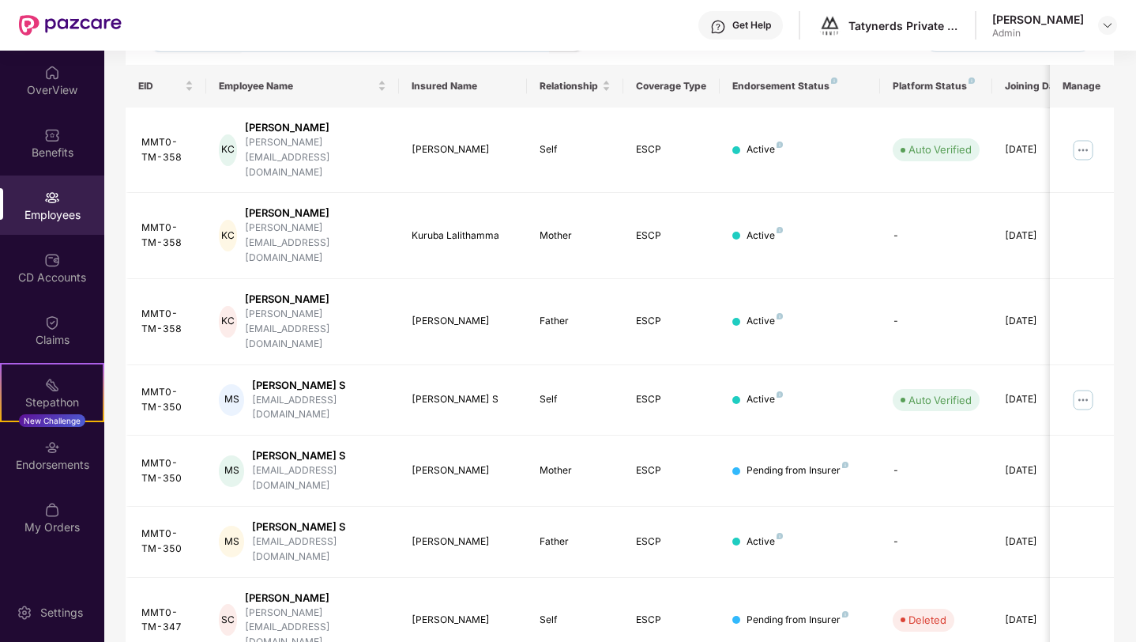
scroll to position [343, 0]
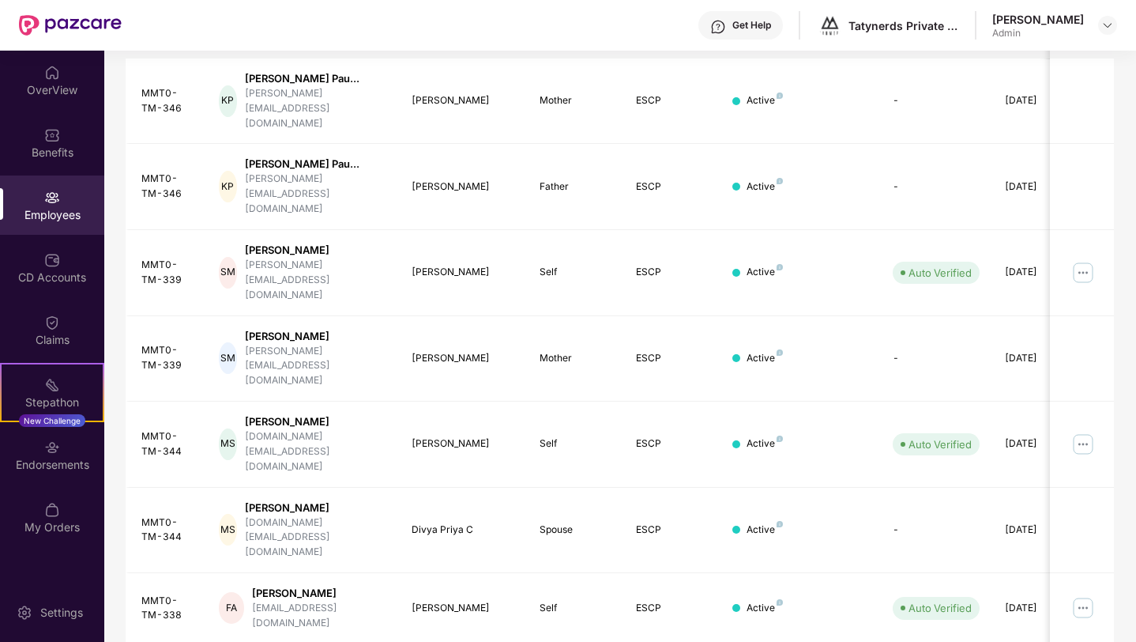
scroll to position [356, 0]
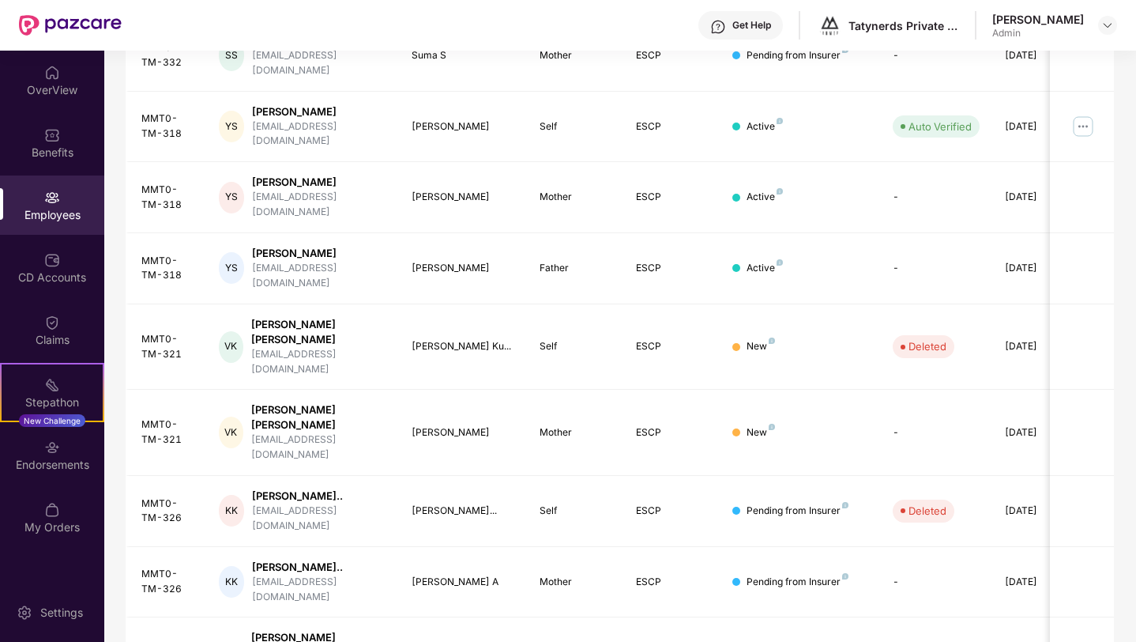
scroll to position [329, 0]
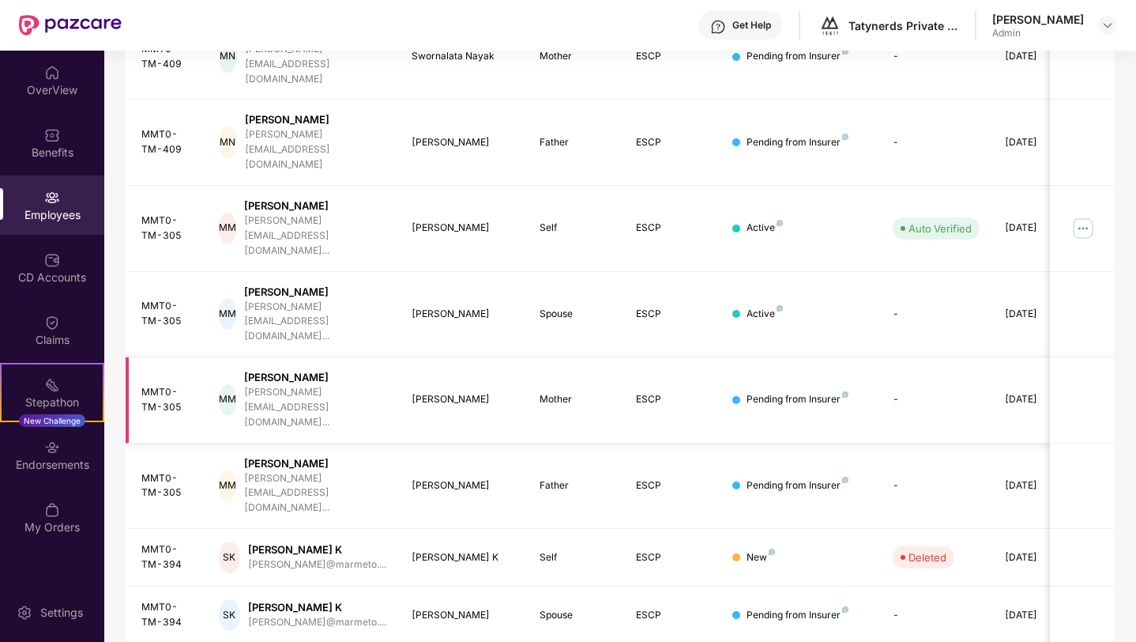
scroll to position [327, 0]
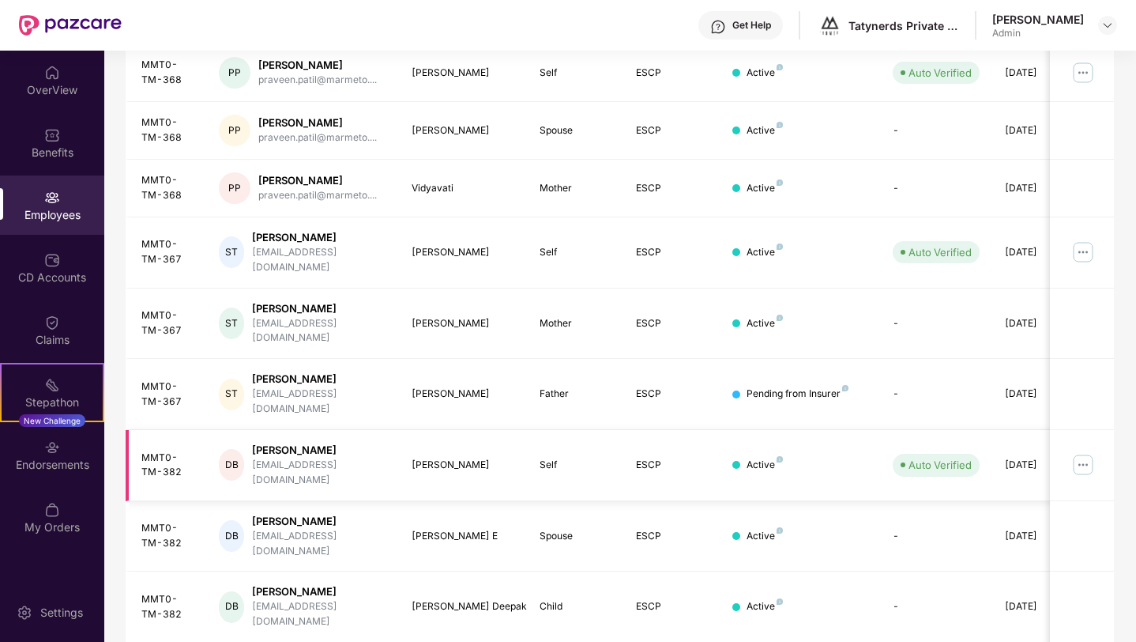
scroll to position [329, 0]
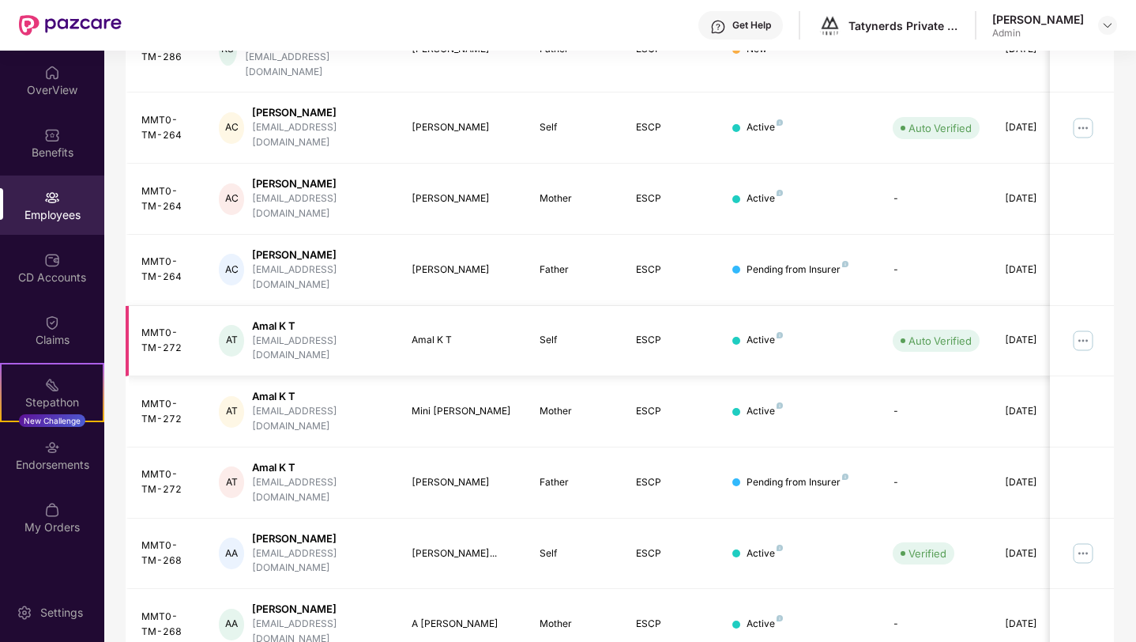
scroll to position [356, 0]
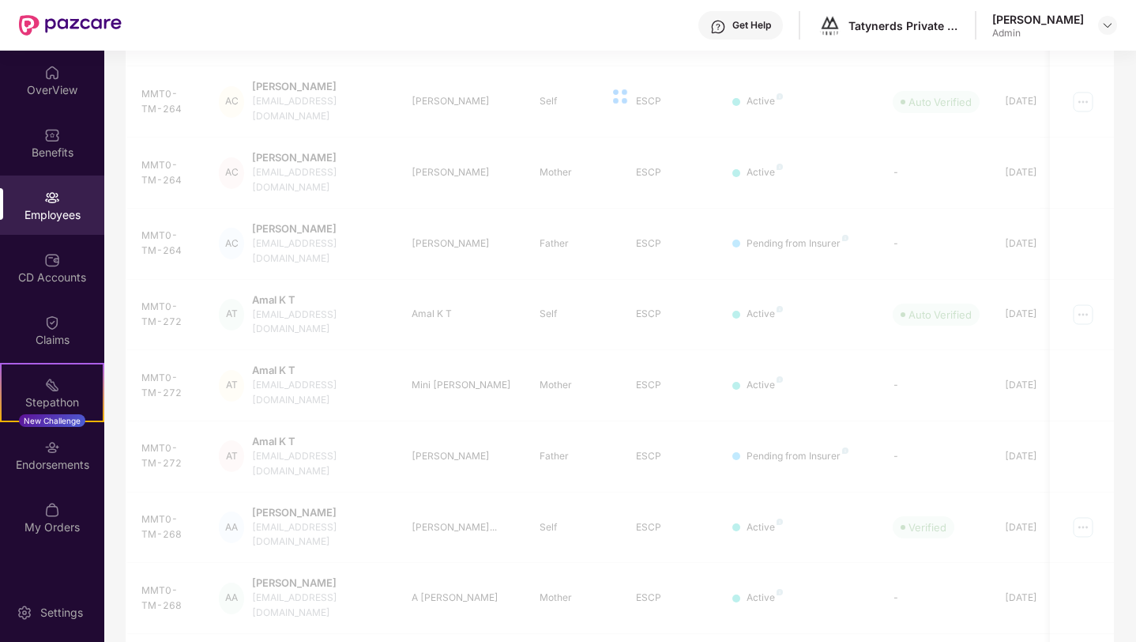
scroll to position [329, 0]
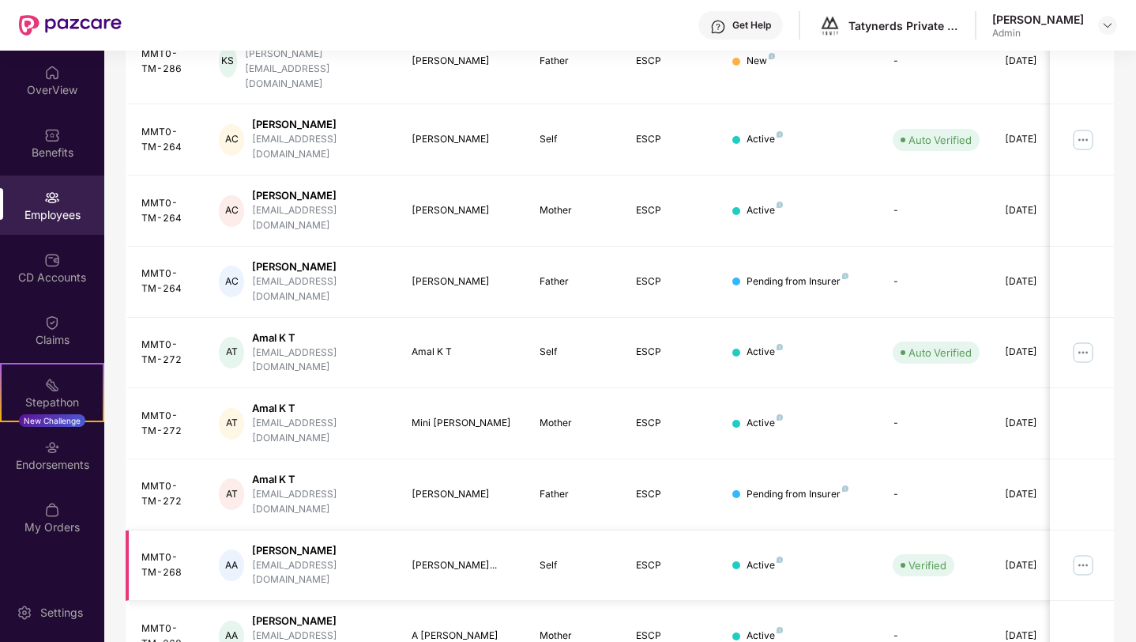
scroll to position [356, 0]
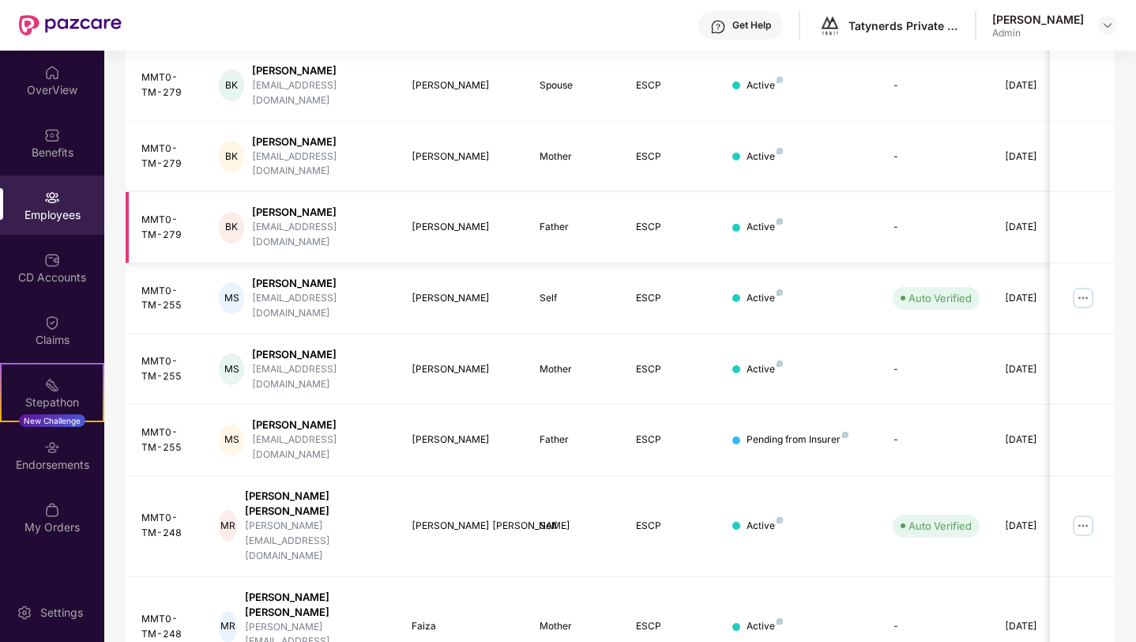
scroll to position [329, 0]
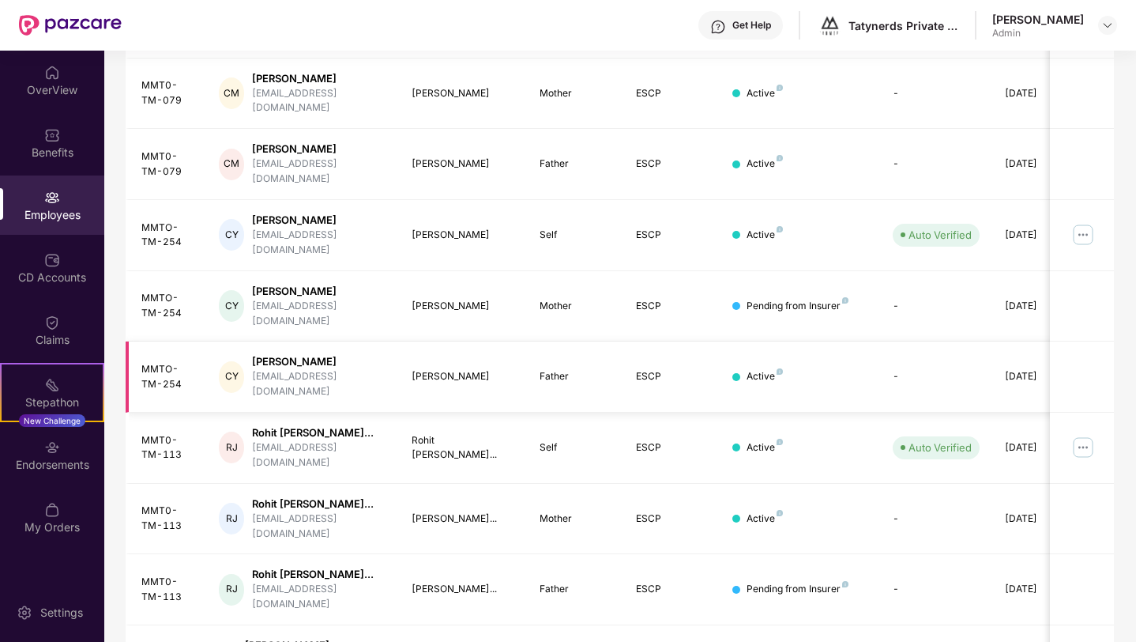
scroll to position [369, 0]
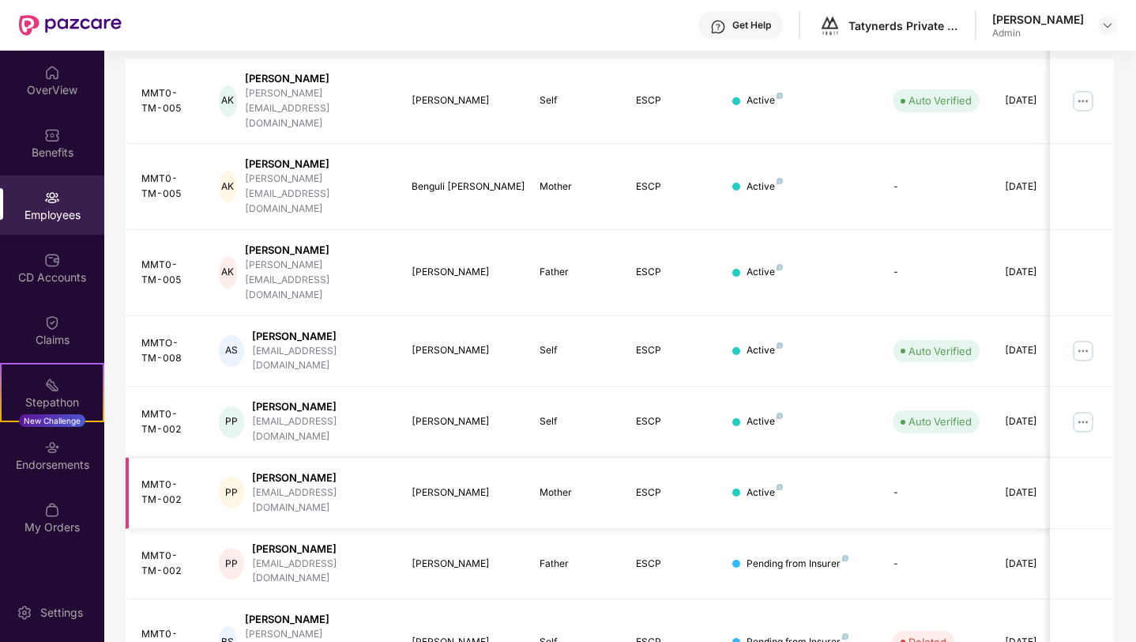
scroll to position [329, 0]
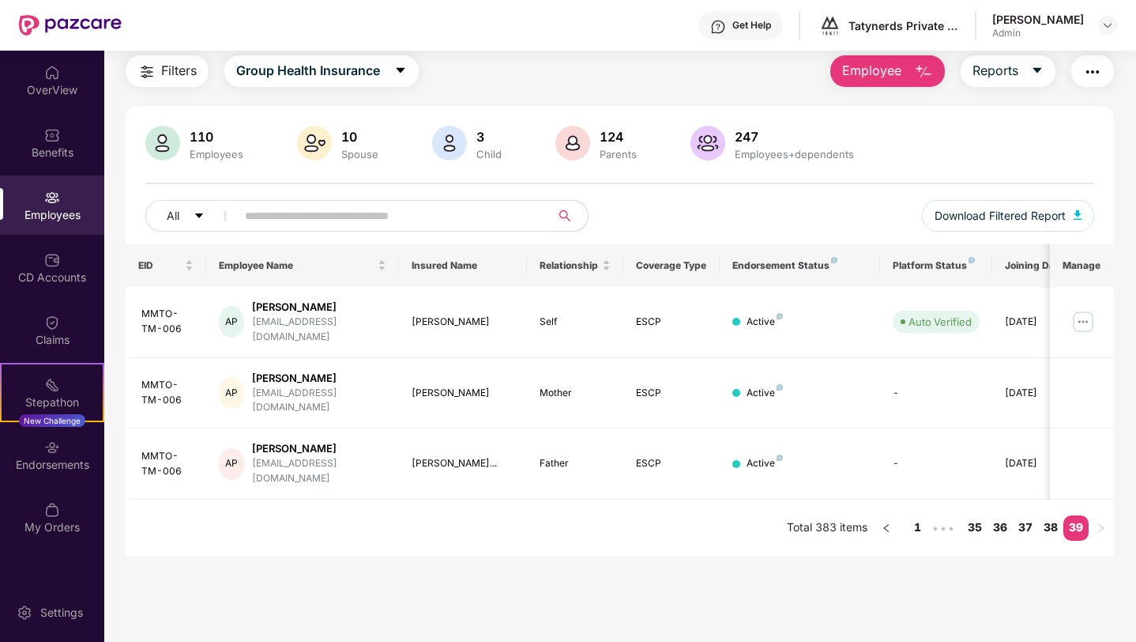
scroll to position [51, 0]
click at [51, 214] on div "Employees" at bounding box center [52, 215] width 104 height 16
click at [66, 216] on div "Employees" at bounding box center [52, 215] width 104 height 16
click at [63, 218] on div "Employees" at bounding box center [52, 215] width 104 height 16
click at [61, 198] on div "Employees" at bounding box center [52, 204] width 104 height 59
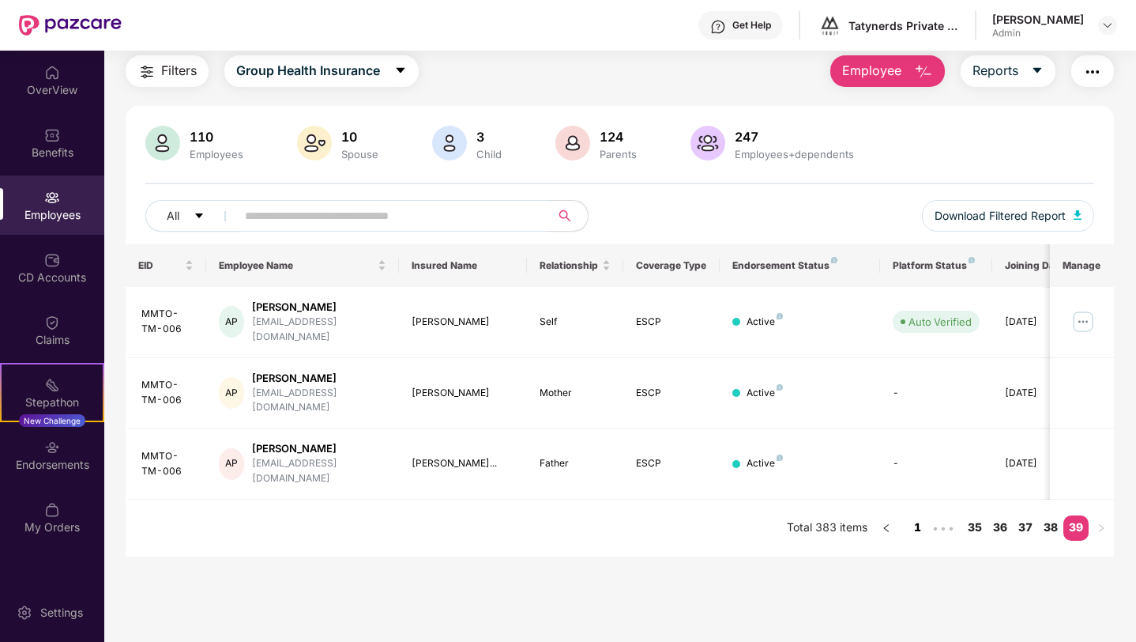
click at [920, 515] on link "1" at bounding box center [917, 527] width 25 height 24
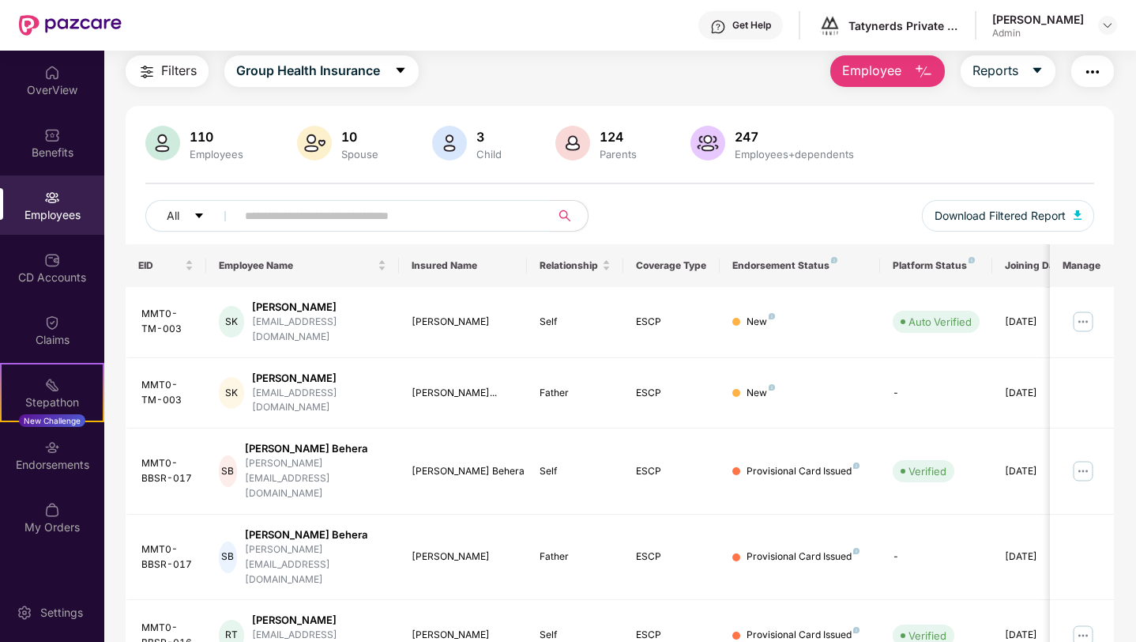
scroll to position [0, 0]
